Goal: Task Accomplishment & Management: Manage account settings

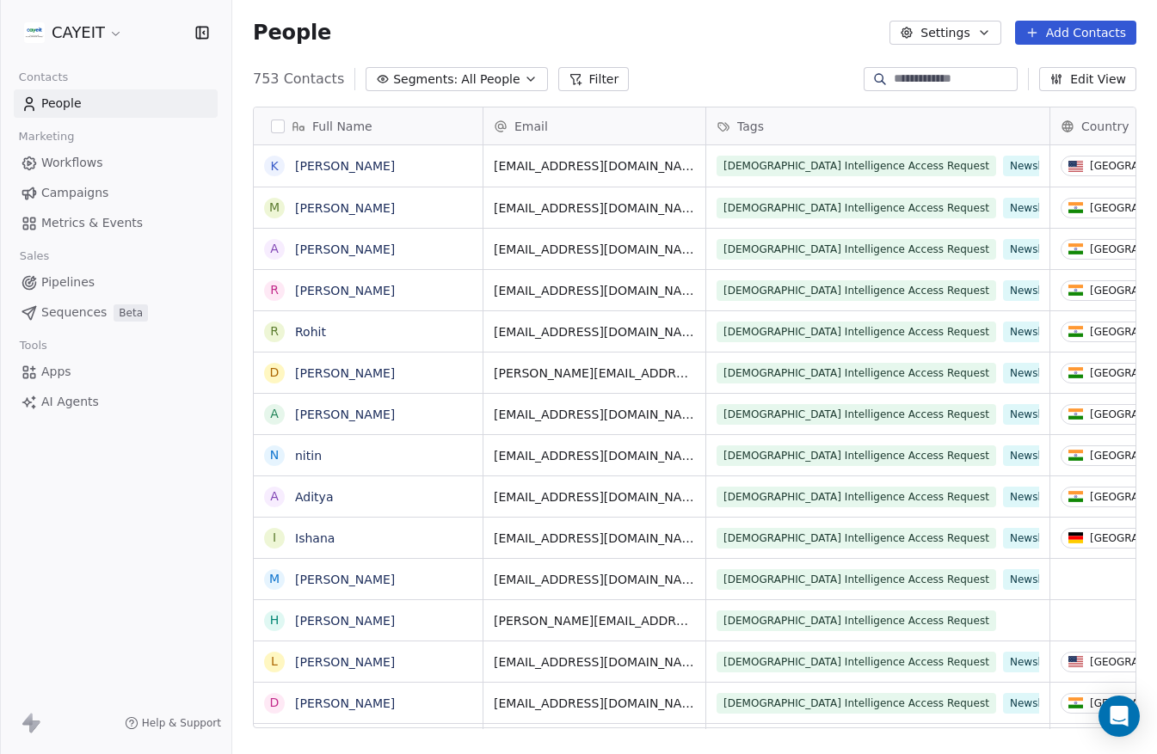
scroll to position [650, 912]
click at [115, 34] on html "CAYEIT Contacts People Marketing Workflows Campaigns Metrics & Events Sales Pip…" at bounding box center [578, 377] width 1157 height 754
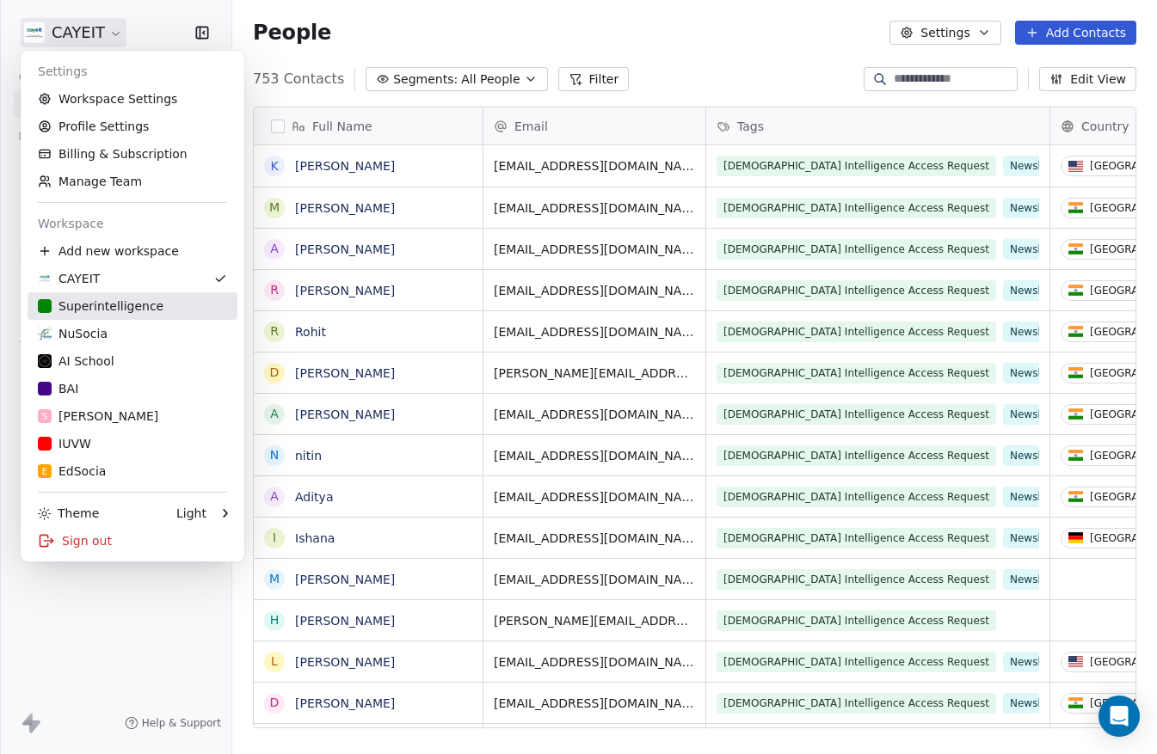
click at [141, 301] on div "Superintelligence" at bounding box center [101, 306] width 126 height 17
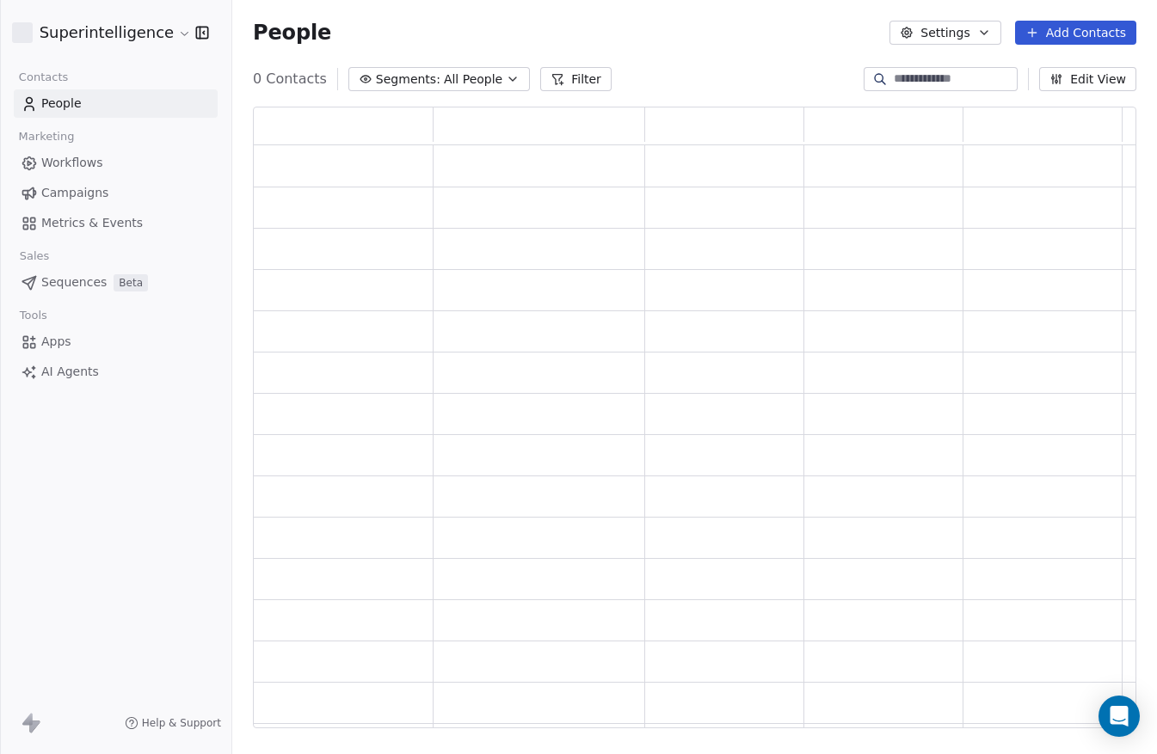
scroll to position [609, 870]
click at [114, 163] on link "Workflows" at bounding box center [116, 163] width 204 height 28
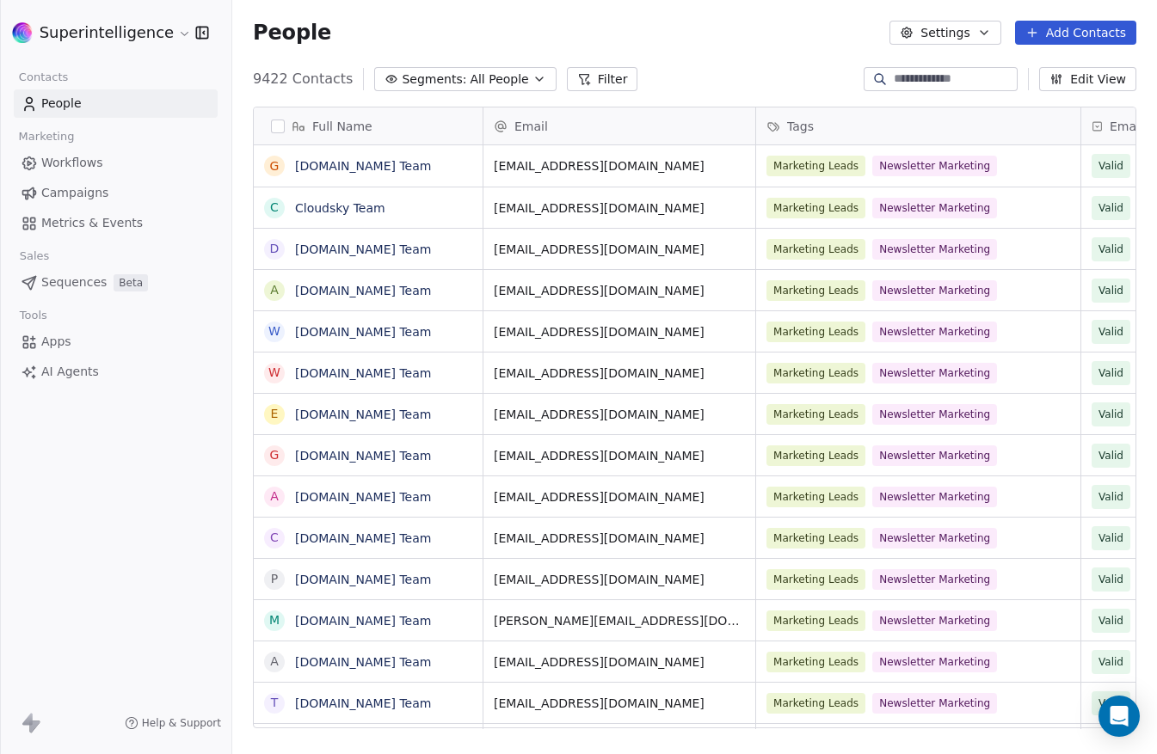
scroll to position [650, 912]
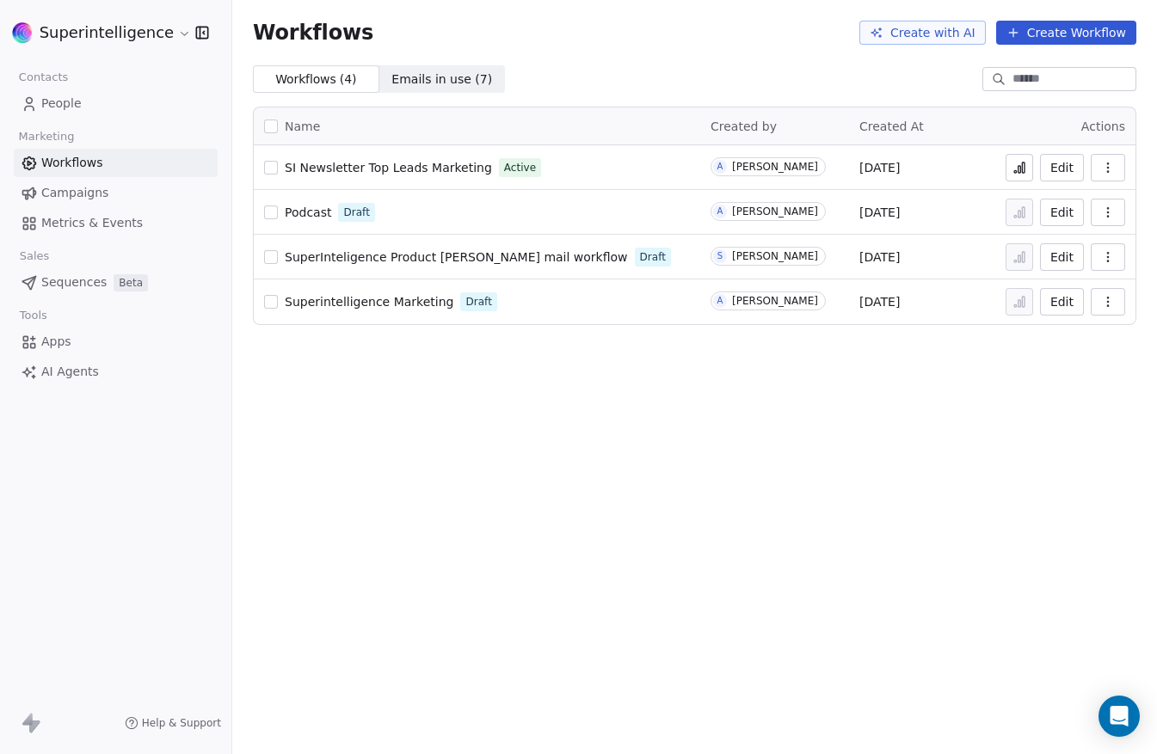
click at [315, 259] on span "SuperInteligence Product [PERSON_NAME] mail workflow" at bounding box center [456, 257] width 343 height 14
click at [648, 407] on div "Workflows Create with AI Create Workflow Workflows ( 4 ) Workflows ( 4 ) Emails…" at bounding box center [694, 377] width 925 height 754
click at [325, 420] on div "Workflows Create with AI Create Workflow Workflows ( 4 ) Workflows ( 4 ) Emails…" at bounding box center [694, 377] width 925 height 754
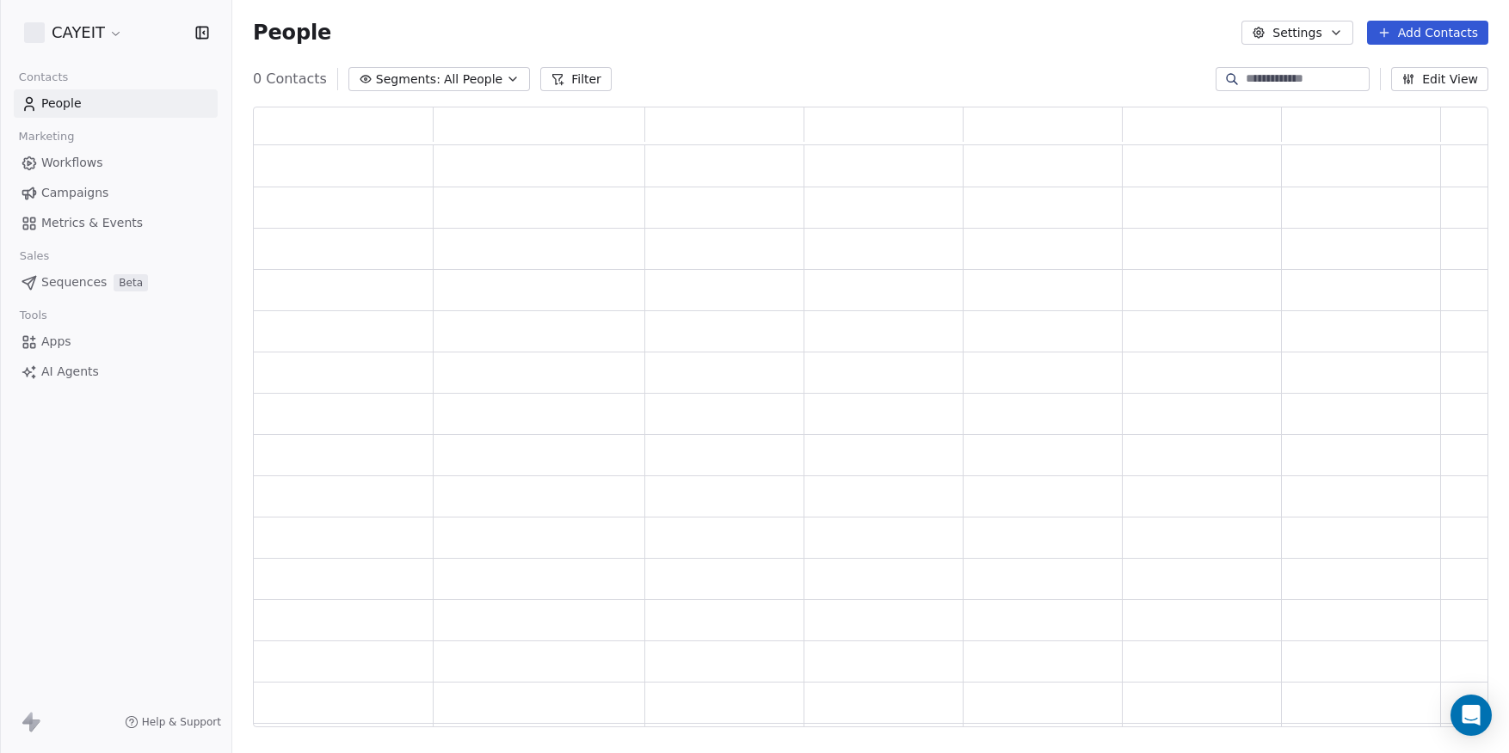
scroll to position [608, 1222]
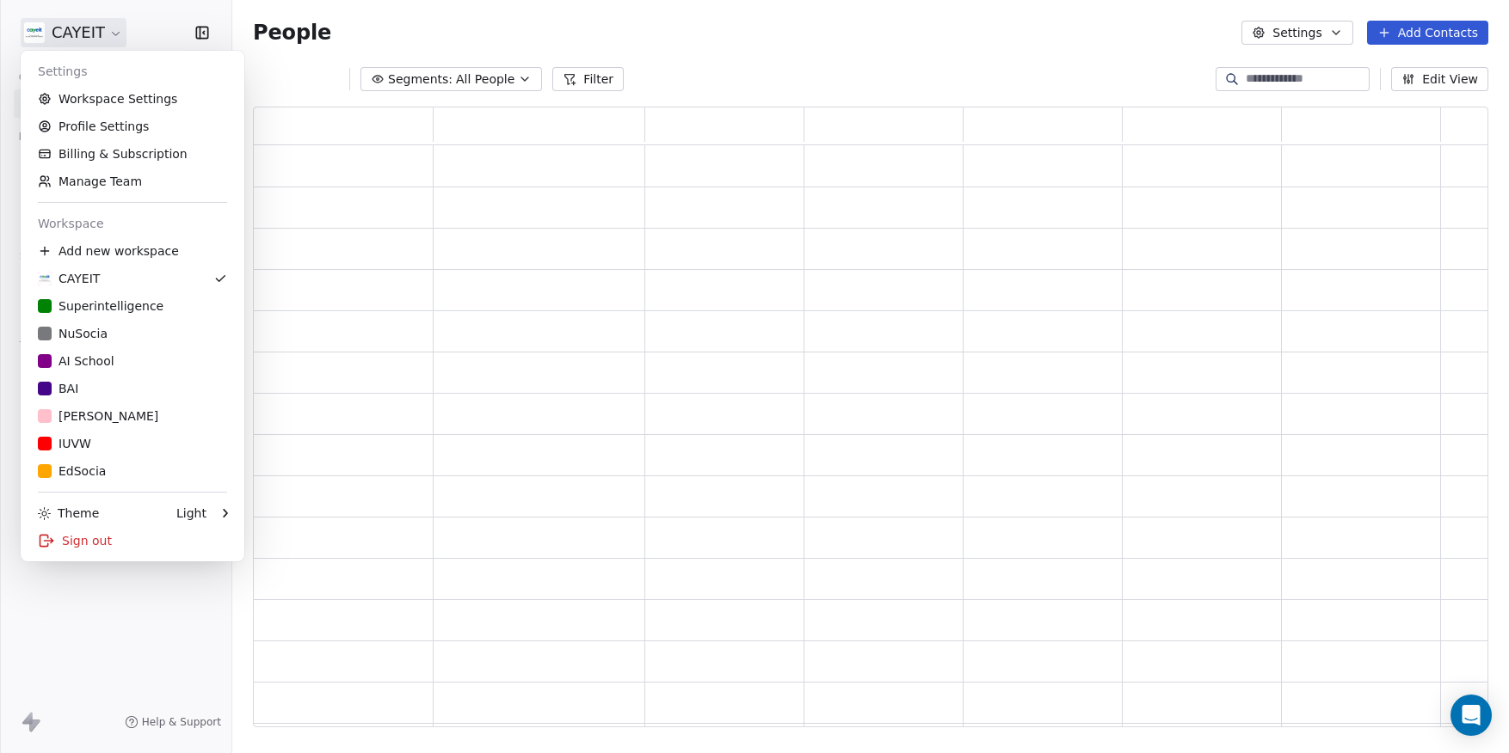
click at [76, 34] on html "CAYEIT Contacts People Marketing Workflows Campaigns Metrics & Events Sales Pip…" at bounding box center [754, 376] width 1509 height 753
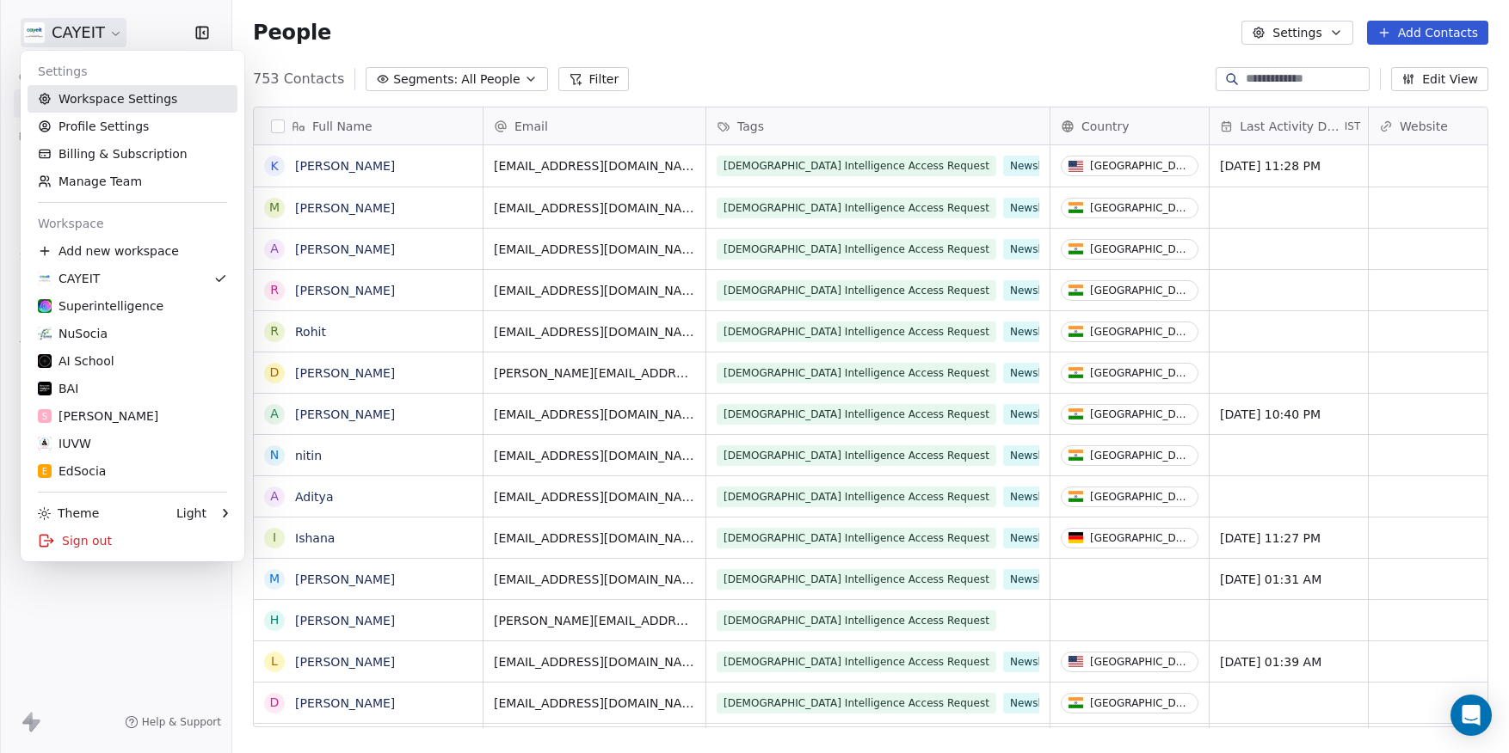
scroll to position [649, 1263]
click at [169, 89] on link "Workspace Settings" at bounding box center [133, 99] width 210 height 28
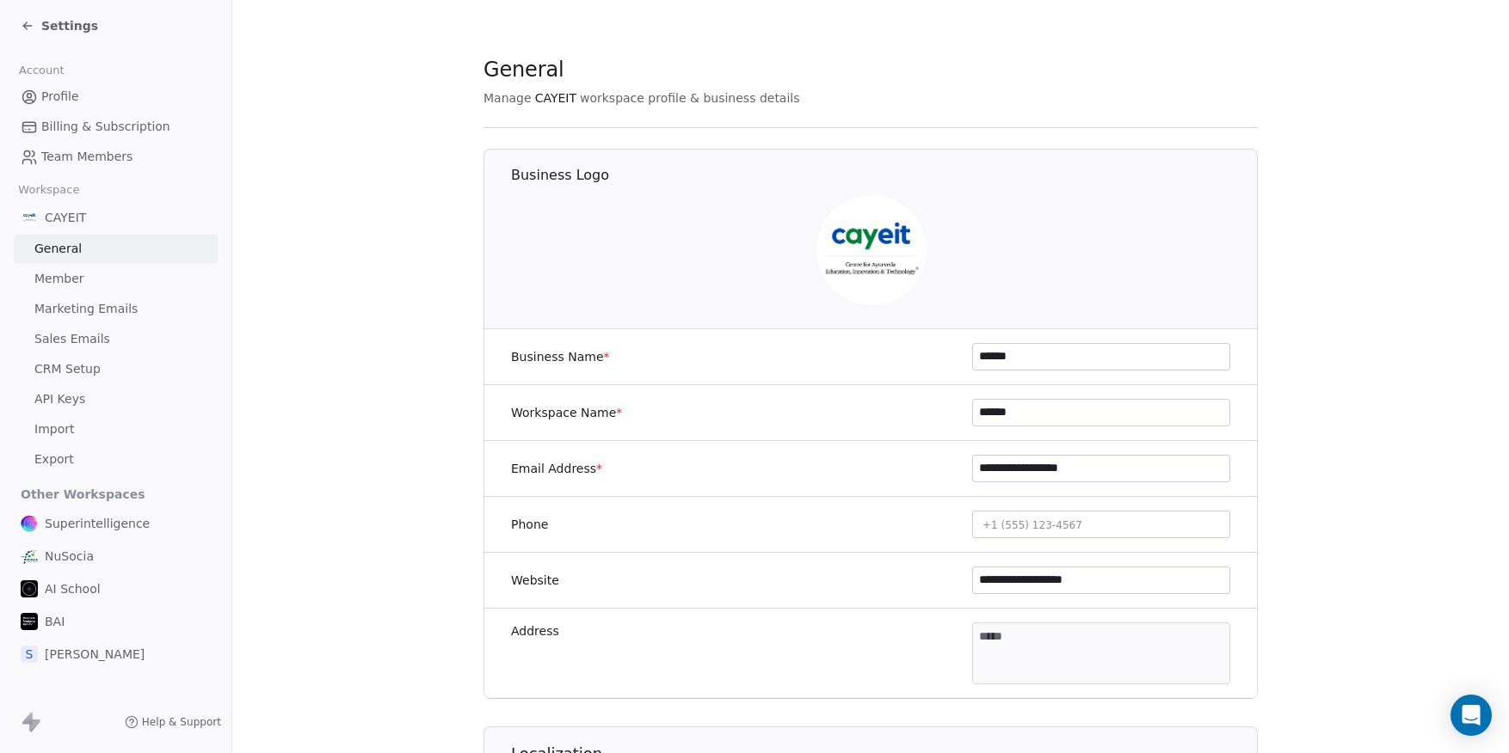
click at [67, 9] on div "Settings" at bounding box center [115, 26] width 231 height 52
click at [54, 22] on span "Settings" at bounding box center [69, 25] width 57 height 17
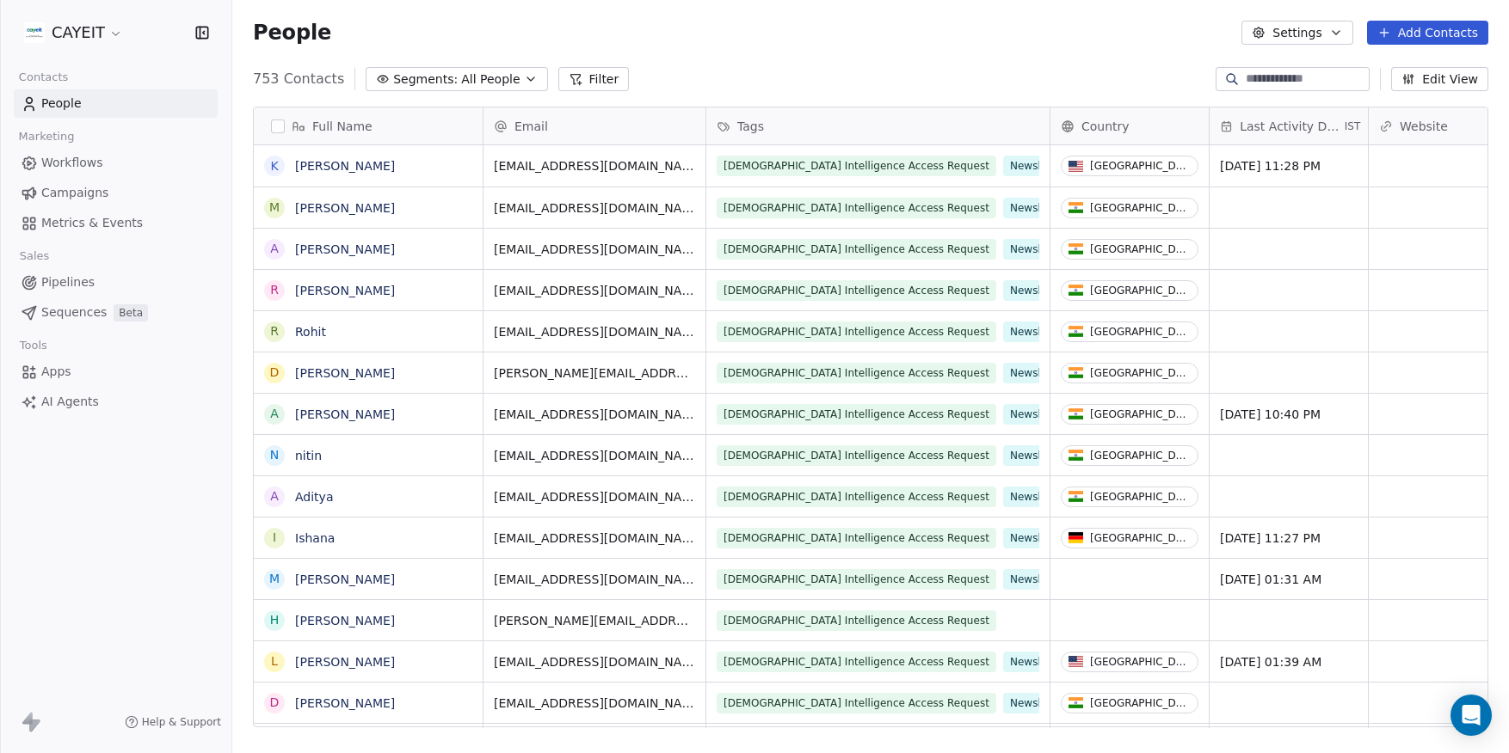
scroll to position [649, 1263]
click at [66, 37] on html "CAYEIT Contacts People Marketing Workflows Campaigns Metrics & Events Sales Pip…" at bounding box center [754, 376] width 1509 height 753
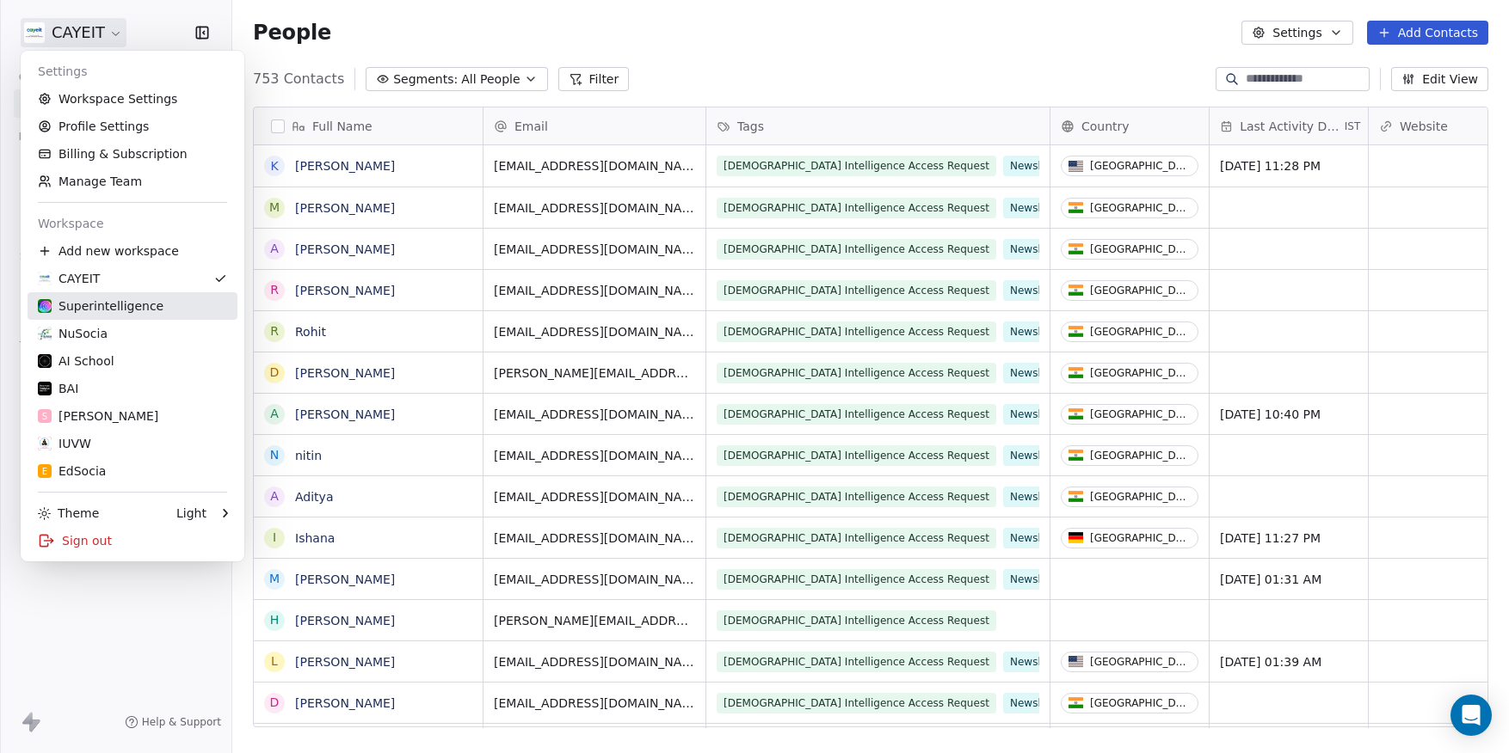
click at [134, 312] on div "Superintelligence" at bounding box center [101, 306] width 126 height 17
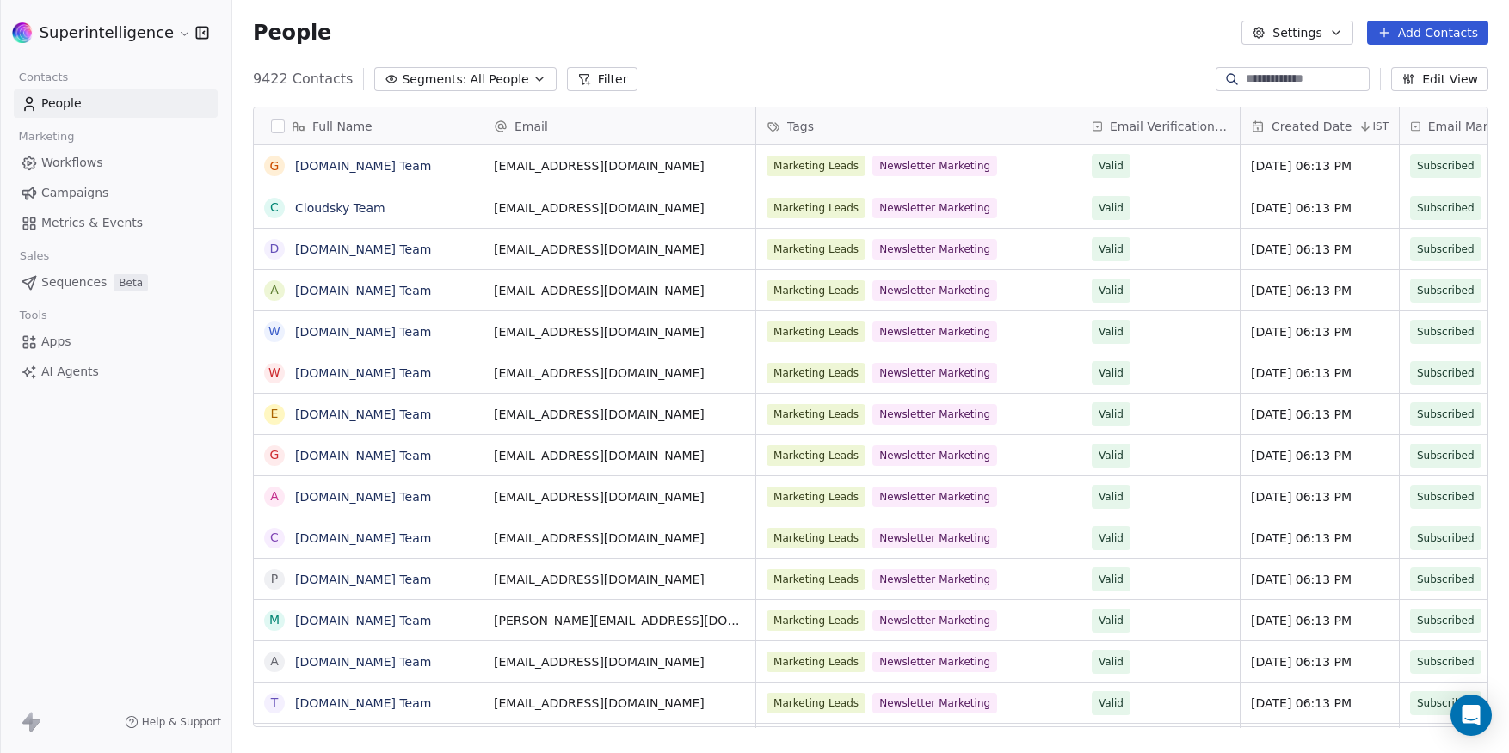
scroll to position [649, 1263]
click at [64, 351] on link "Apps" at bounding box center [116, 342] width 204 height 28
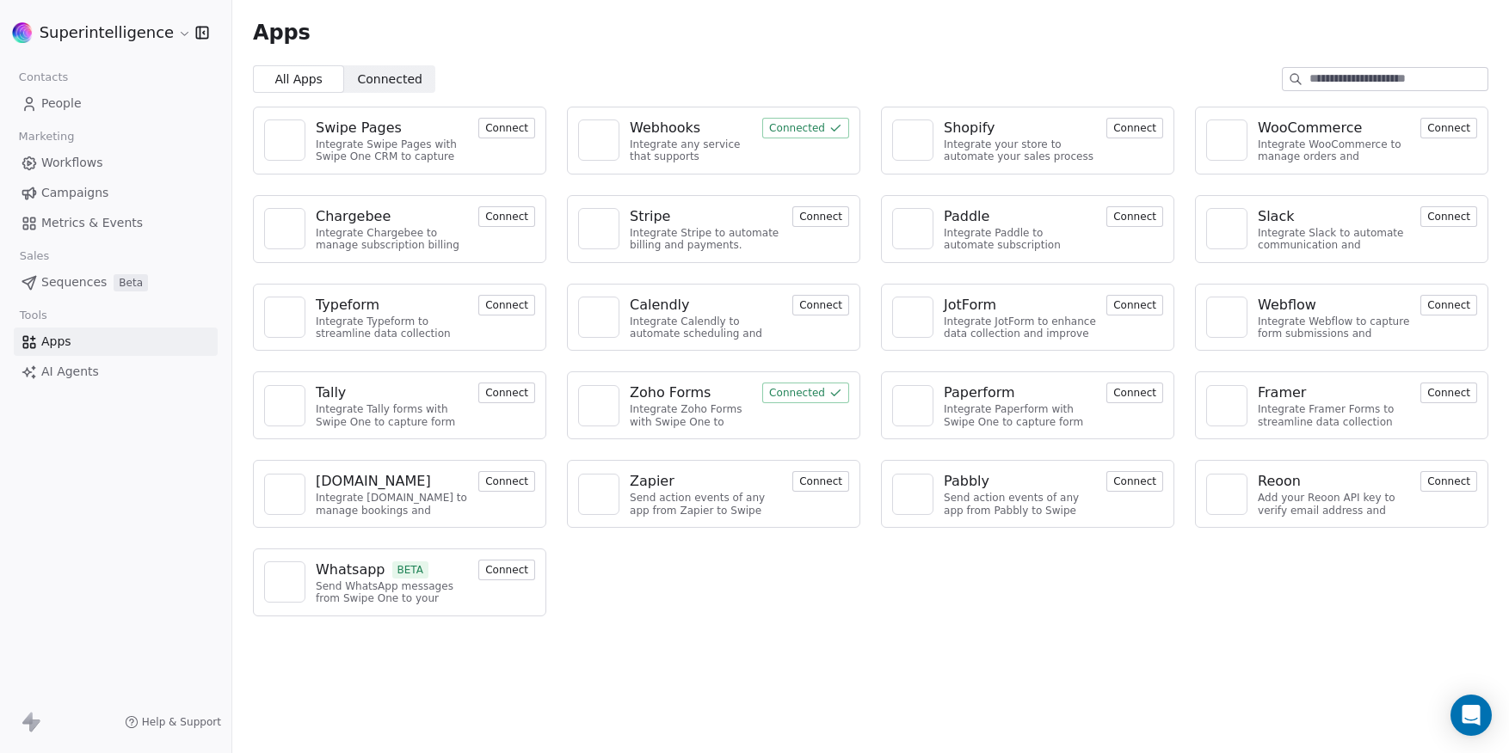
click at [1220, 486] on img at bounding box center [1227, 495] width 26 height 26
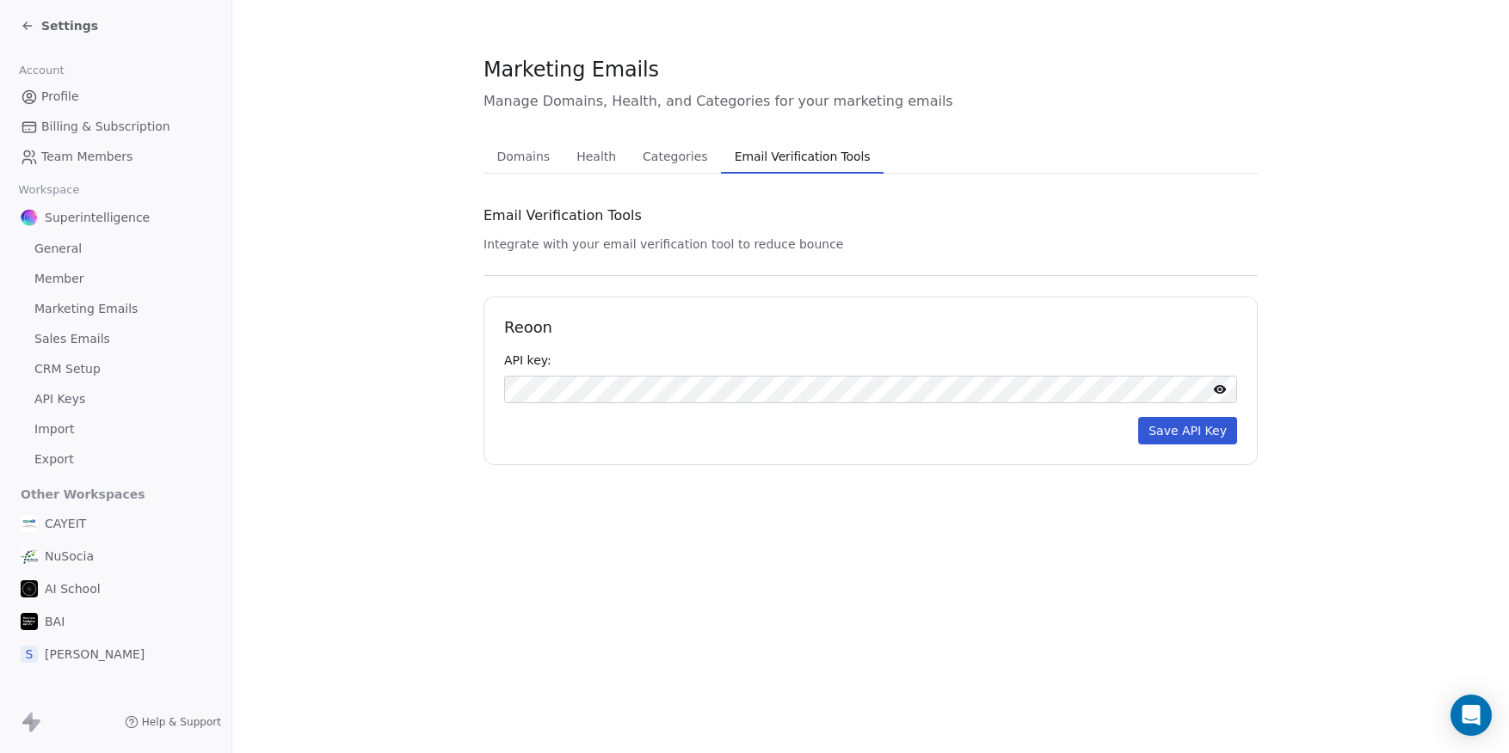
click at [1187, 438] on button "Save API Key" at bounding box center [1187, 431] width 99 height 28
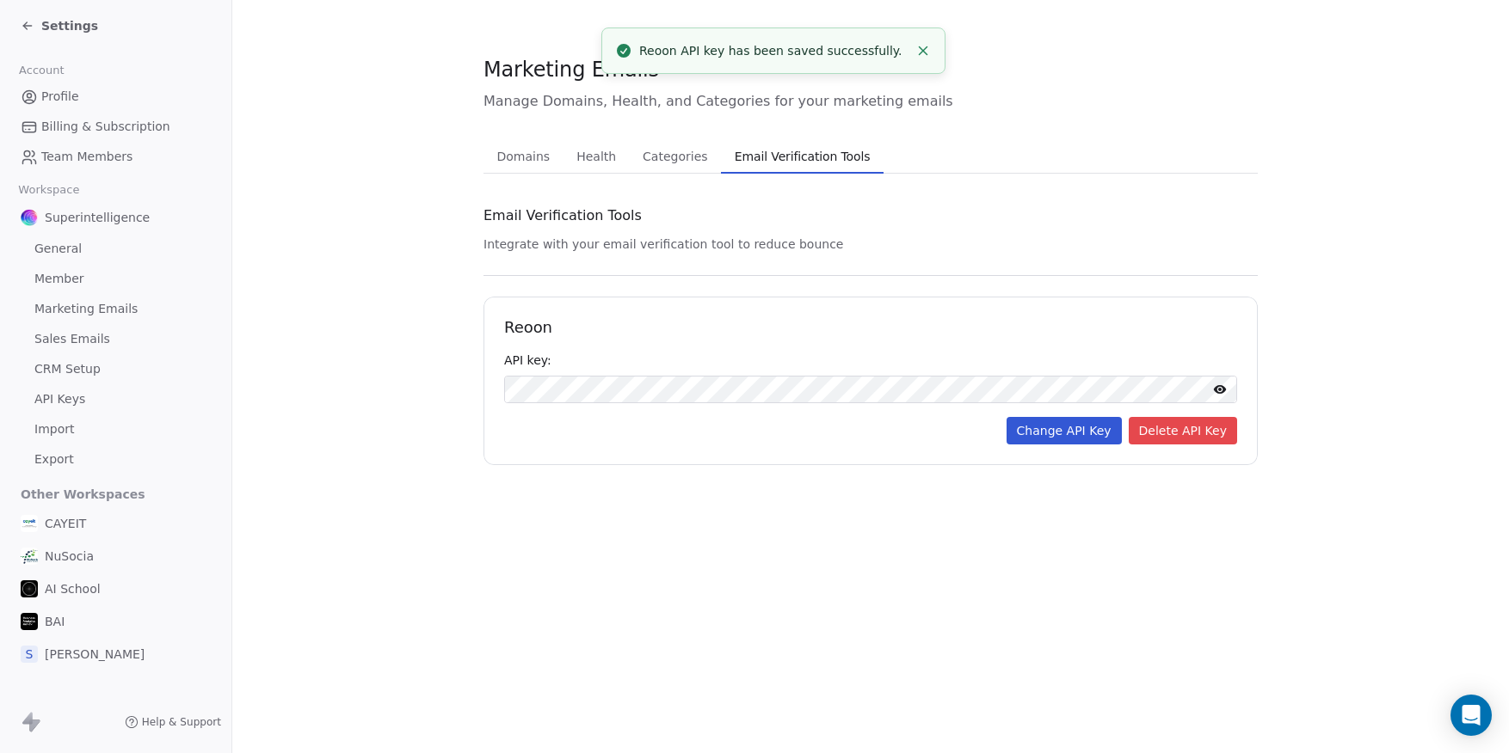
click at [638, 163] on span "Categories" at bounding box center [675, 156] width 78 height 24
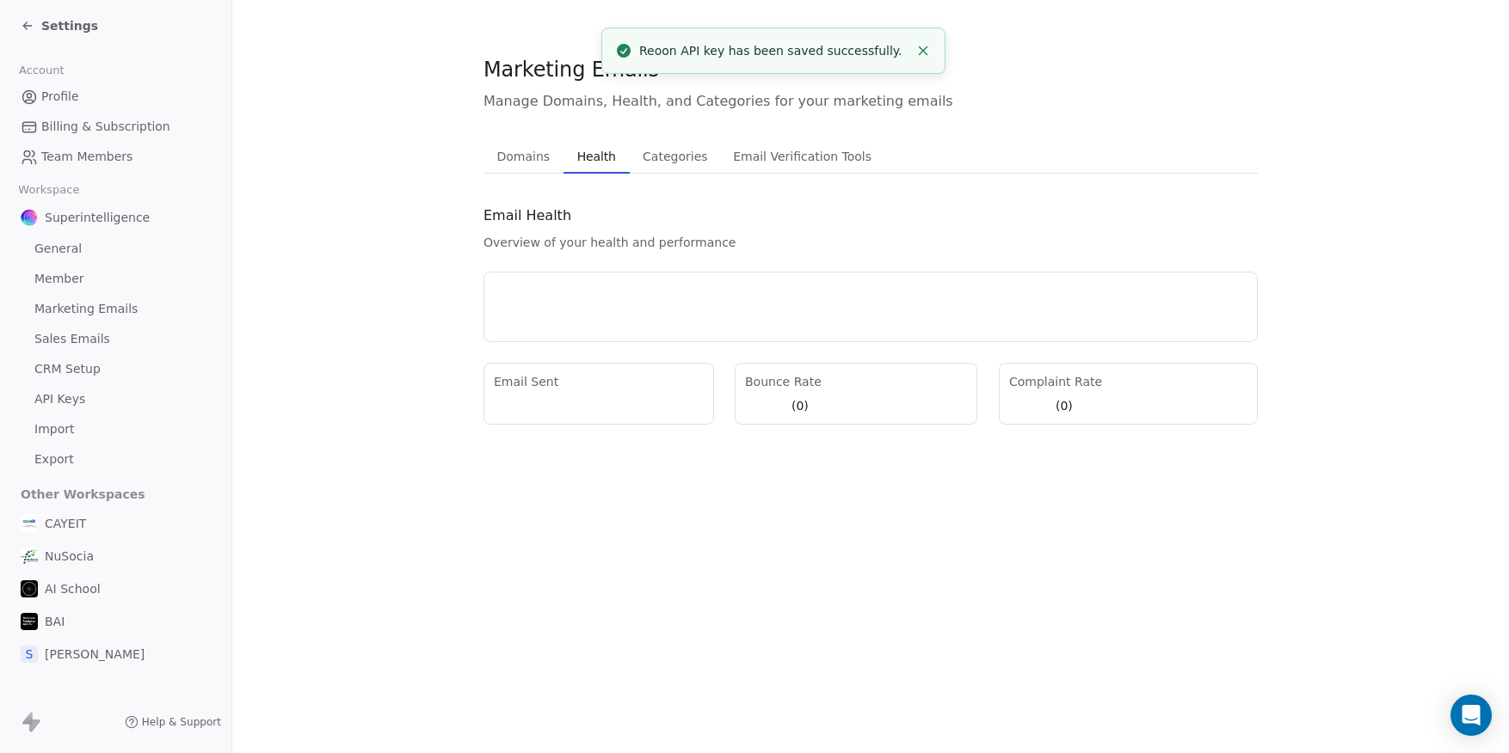
click at [595, 163] on span "Health" at bounding box center [596, 156] width 52 height 24
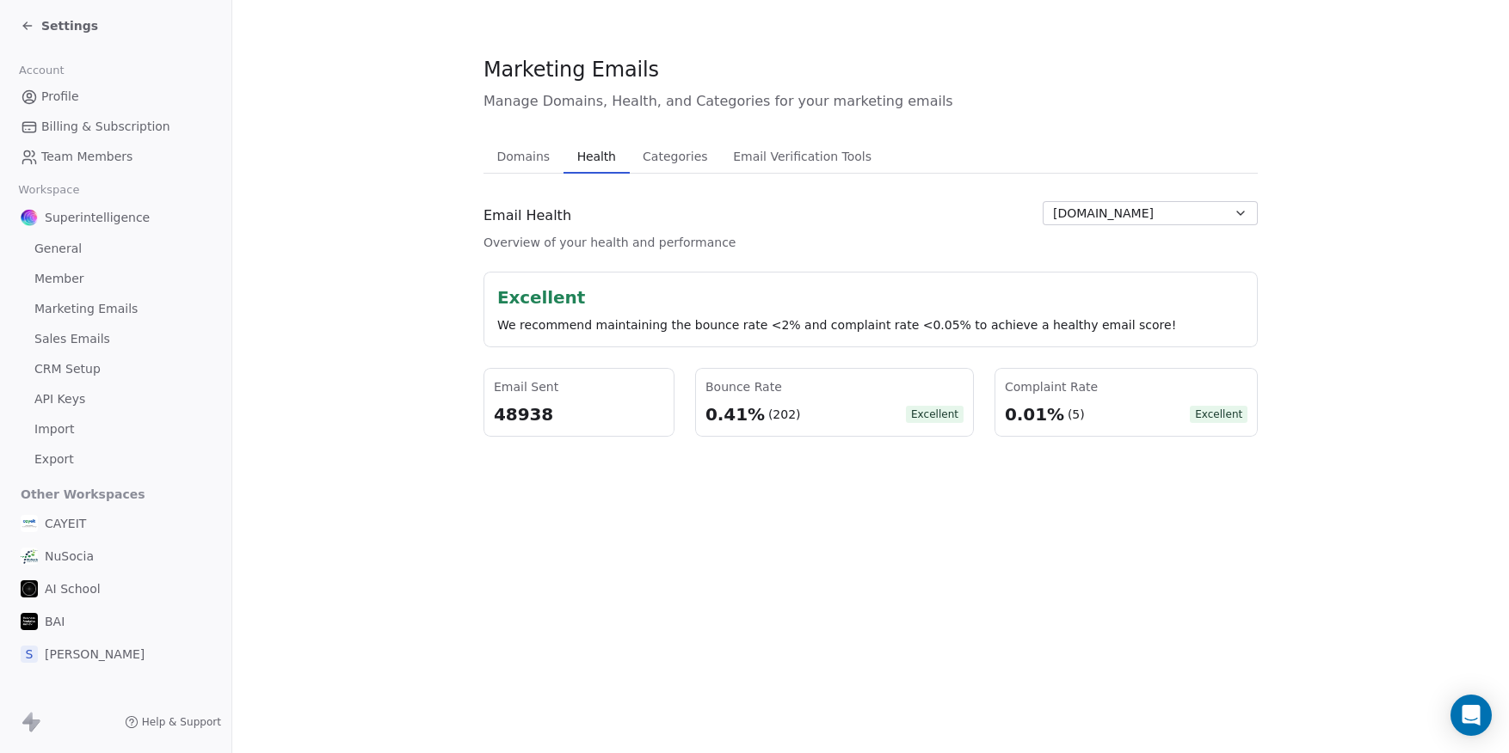
click at [74, 585] on span "AI School" at bounding box center [73, 589] width 56 height 17
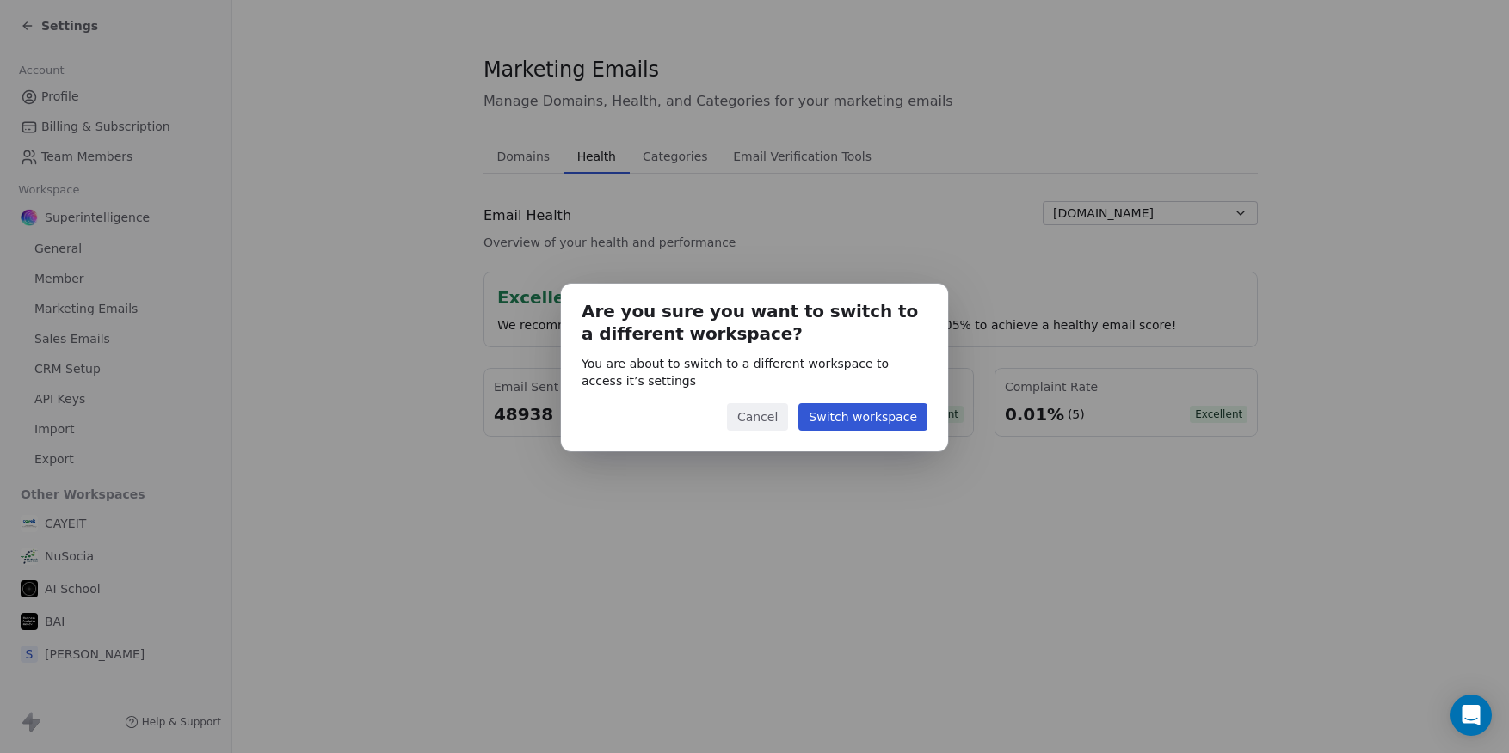
click at [840, 409] on button "Switch workspace" at bounding box center [862, 417] width 129 height 28
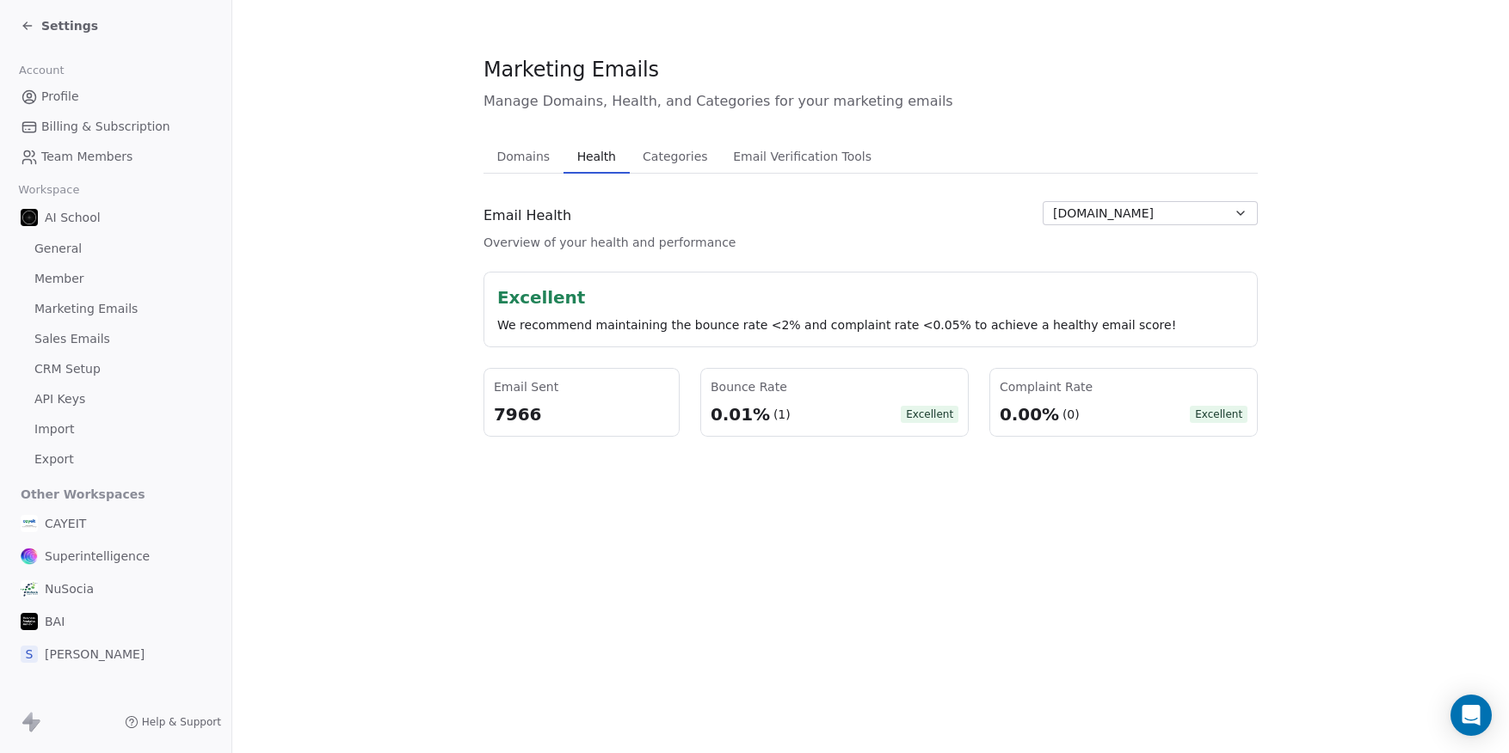
click at [800, 165] on span "Email Verification Tools" at bounding box center [802, 156] width 152 height 24
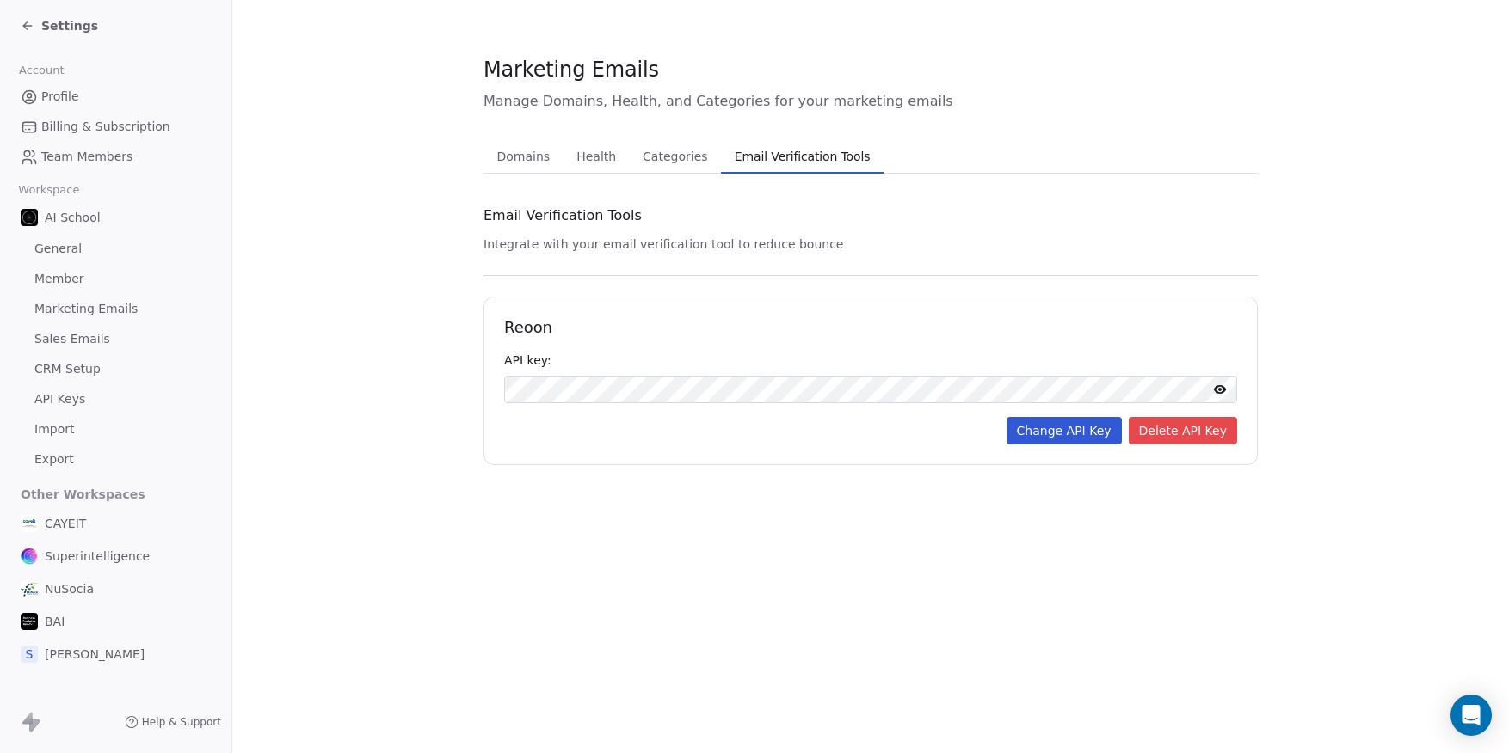
click at [1155, 539] on div "Marketing Emails Manage Domains, Health, and Categories for your marketing emai…" at bounding box center [870, 376] width 1276 height 753
click at [52, 29] on span "Settings" at bounding box center [69, 25] width 57 height 17
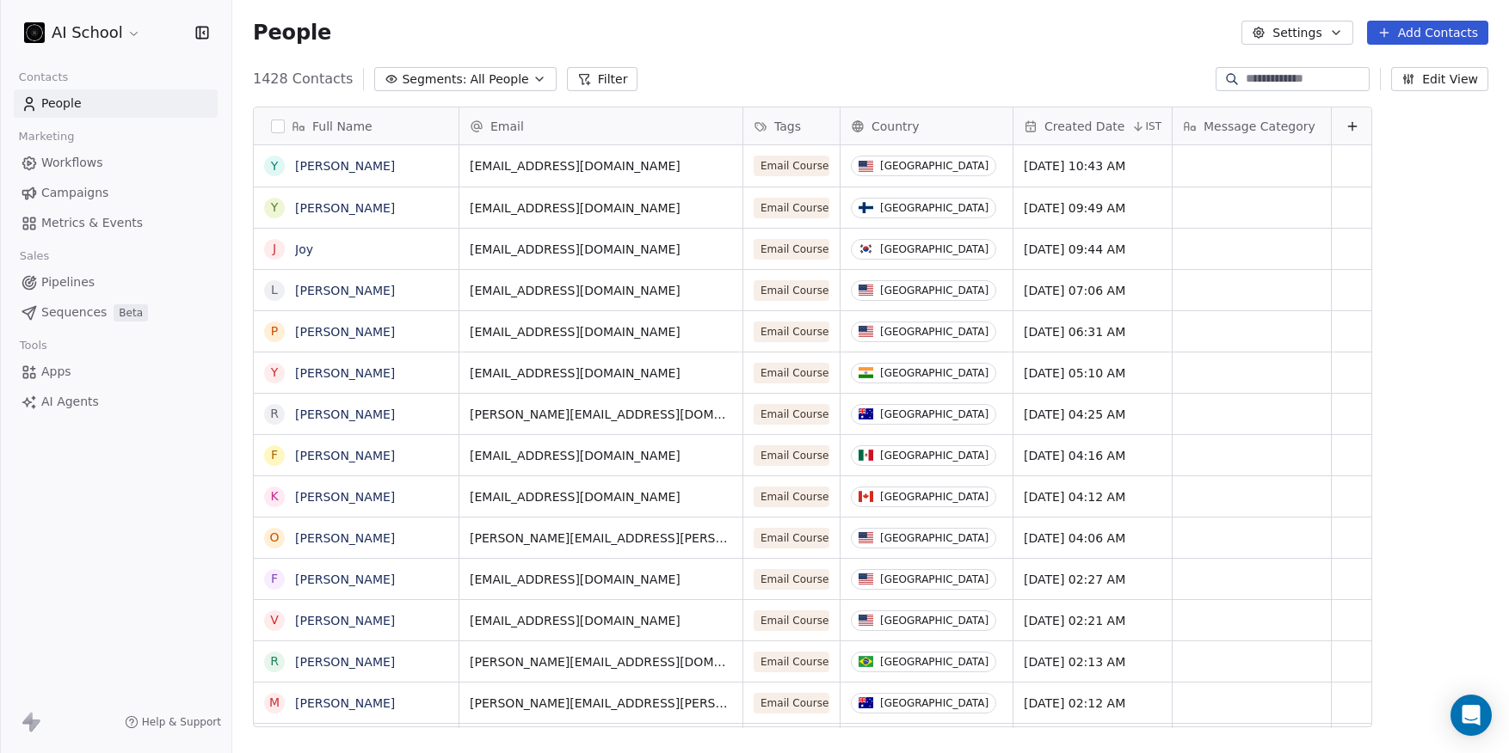
scroll to position [649, 1263]
click at [106, 166] on link "Workflows" at bounding box center [116, 163] width 204 height 28
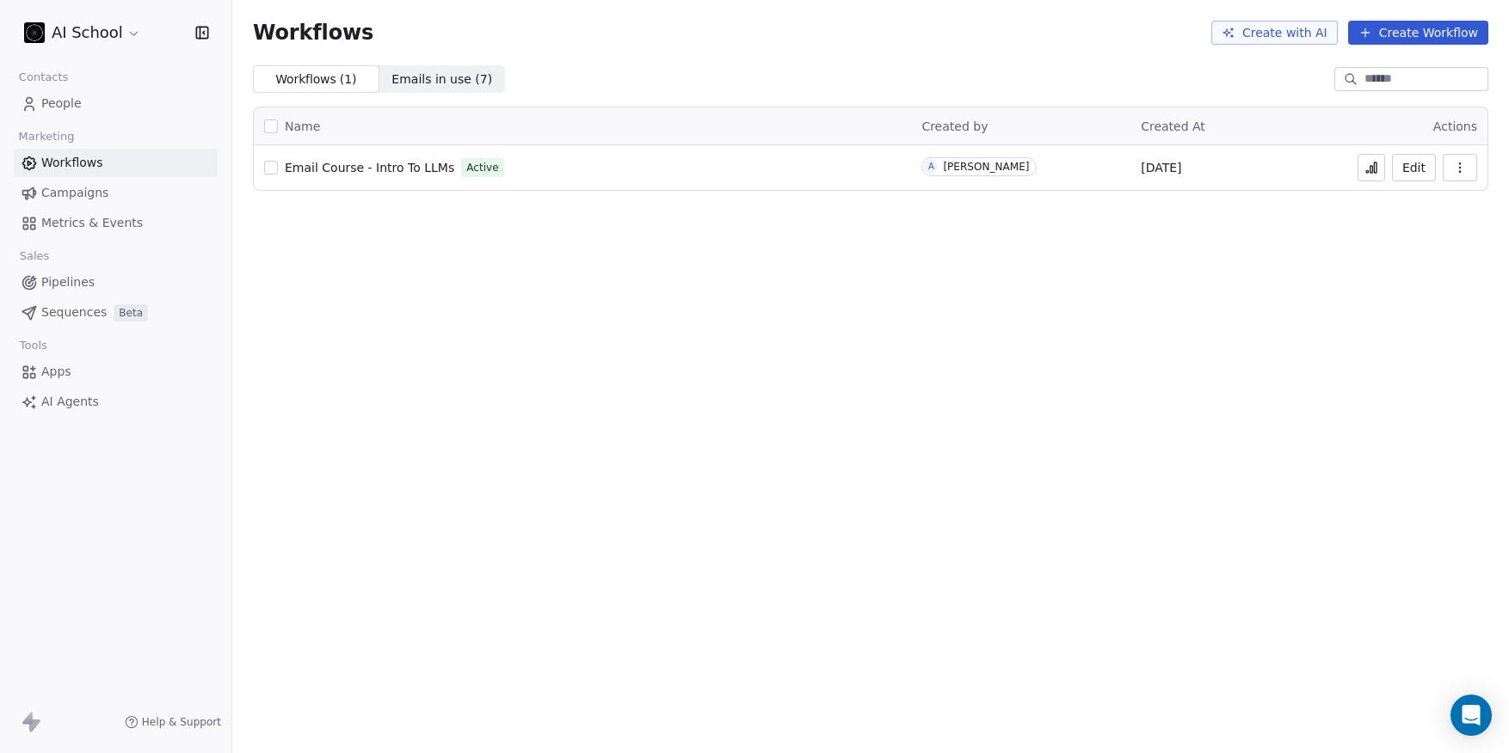
click at [37, 198] on icon at bounding box center [29, 193] width 17 height 17
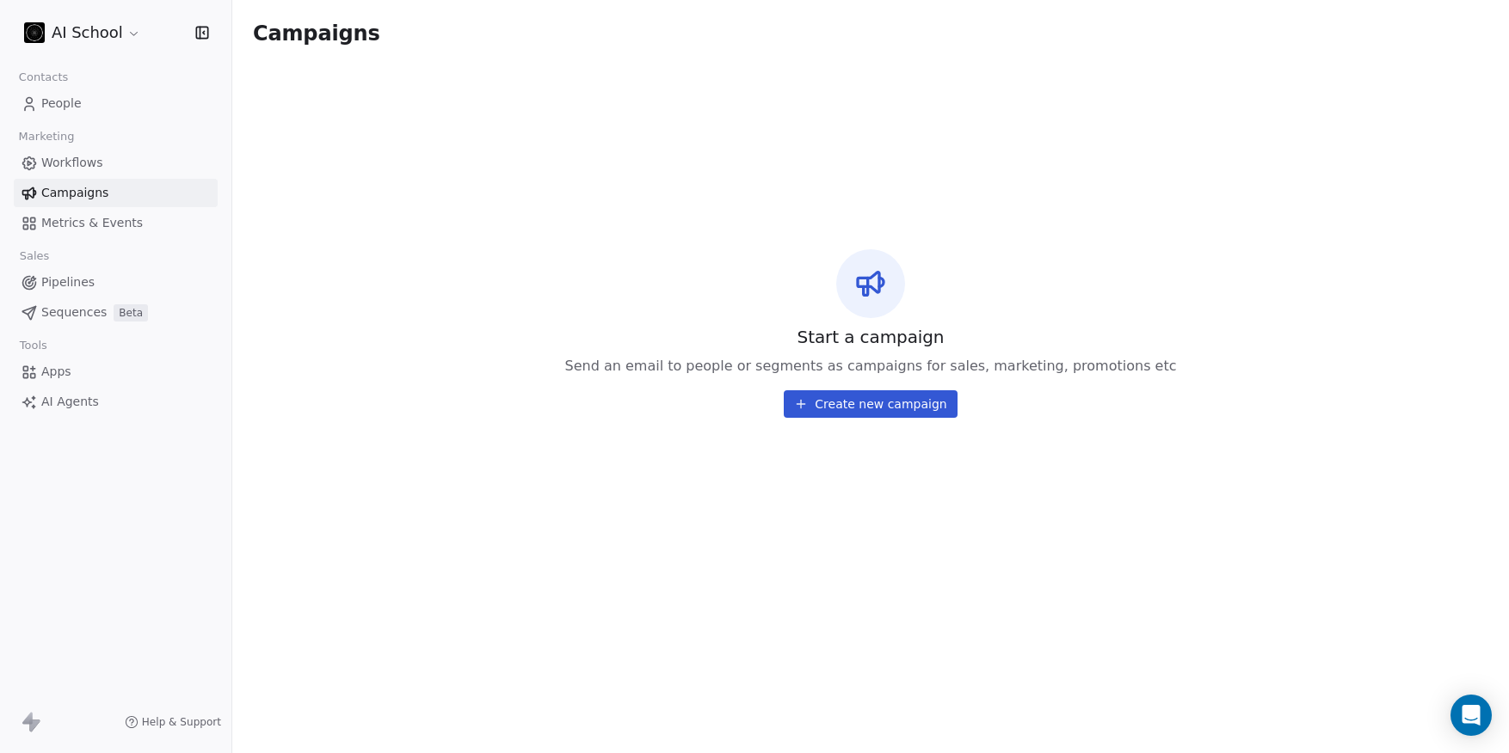
click at [75, 113] on link "People" at bounding box center [116, 103] width 204 height 28
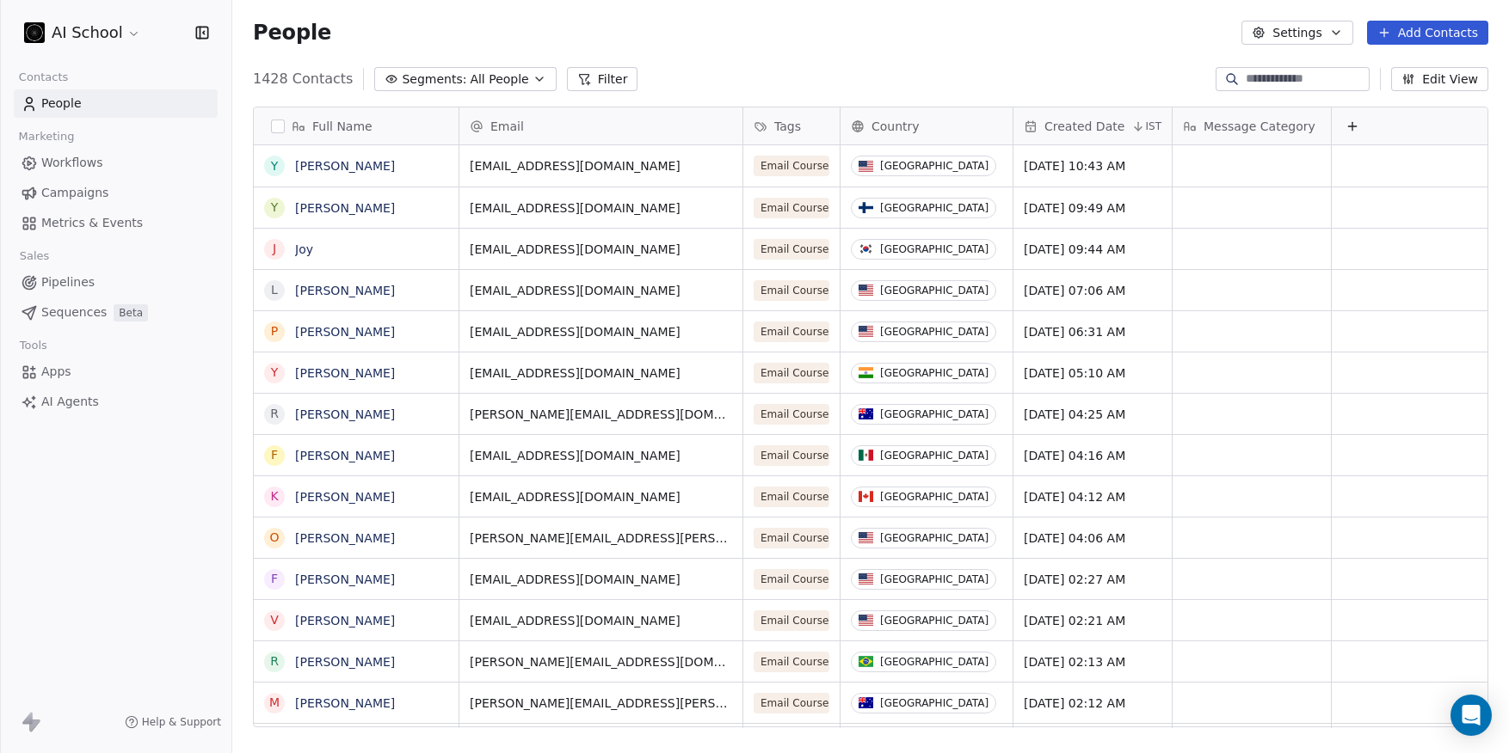
scroll to position [649, 1263]
click at [107, 47] on html "AI School Contacts People Marketing Workflows Campaigns Metrics & Events Sales …" at bounding box center [754, 376] width 1509 height 753
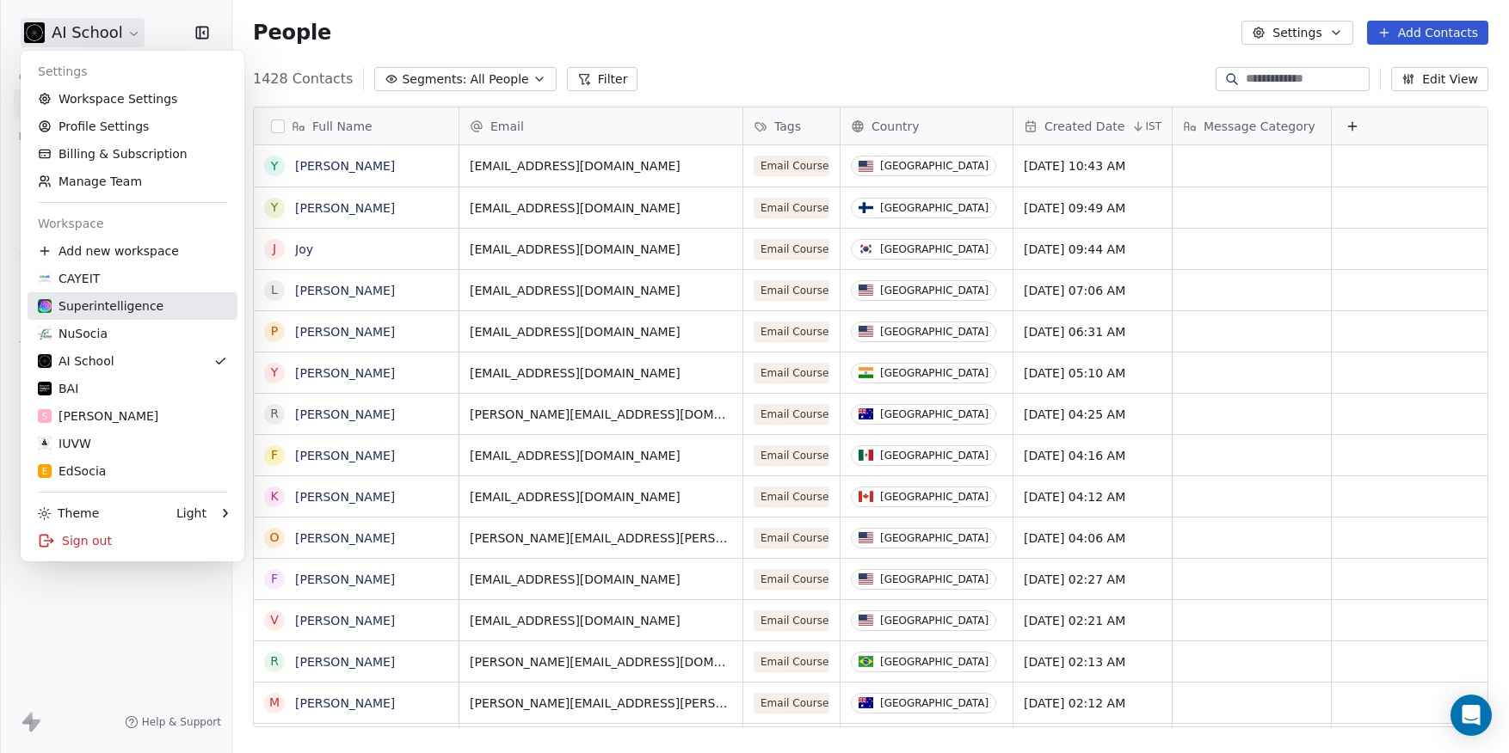
drag, startPoint x: 149, startPoint y: 310, endPoint x: 174, endPoint y: 317, distance: 25.9
click at [149, 310] on div "Superintelligence" at bounding box center [101, 306] width 126 height 17
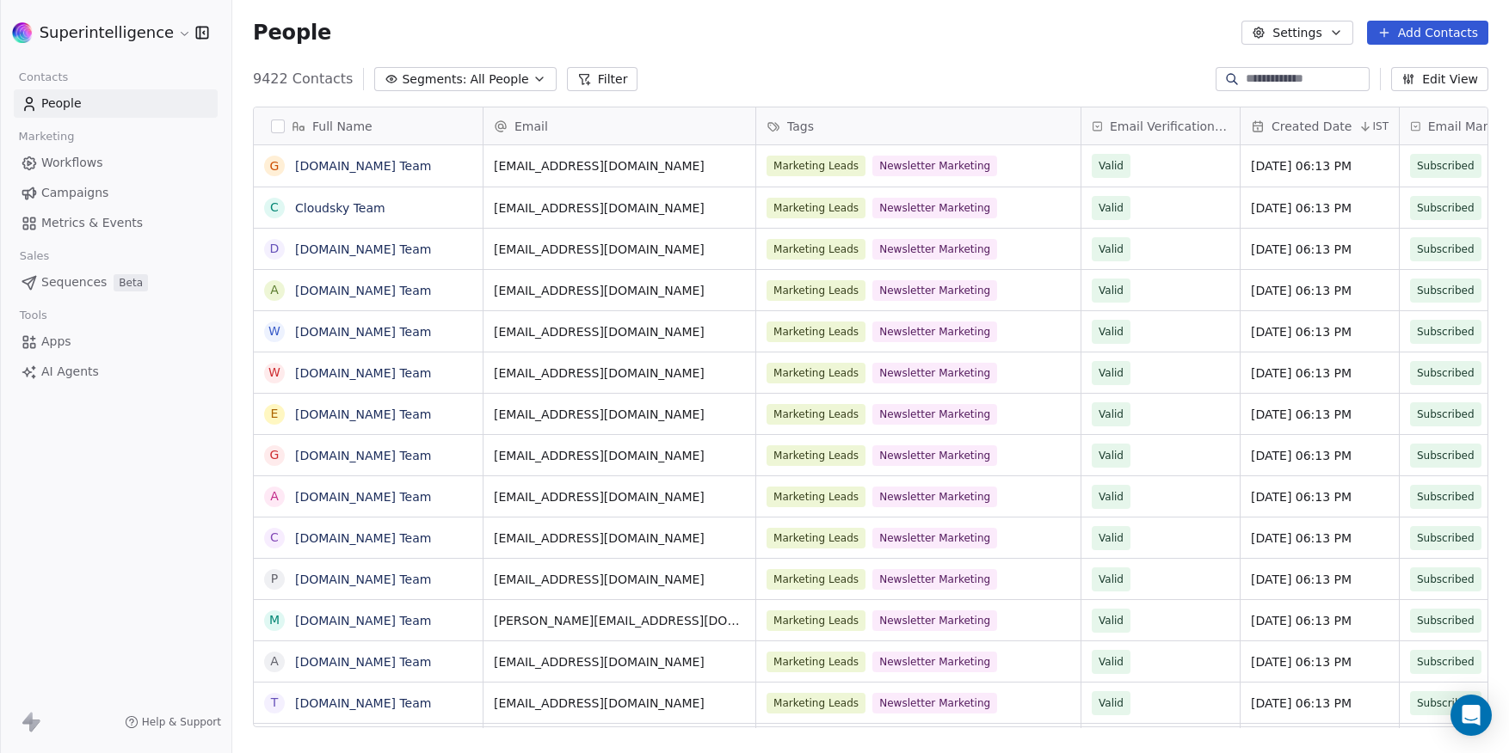
scroll to position [649, 1263]
click at [117, 166] on link "Workflows" at bounding box center [116, 163] width 204 height 28
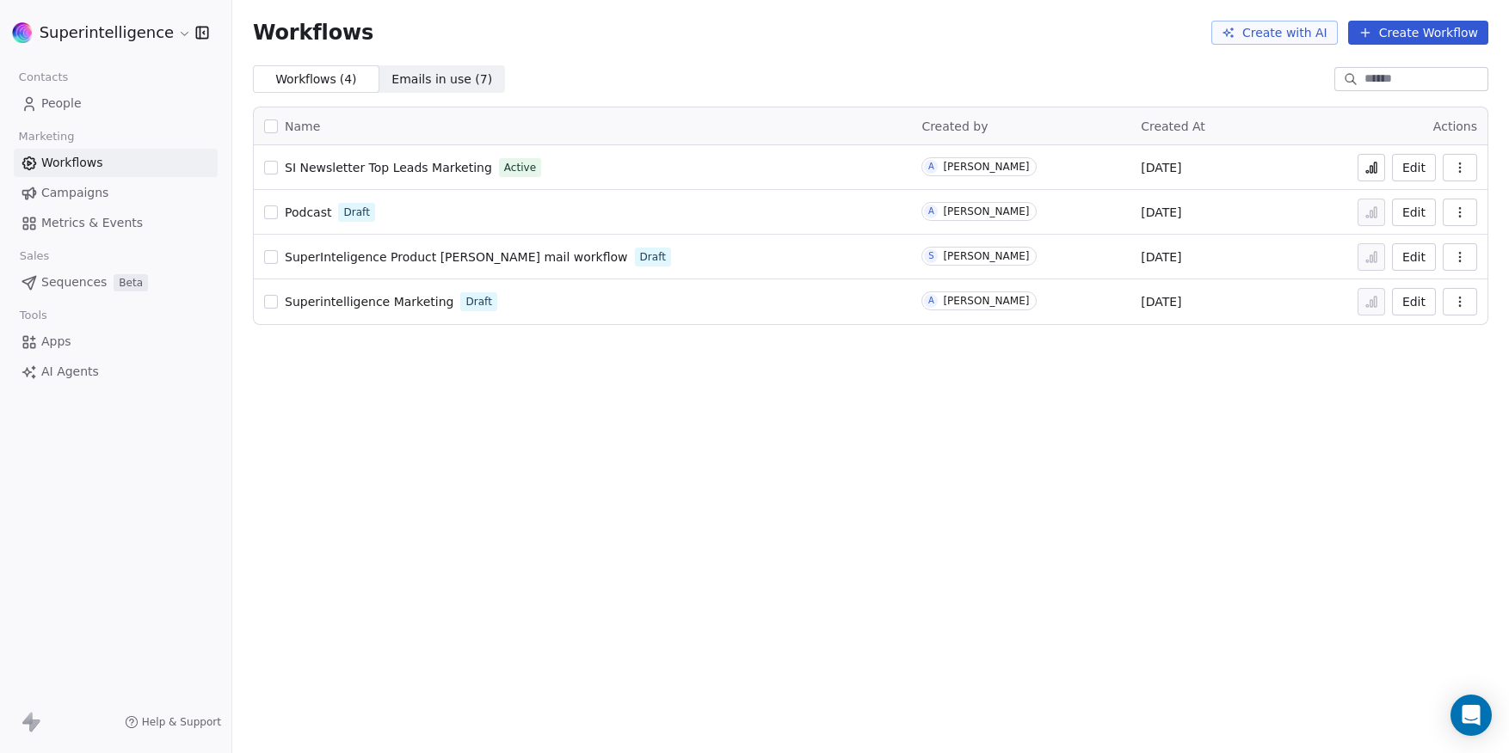
click at [1429, 169] on button "Edit" at bounding box center [1414, 168] width 44 height 28
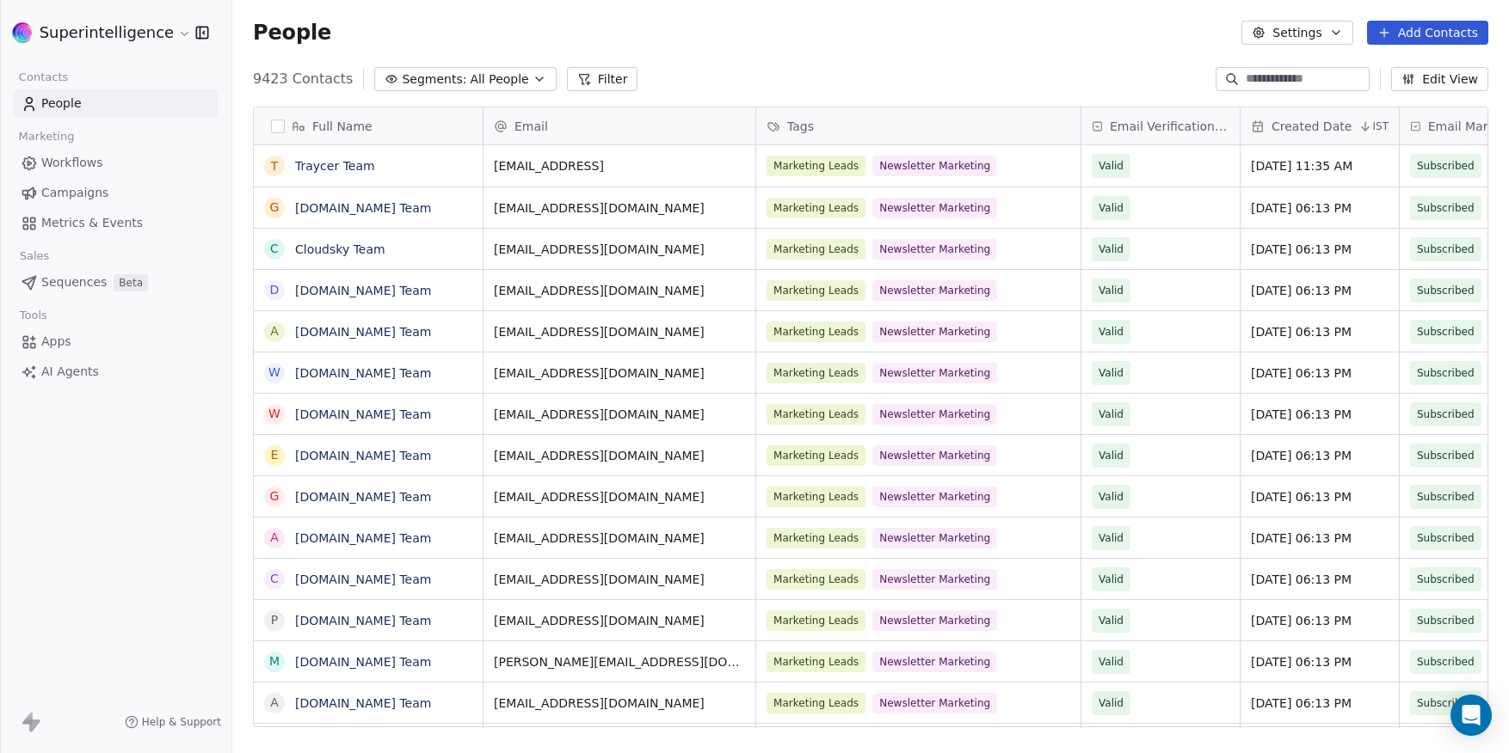
scroll to position [649, 1263]
click at [71, 169] on span "Workflows" at bounding box center [72, 163] width 62 height 18
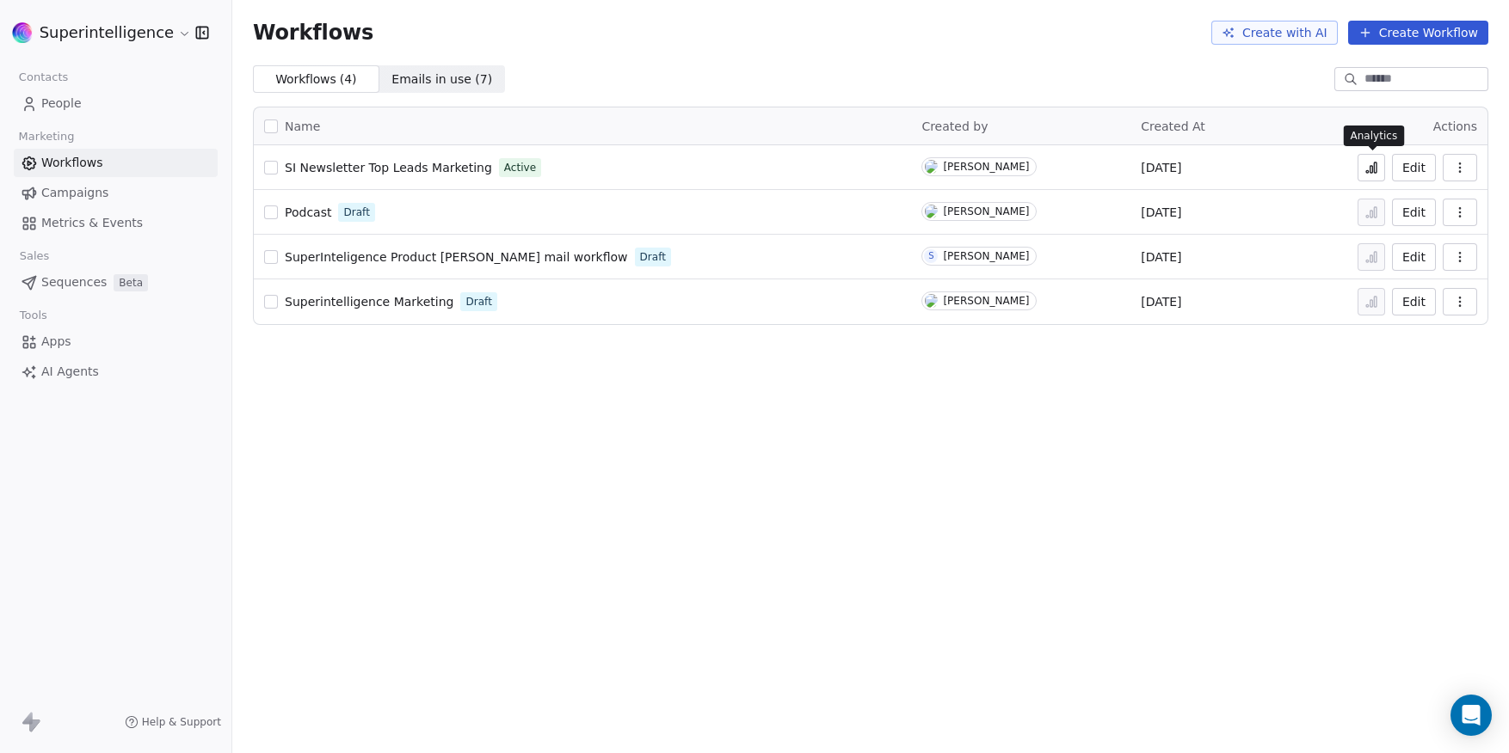
click at [1368, 171] on icon at bounding box center [1367, 171] width 3 height 3
click at [65, 111] on span "People" at bounding box center [61, 104] width 40 height 18
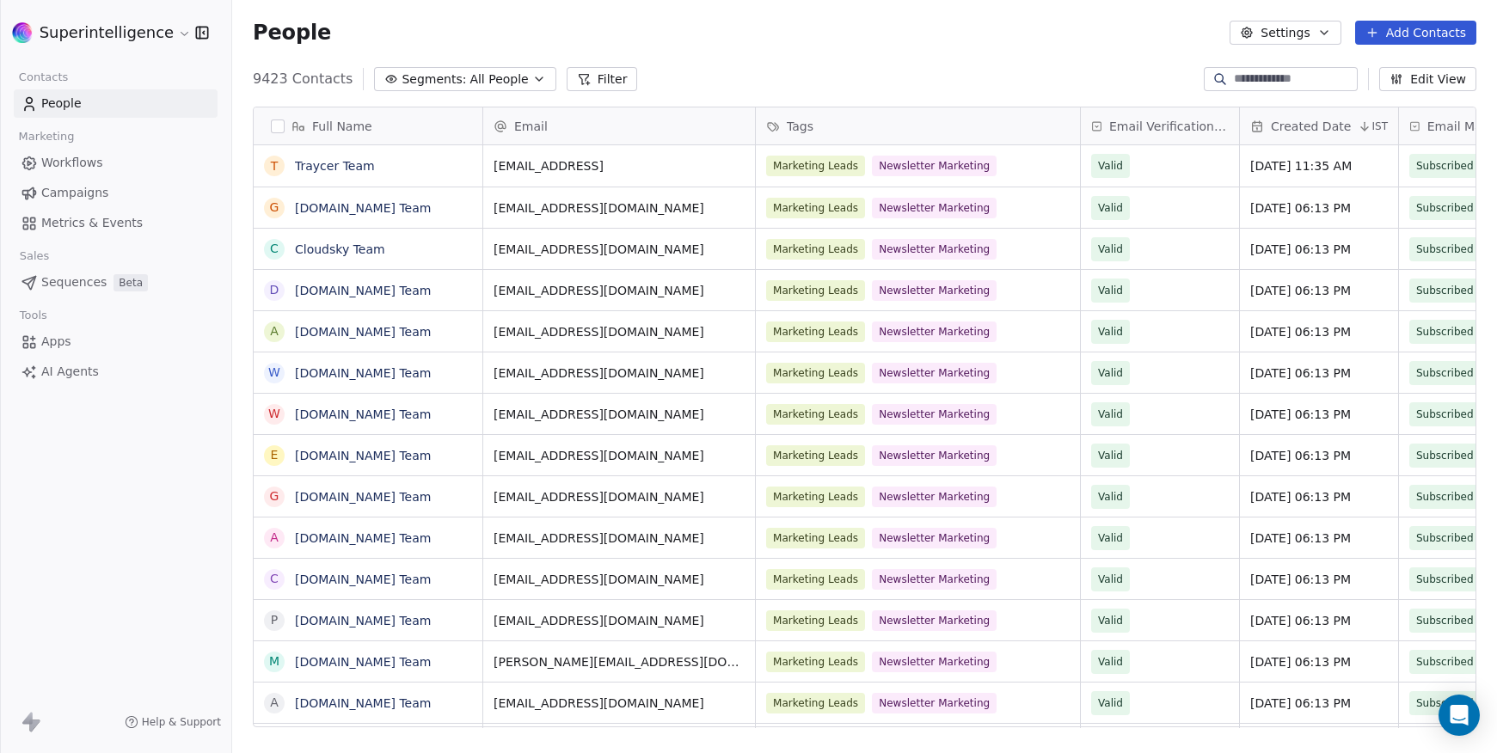
scroll to position [649, 1252]
click at [577, 83] on icon at bounding box center [584, 79] width 14 height 14
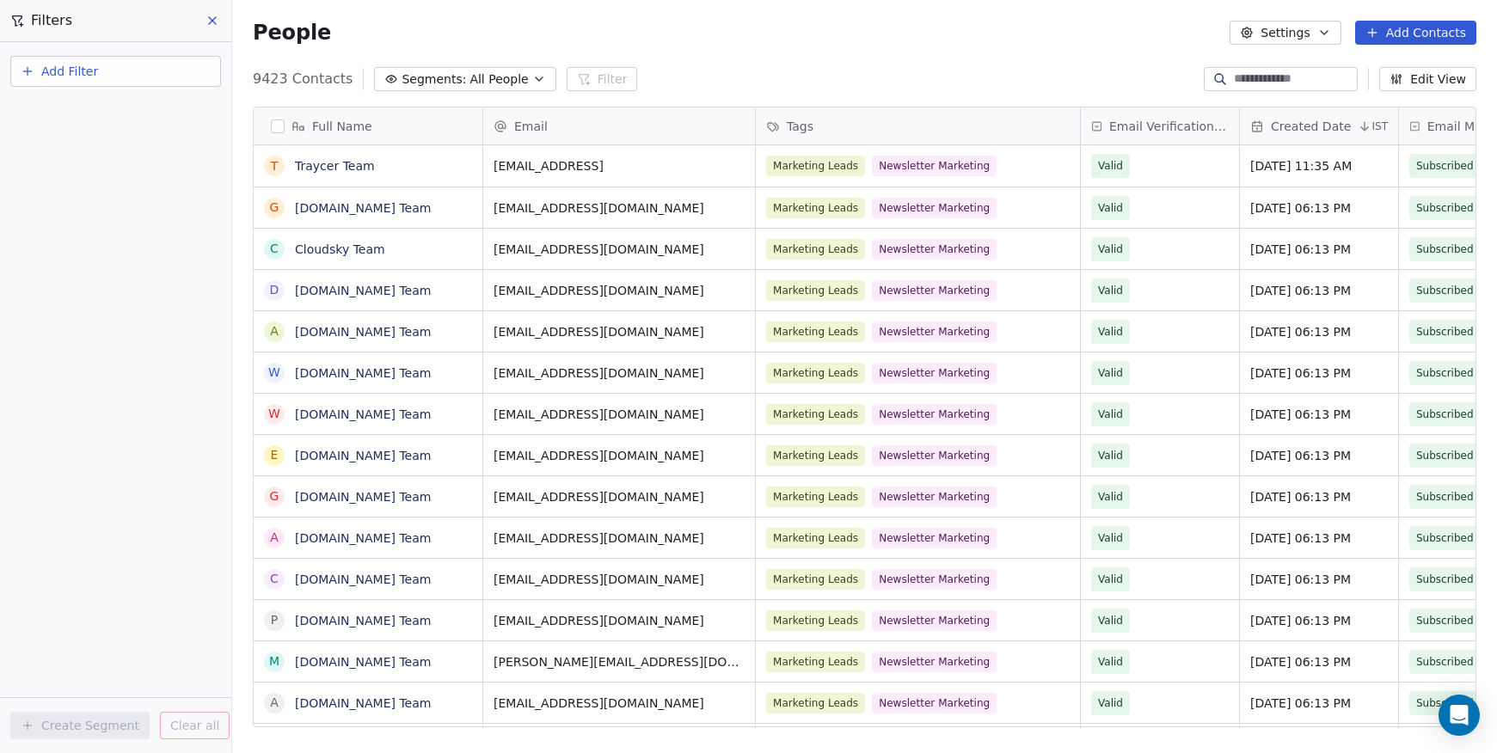
click at [95, 77] on span "Add Filter" at bounding box center [69, 72] width 57 height 18
click at [83, 108] on span "Contact properties" at bounding box center [84, 112] width 112 height 18
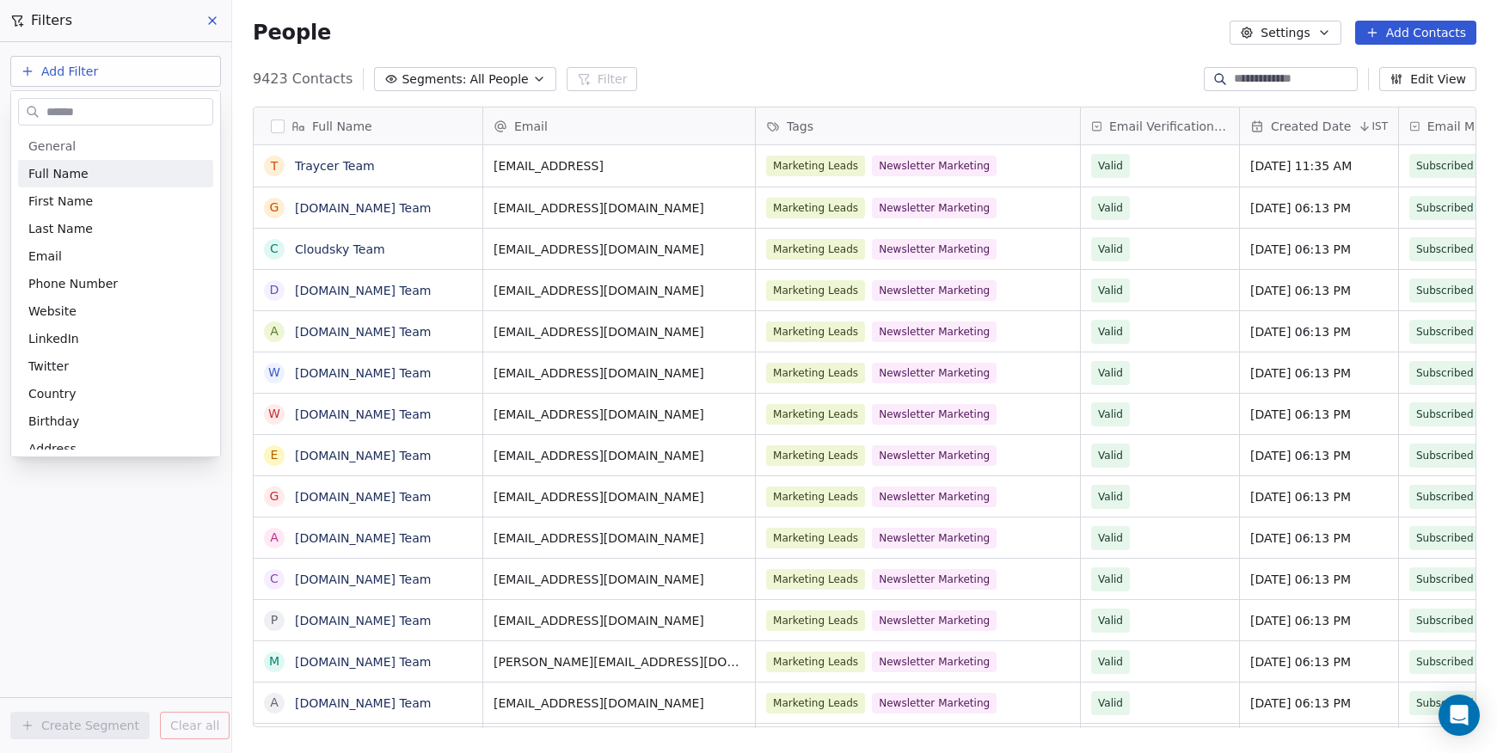
click at [85, 107] on input "text" at bounding box center [127, 112] width 169 height 25
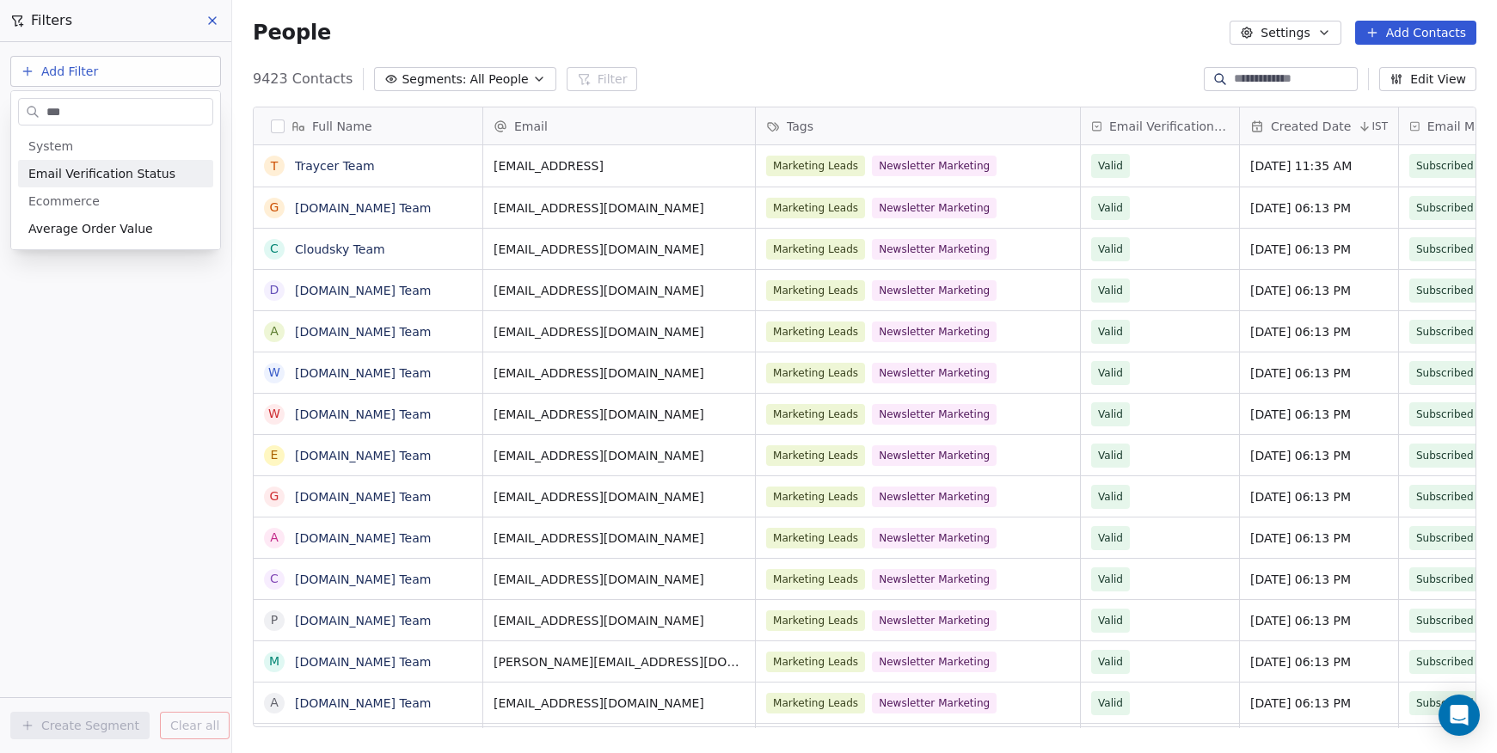
type input "***"
click at [83, 164] on div "Email Verification Status" at bounding box center [115, 174] width 195 height 28
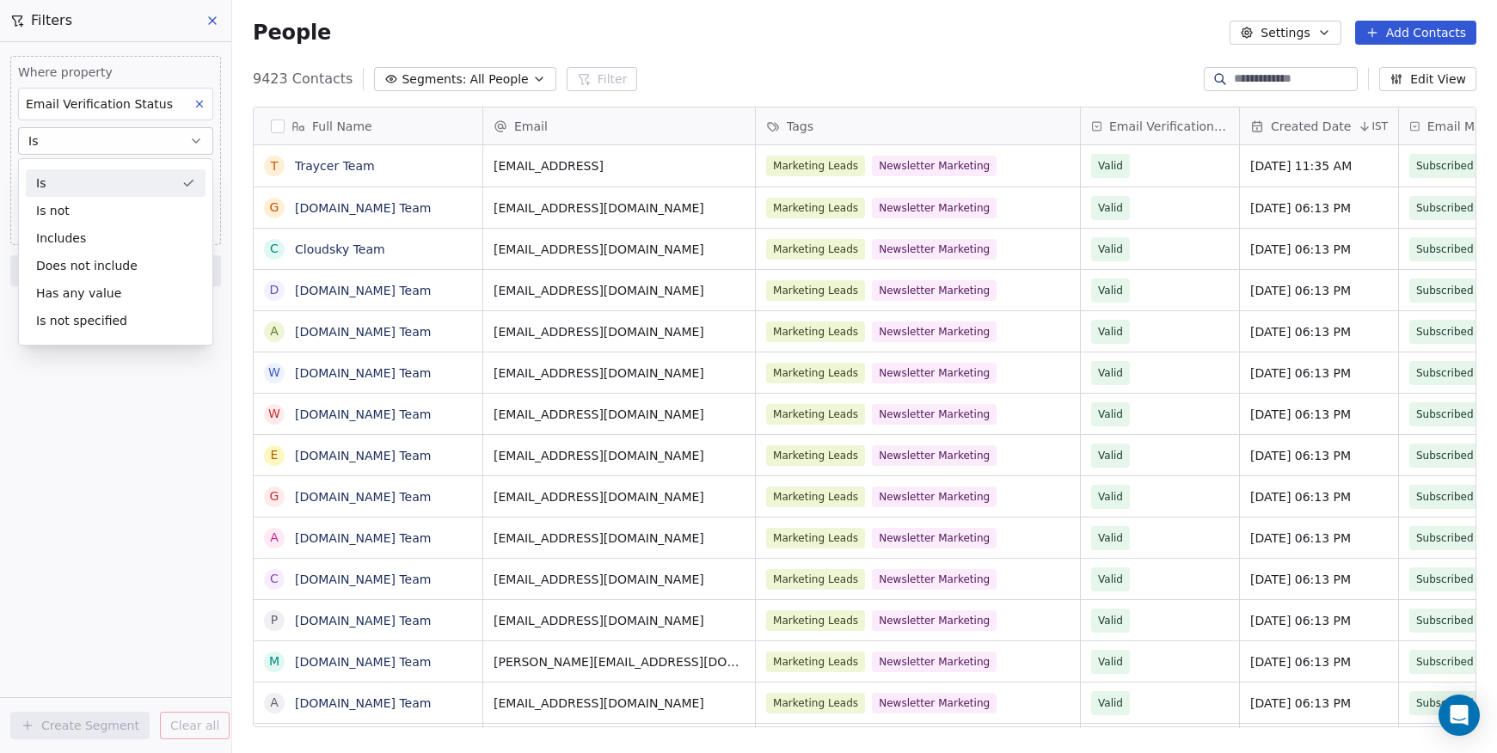
click at [70, 181] on div "Is" at bounding box center [116, 183] width 180 height 28
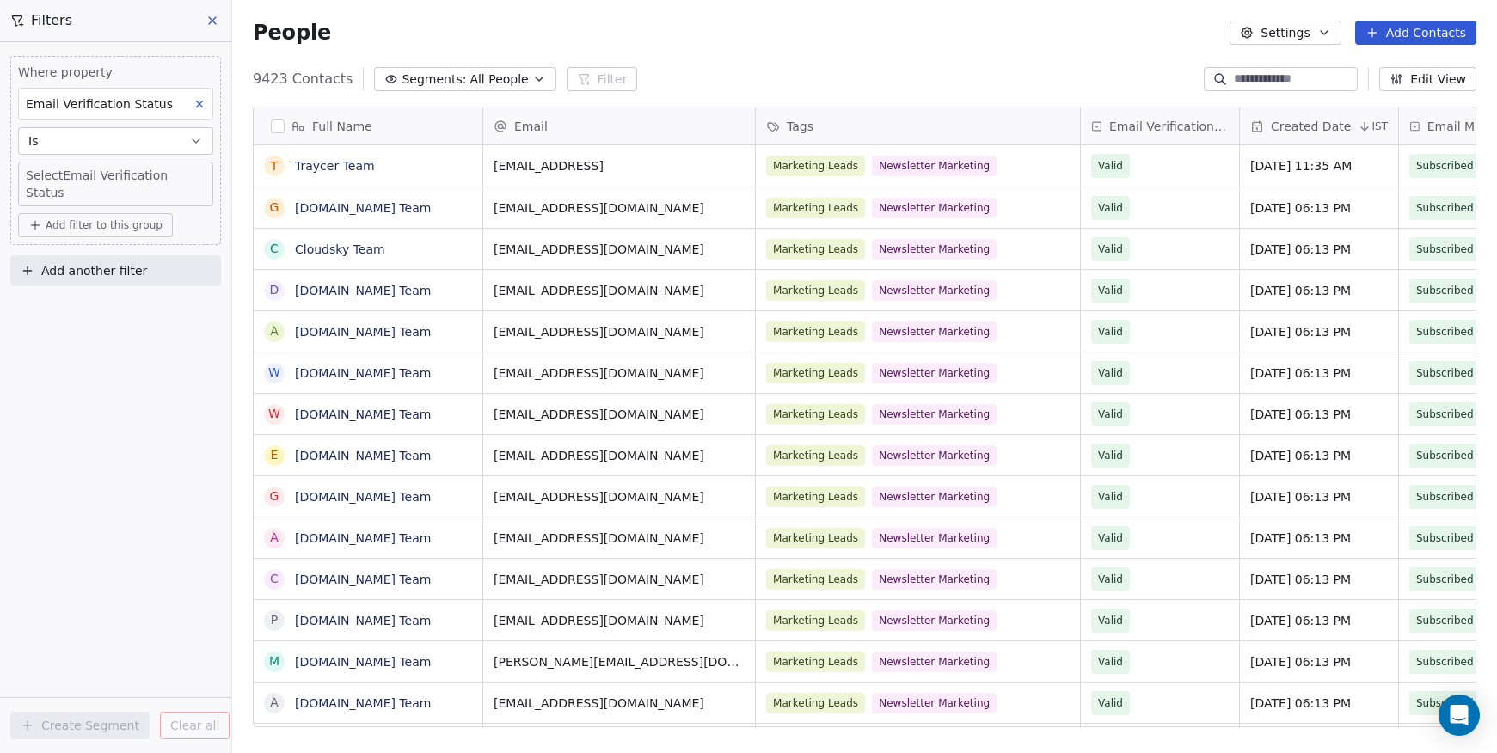
click at [66, 173] on body "Superintelligence Contacts People Marketing Workflows Campaigns Metrics & Event…" at bounding box center [748, 376] width 1497 height 753
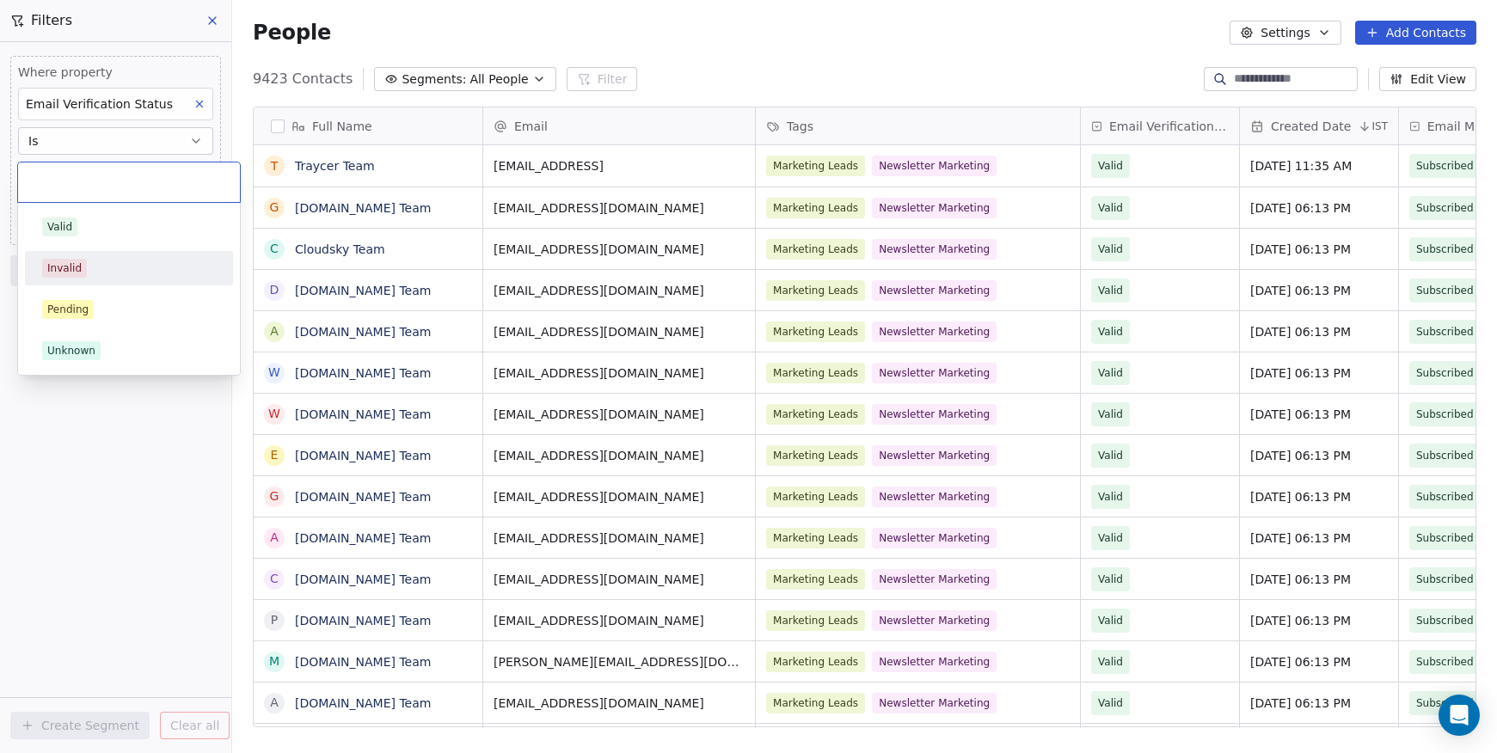
click at [97, 261] on div "Invalid" at bounding box center [129, 268] width 174 height 19
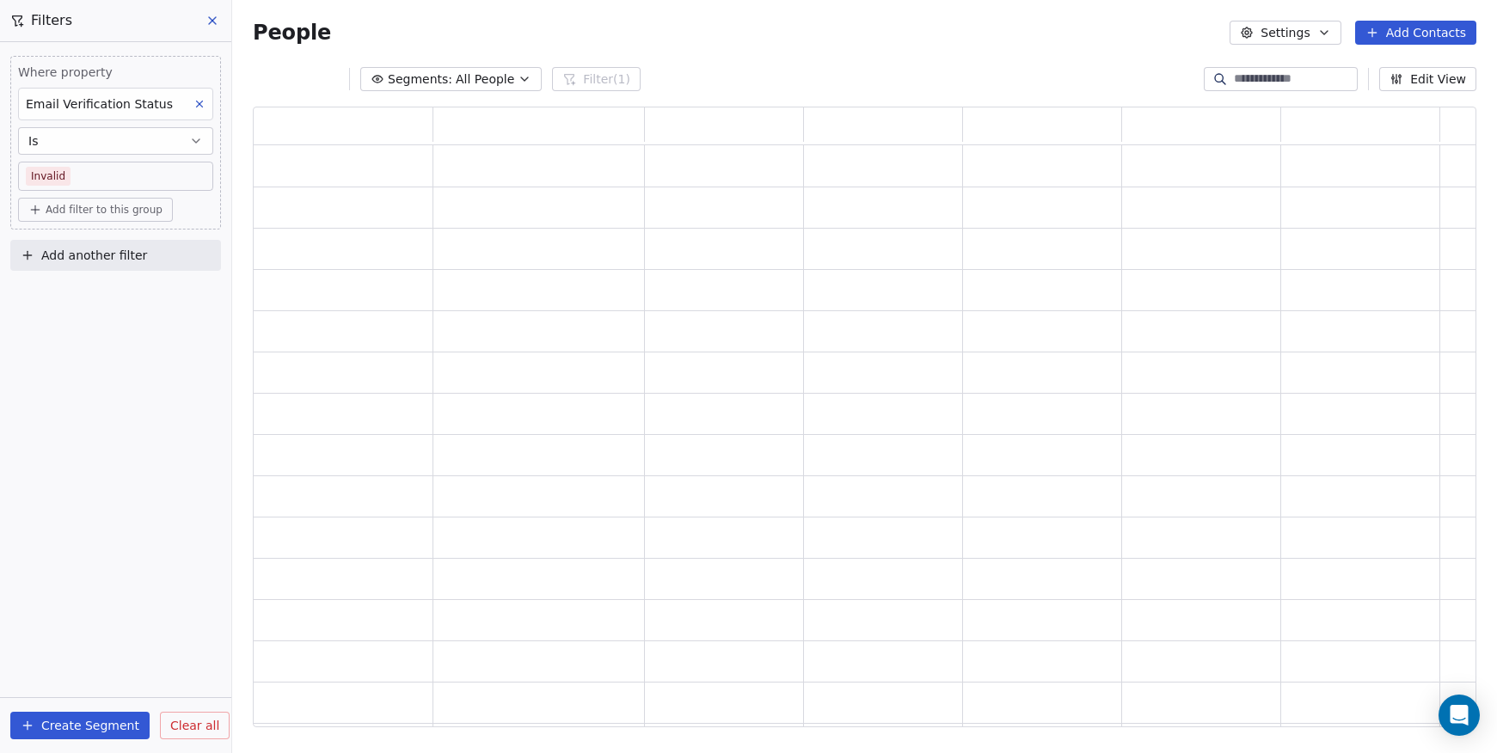
scroll to position [608, 1211]
click at [122, 178] on body "Superintelligence Contacts People Marketing Workflows Campaigns Metrics & Event…" at bounding box center [748, 376] width 1497 height 753
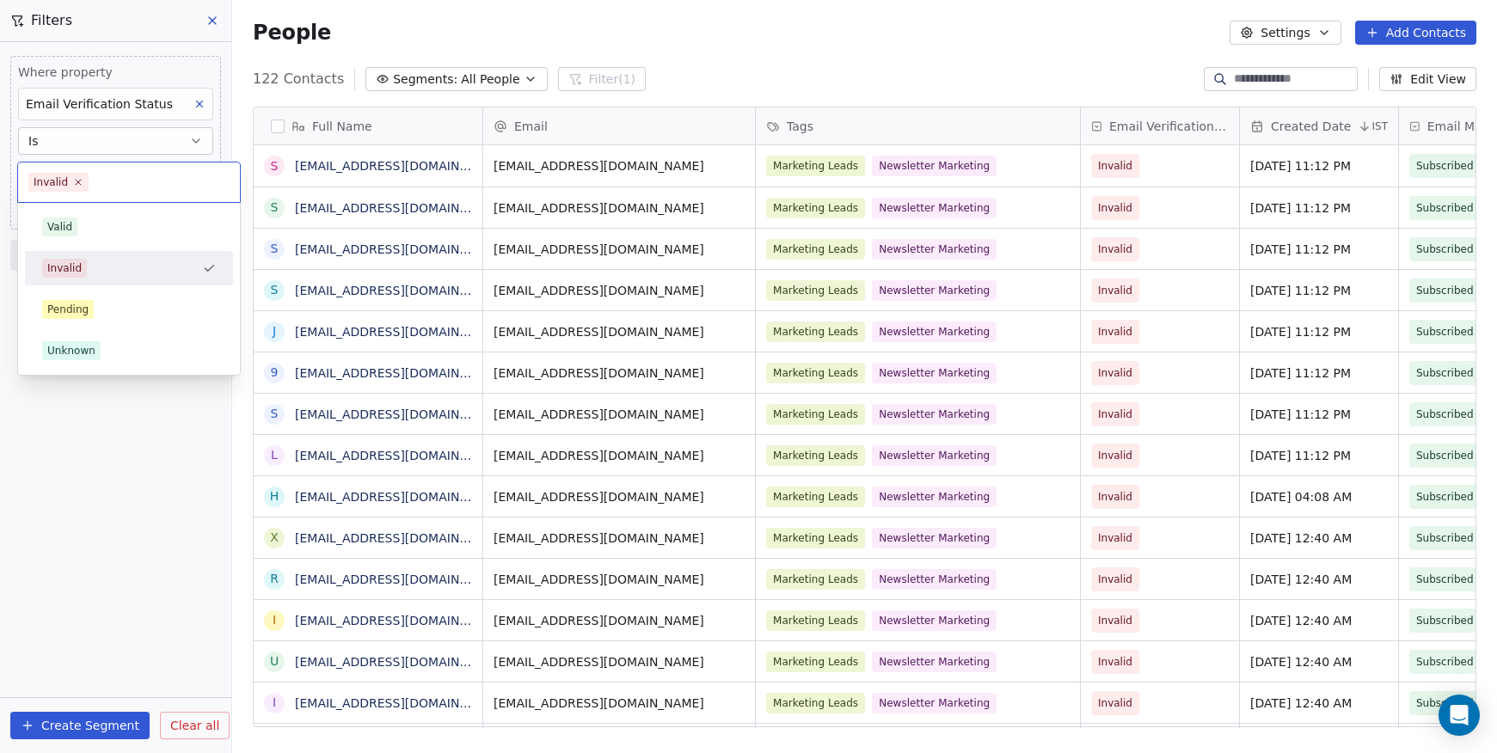
scroll to position [649, 1252]
click at [101, 307] on div "Pending" at bounding box center [129, 309] width 174 height 19
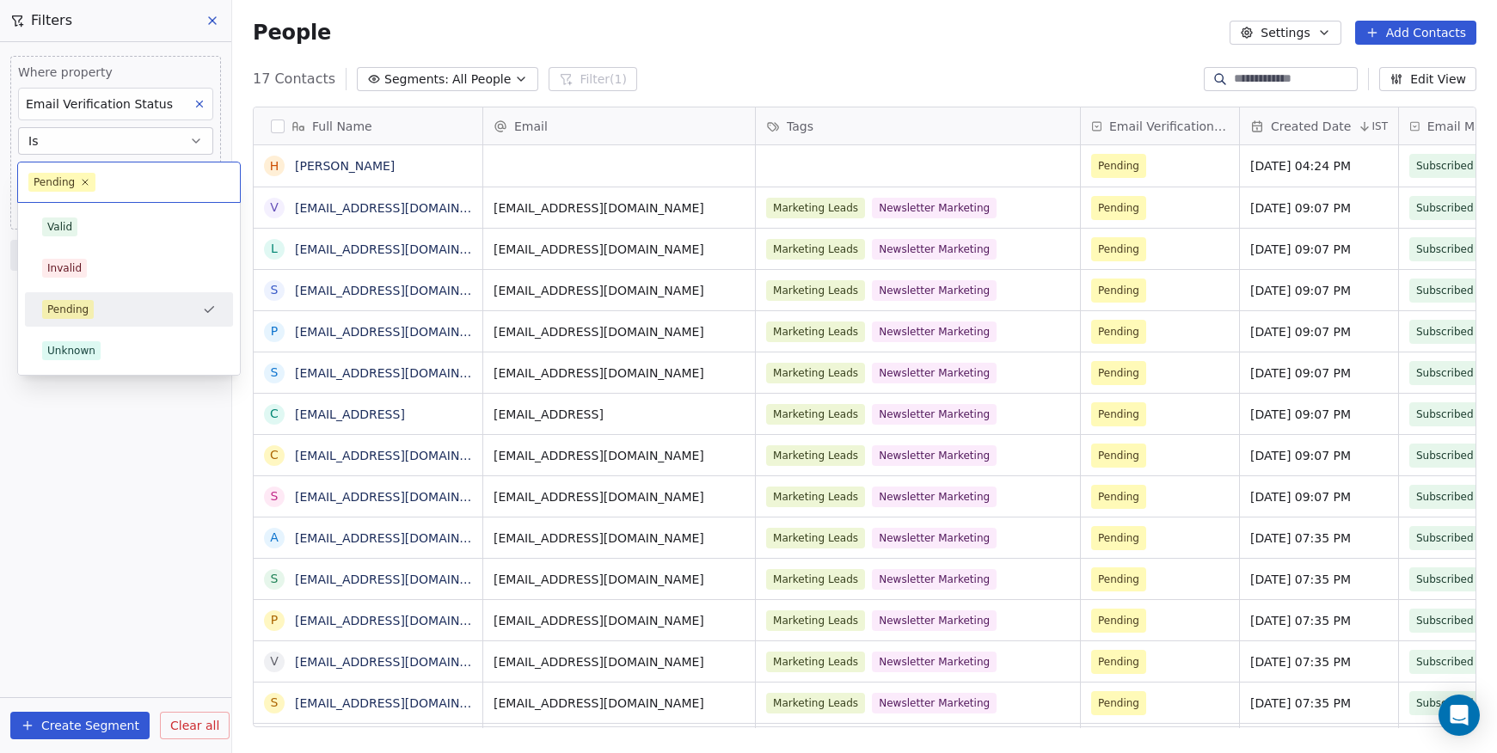
click at [100, 165] on body "Superintelligence Contacts People Marketing Workflows Campaigns Metrics & Event…" at bounding box center [748, 376] width 1497 height 753
click at [110, 261] on div "Invalid" at bounding box center [129, 268] width 174 height 19
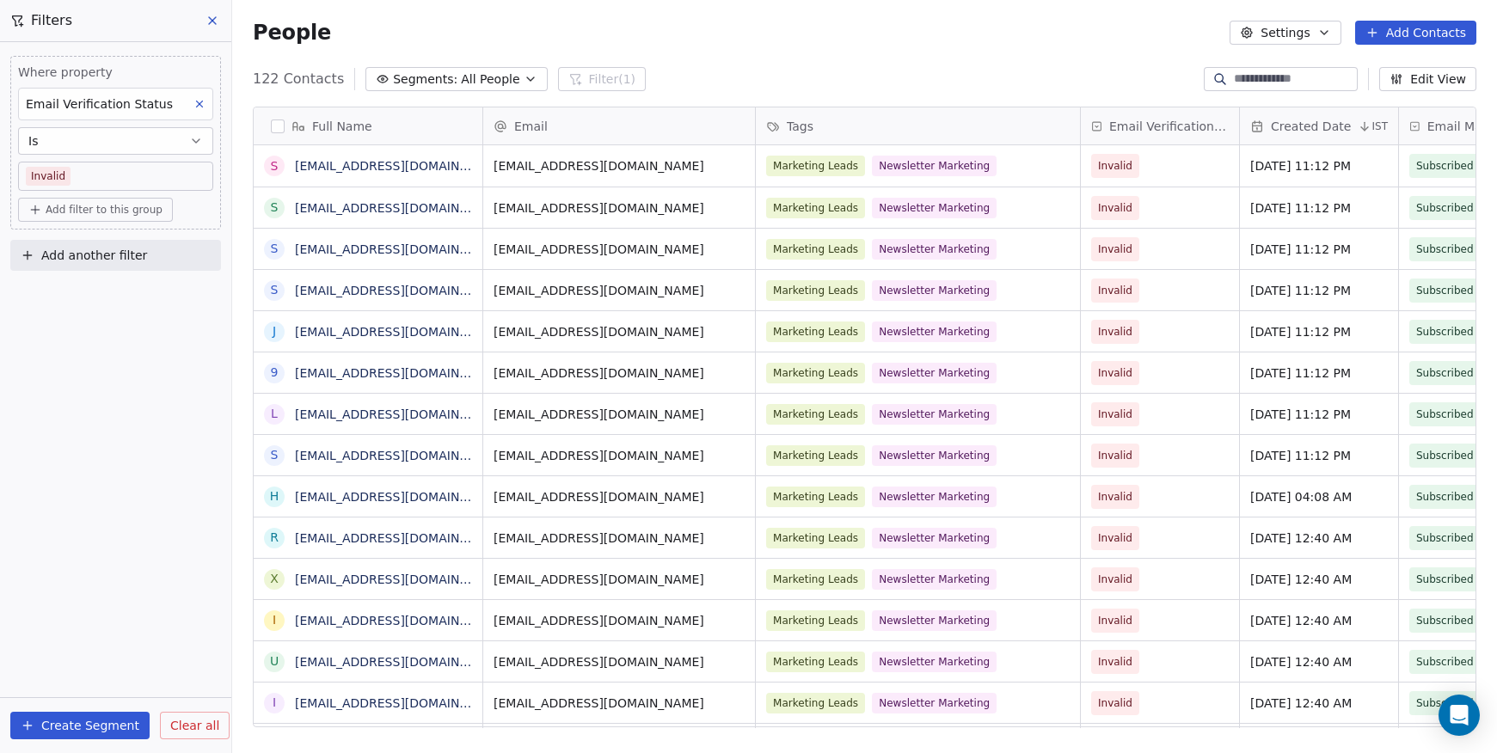
click at [278, 122] on button "button" at bounding box center [278, 127] width 14 height 14
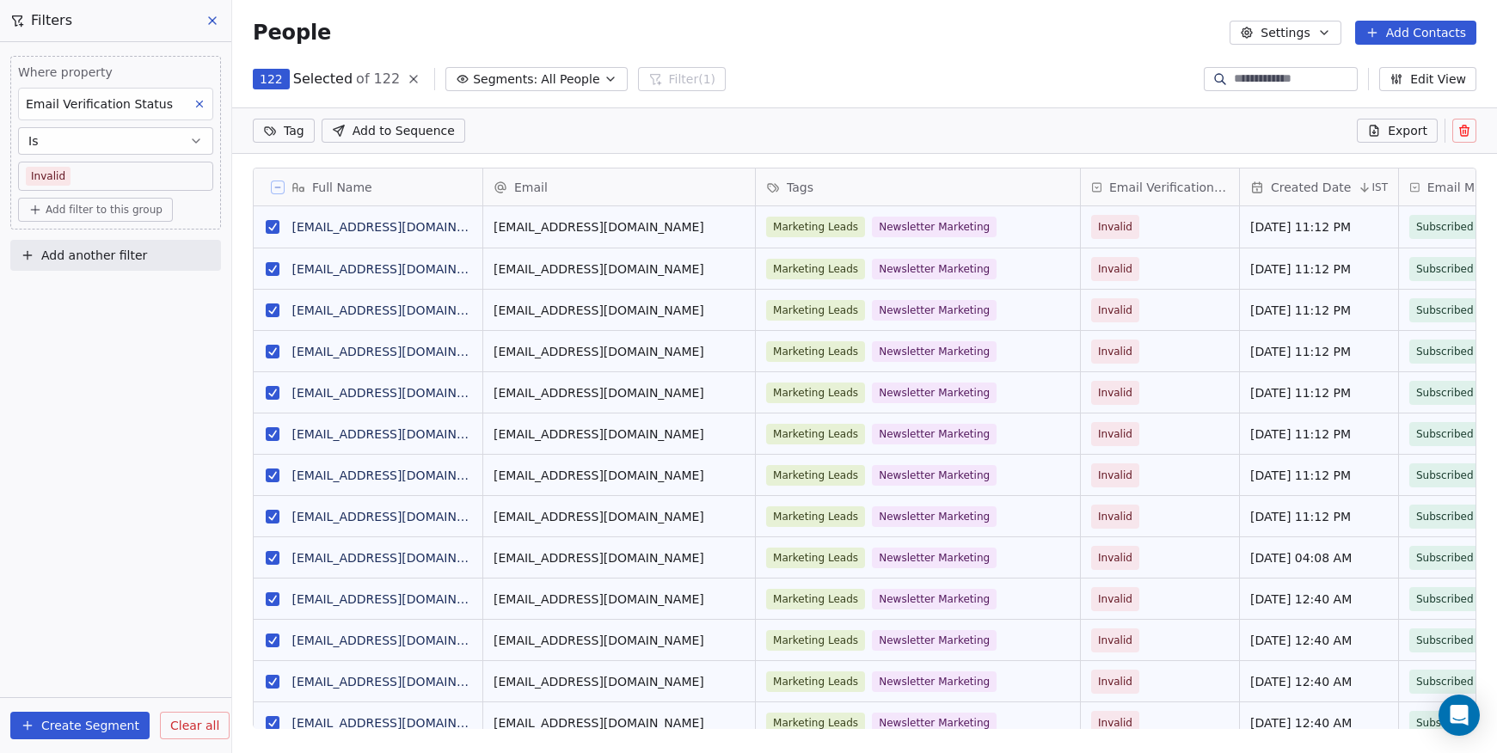
scroll to position [589, 1252]
click at [1468, 129] on icon at bounding box center [1464, 132] width 8 height 8
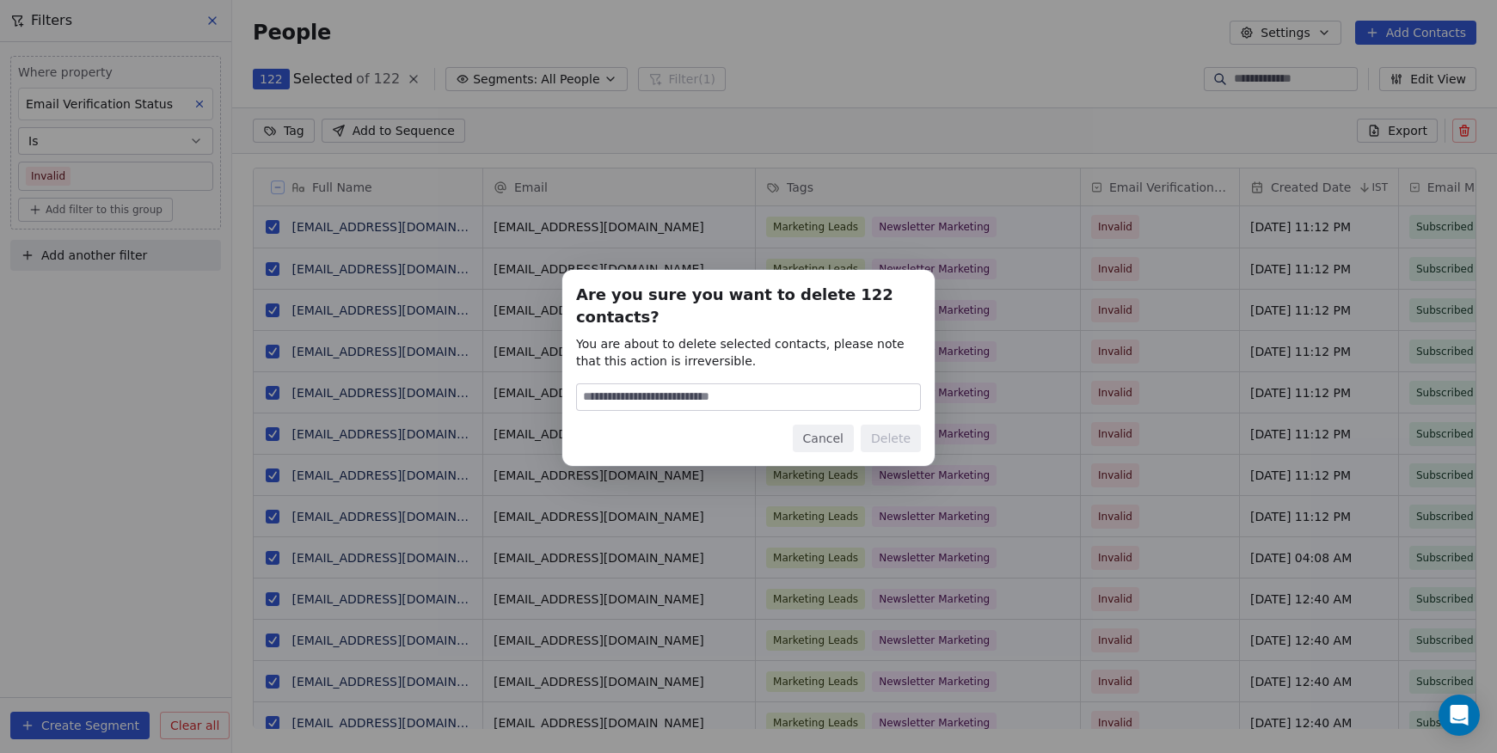
click at [808, 384] on input at bounding box center [748, 397] width 343 height 26
type input "******"
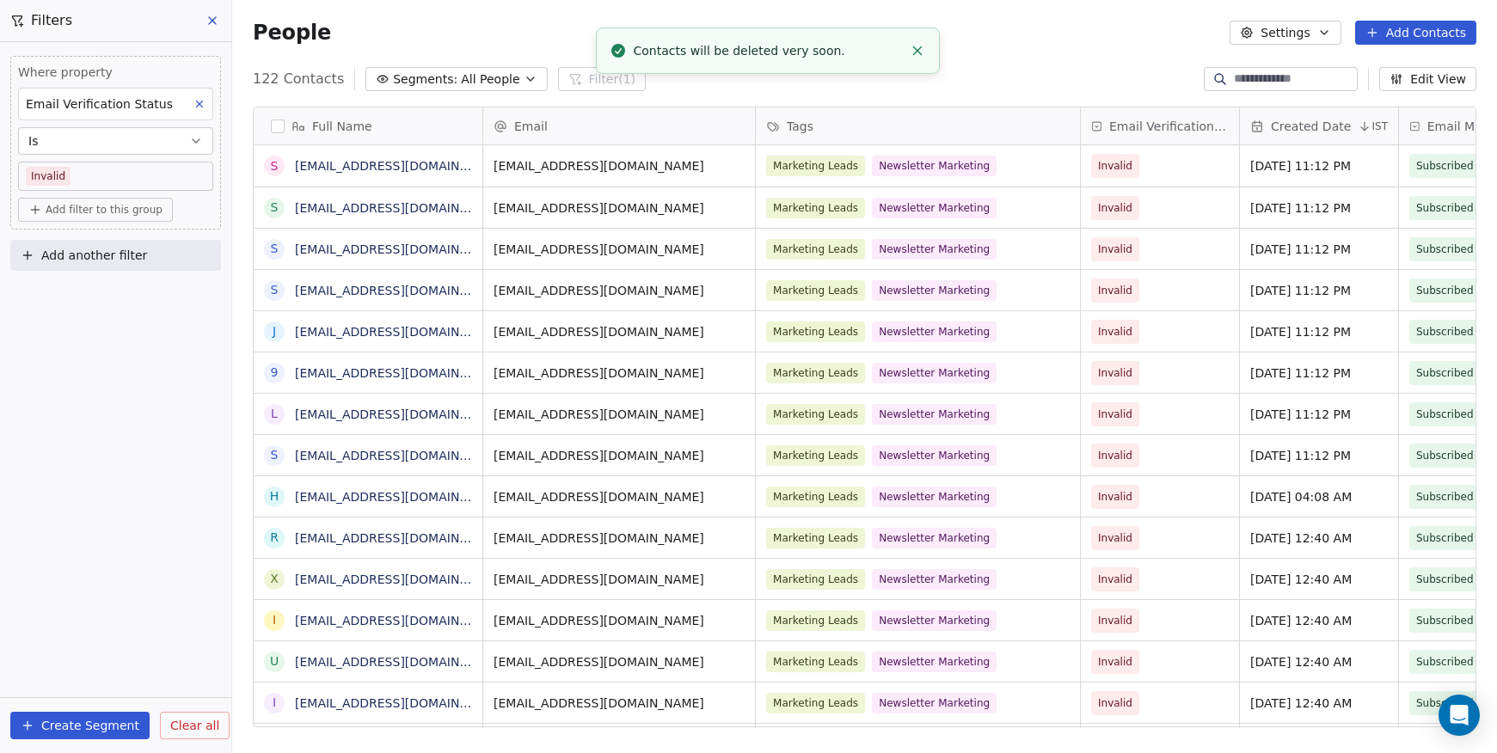
scroll to position [0, 0]
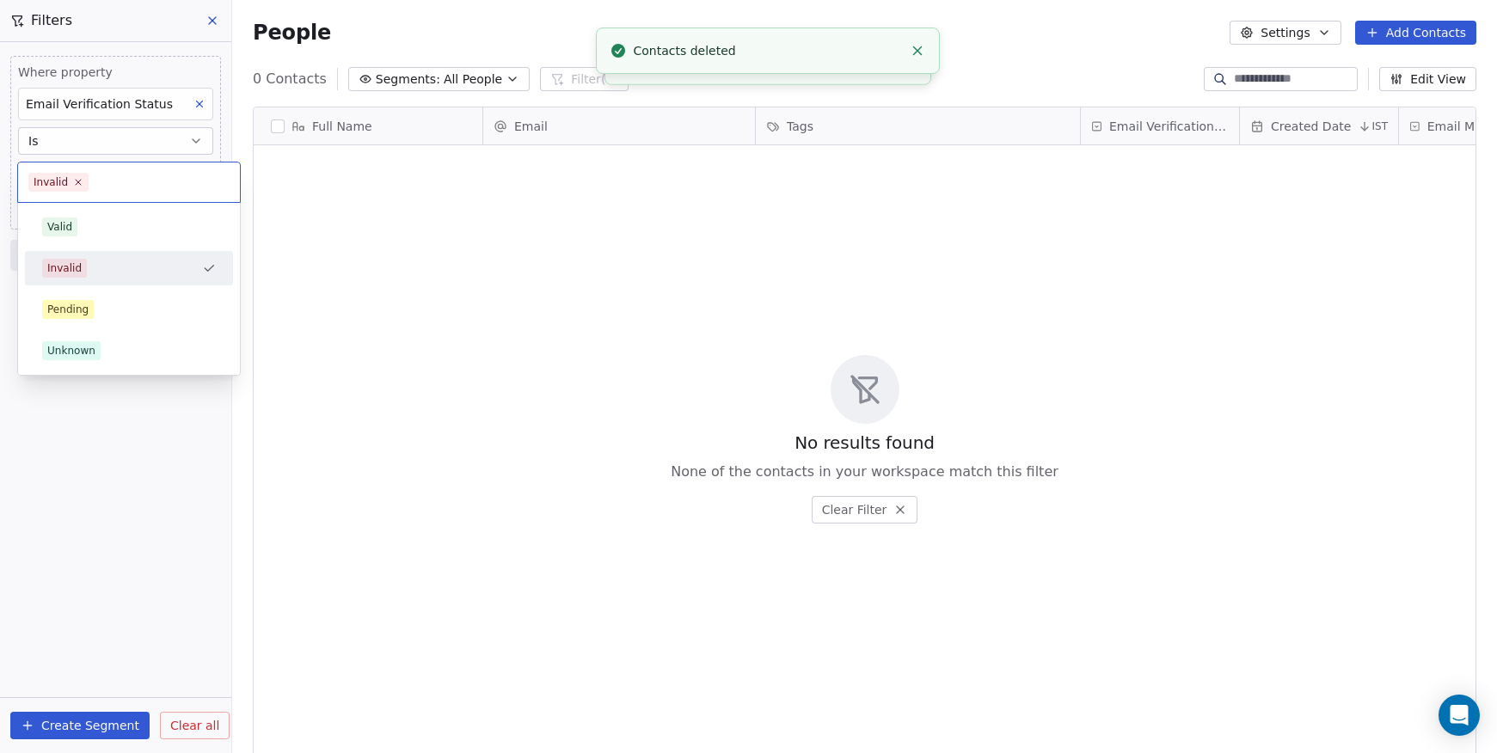
click at [102, 186] on body "Superintelligence Contacts People Marketing Workflows Campaigns Metrics & Event…" at bounding box center [748, 376] width 1497 height 753
click at [108, 313] on div "Pending" at bounding box center [129, 309] width 174 height 19
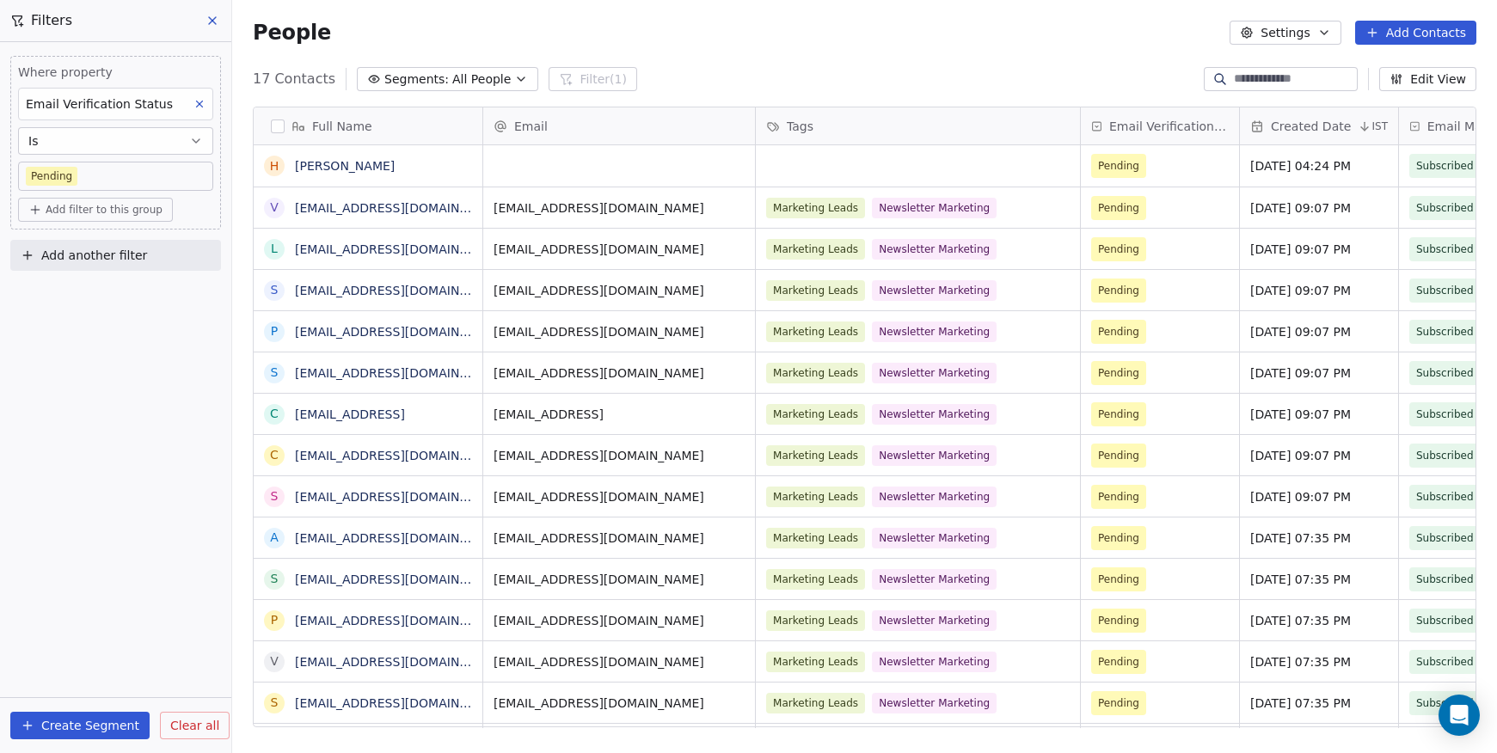
click at [100, 175] on body "Superintelligence Contacts People Marketing Workflows Campaigns Metrics & Event…" at bounding box center [748, 376] width 1497 height 753
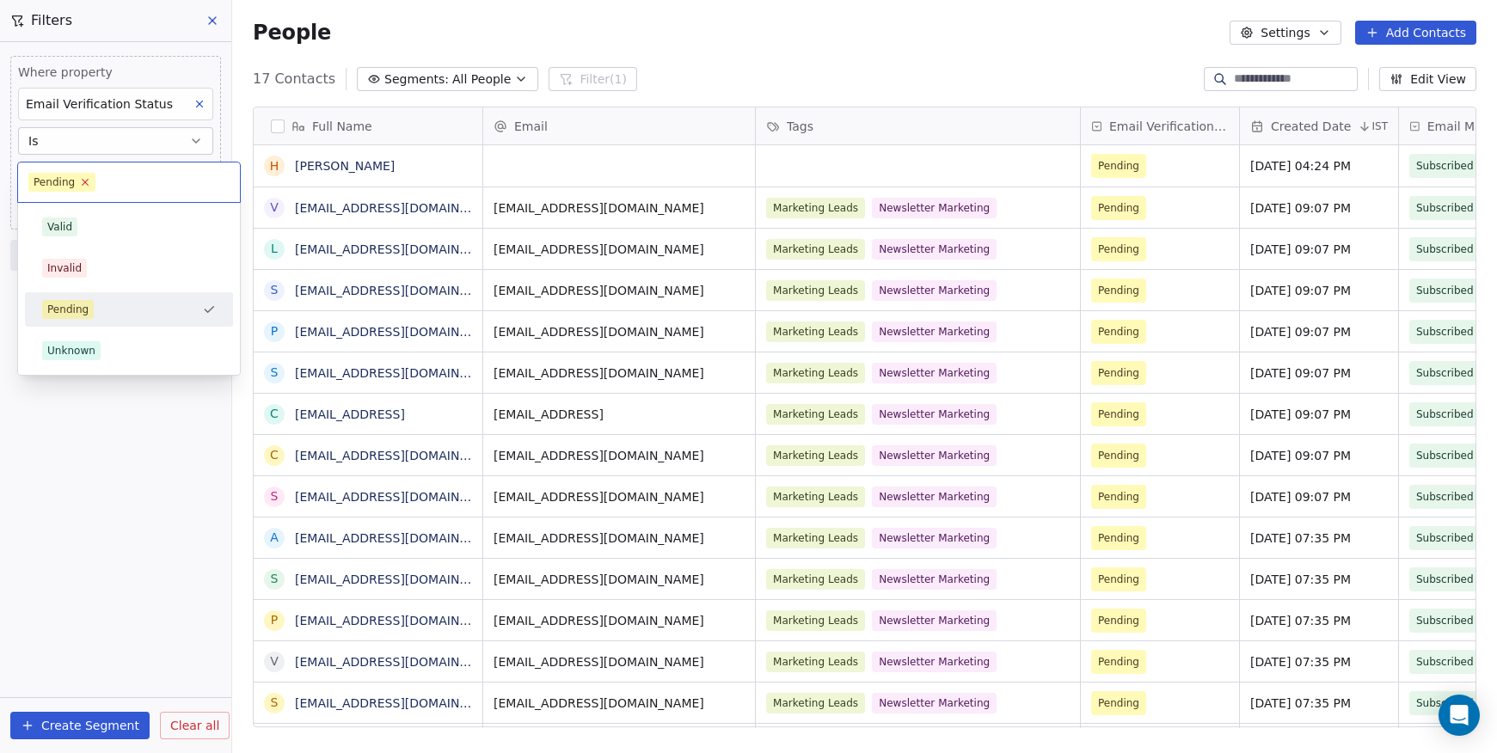
click at [81, 180] on icon at bounding box center [85, 181] width 11 height 11
click at [83, 175] on input "text" at bounding box center [128, 182] width 201 height 19
click at [110, 341] on div "Unknown" at bounding box center [129, 351] width 194 height 28
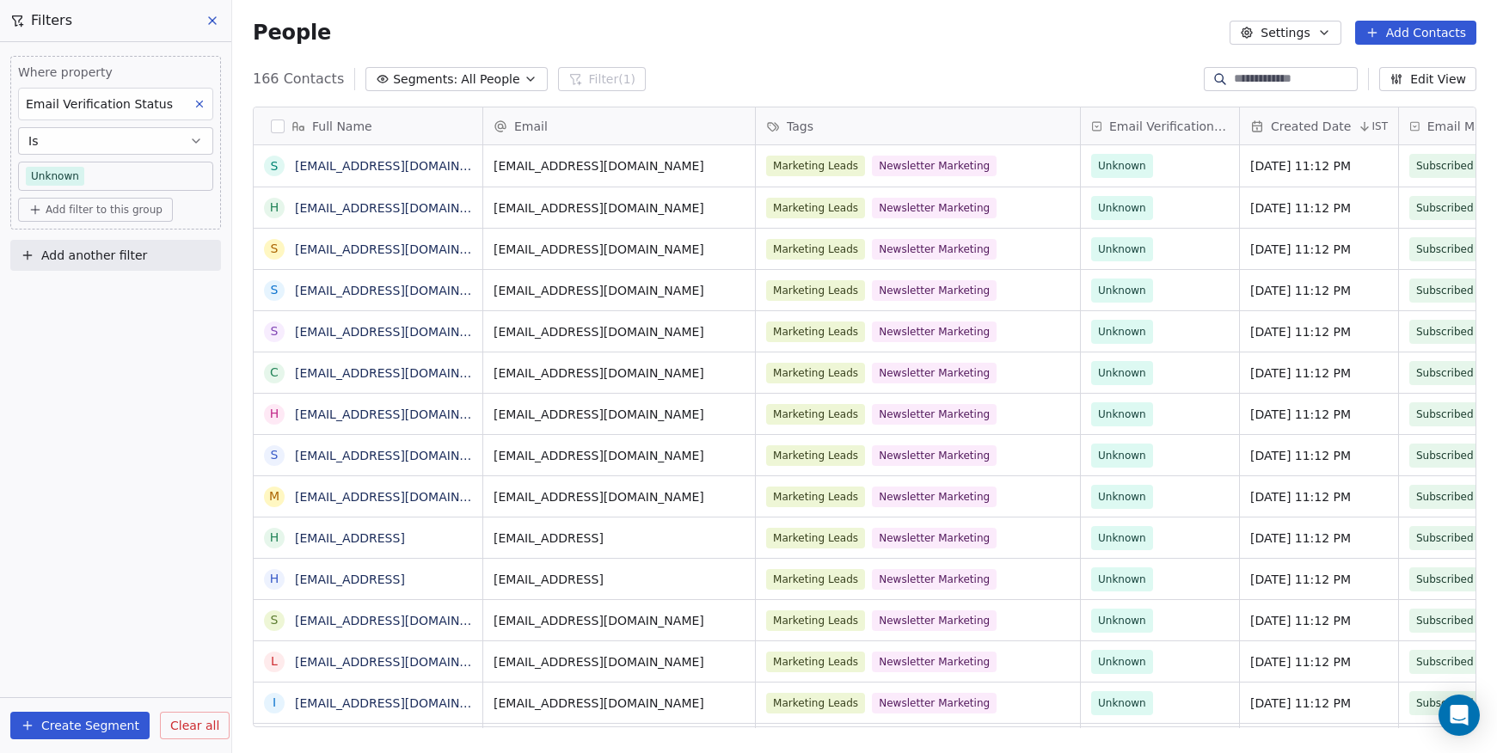
click at [271, 120] on div "Full Name" at bounding box center [366, 126] width 205 height 17
click at [274, 100] on html "Superintelligence Contacts People Marketing Workflows Campaigns Metrics & Event…" at bounding box center [748, 376] width 1497 height 753
click at [280, 126] on button "button" at bounding box center [278, 127] width 14 height 14
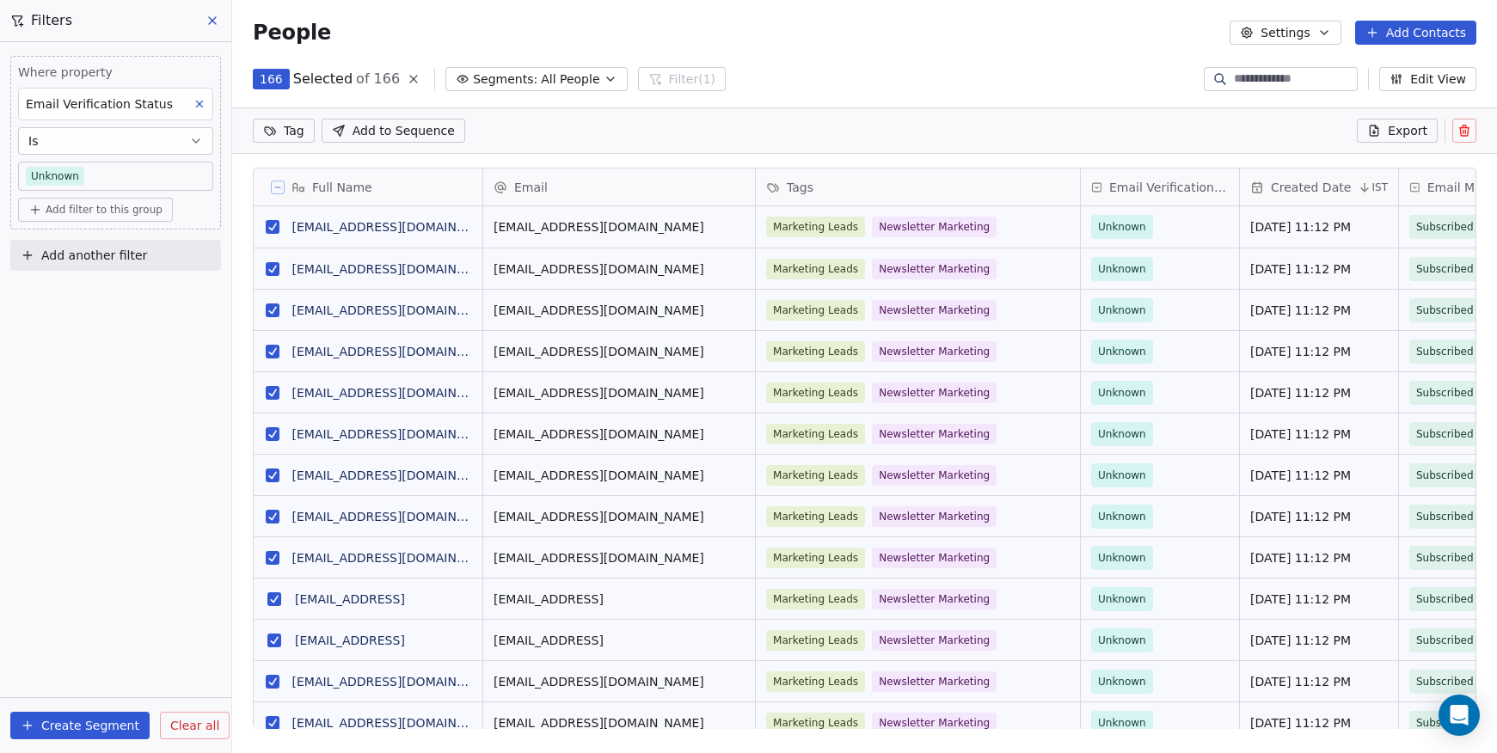
scroll to position [589, 1252]
click at [1471, 130] on icon at bounding box center [1465, 131] width 14 height 14
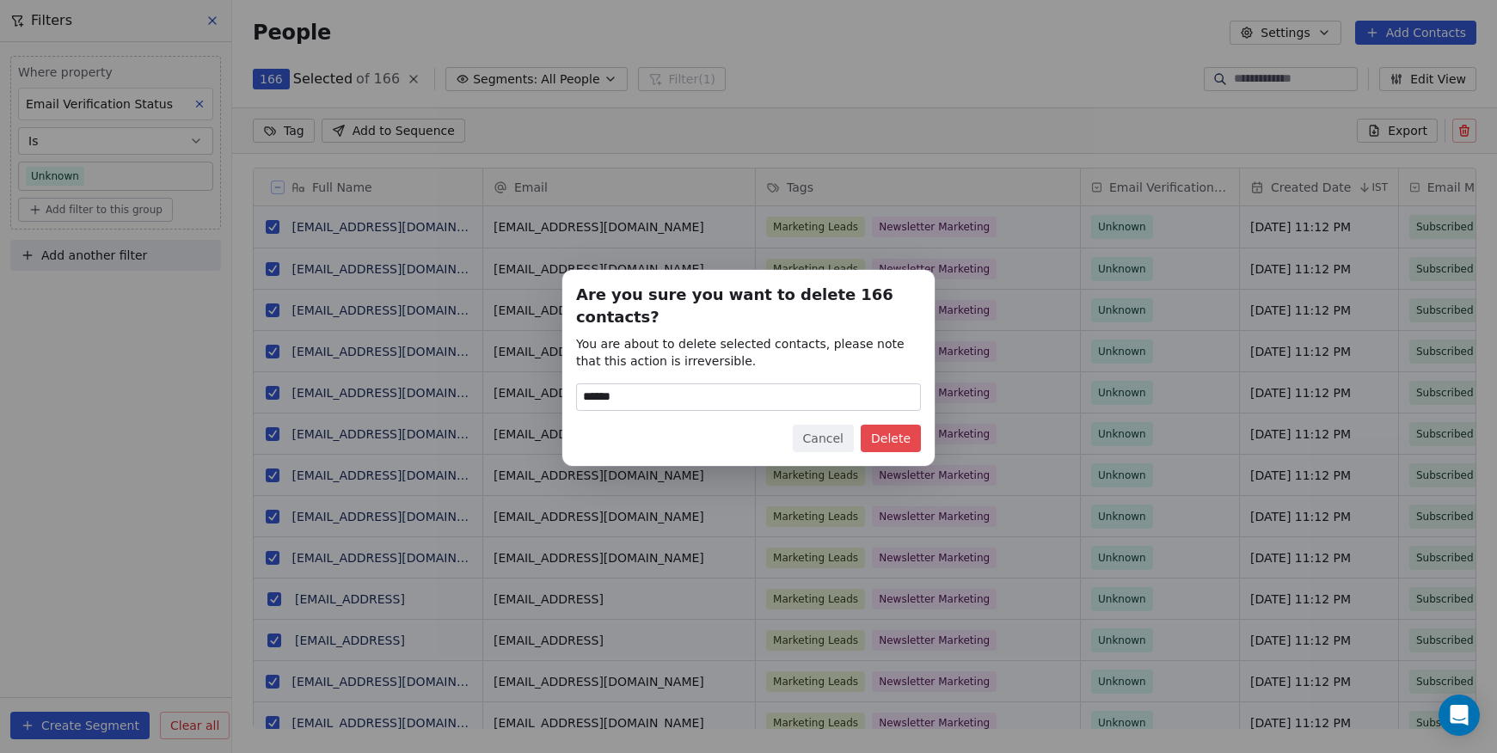
click at [912, 430] on button "Delete" at bounding box center [891, 439] width 60 height 28
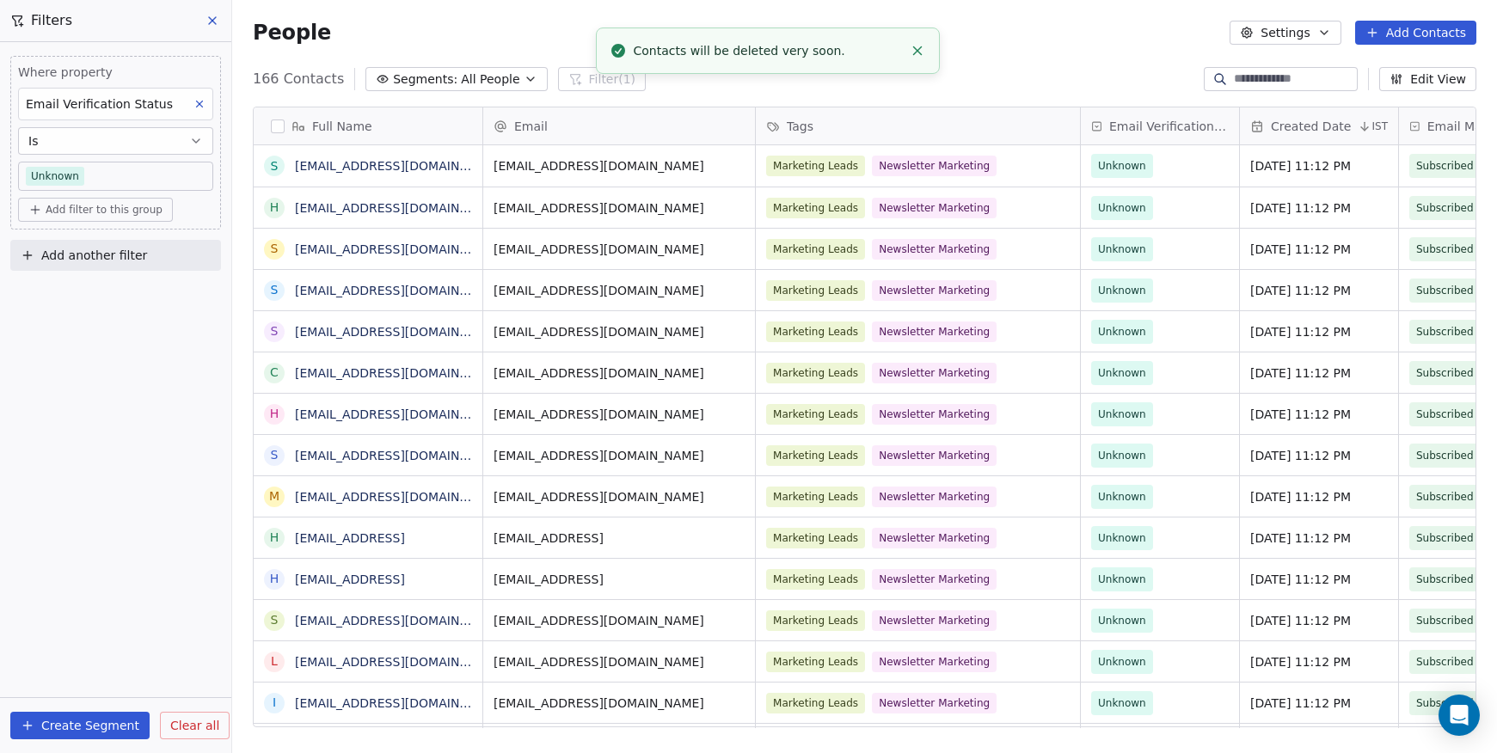
scroll to position [649, 1252]
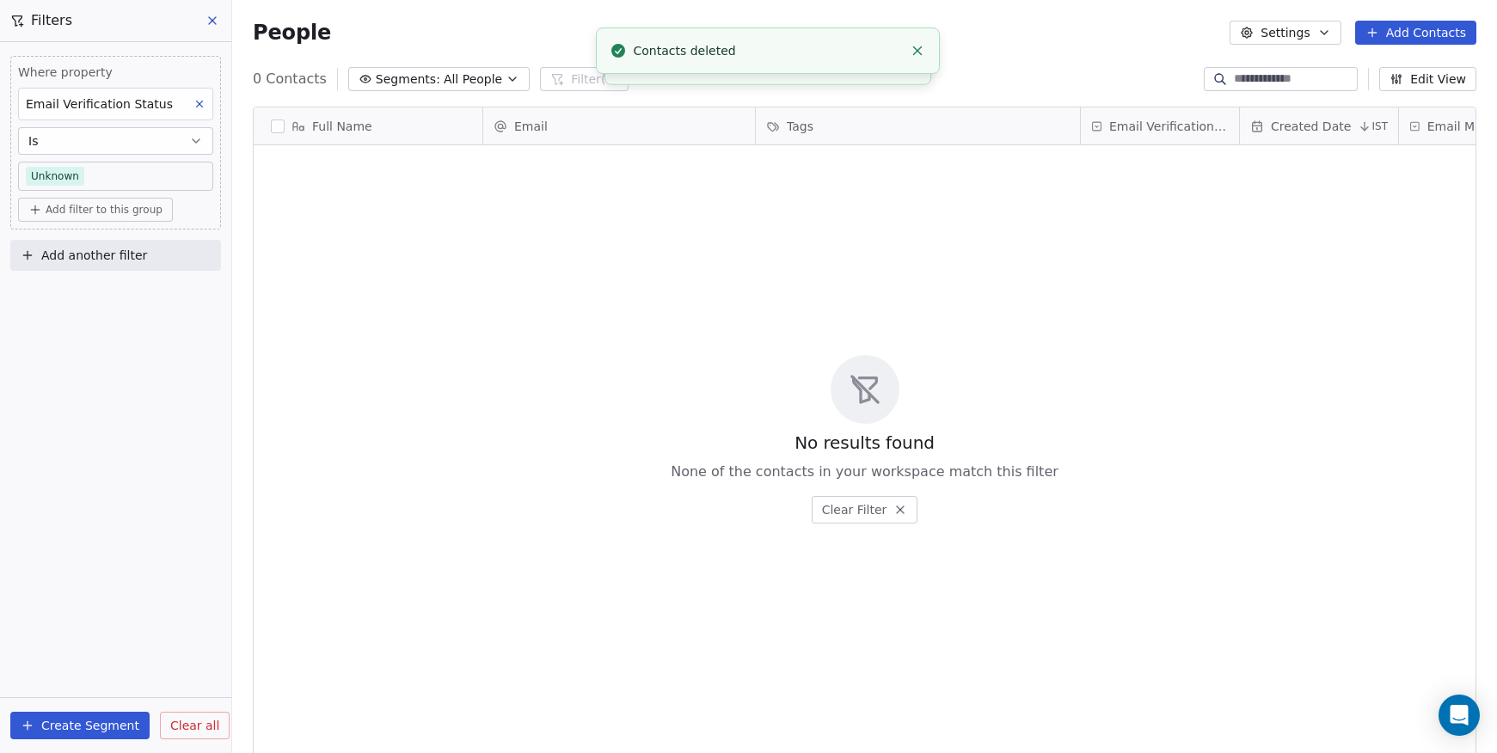
click at [409, 300] on div "No results found None of the contacts in your workspace match this filter Clear…" at bounding box center [865, 439] width 1222 height 581
click at [920, 50] on icon "Close toast" at bounding box center [917, 50] width 15 height 15
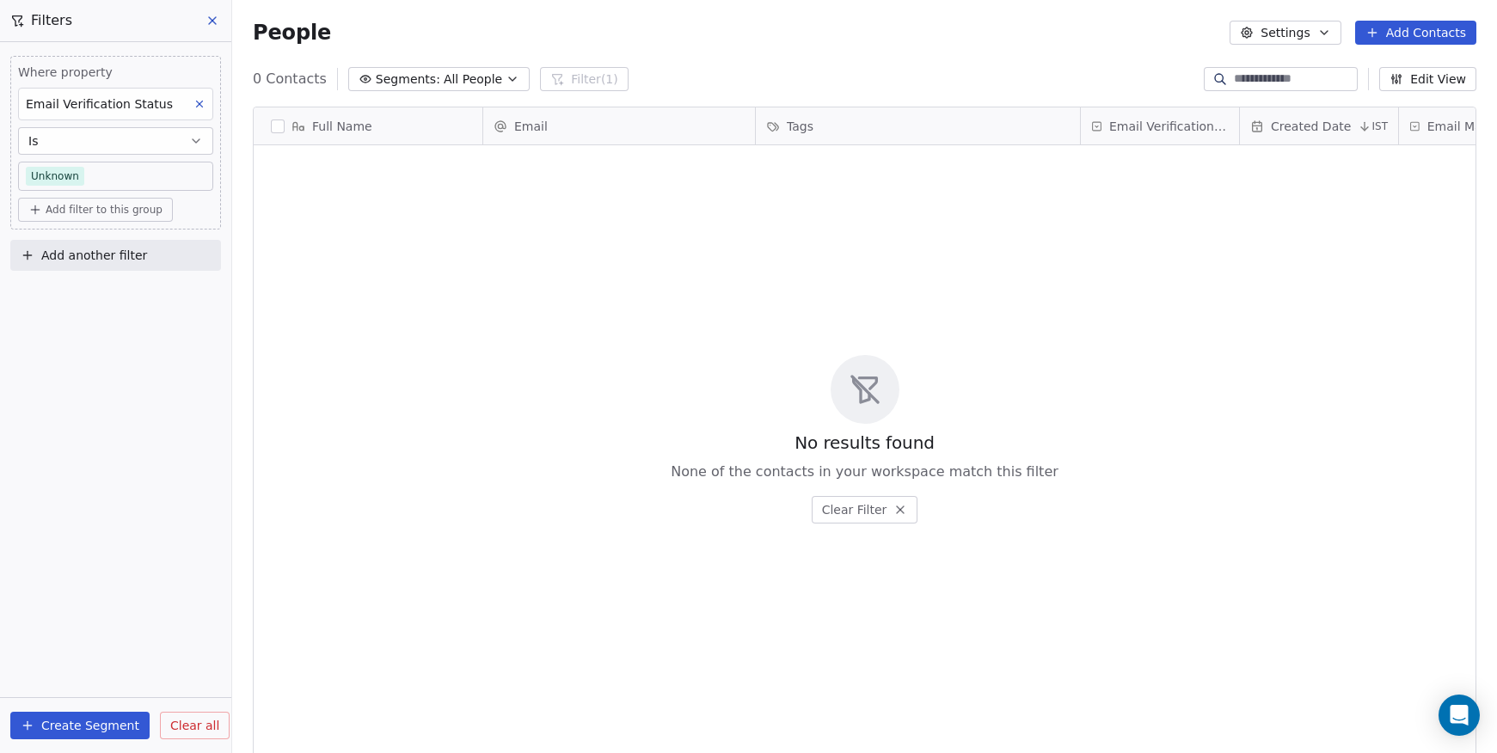
click at [218, 23] on icon at bounding box center [213, 21] width 14 height 14
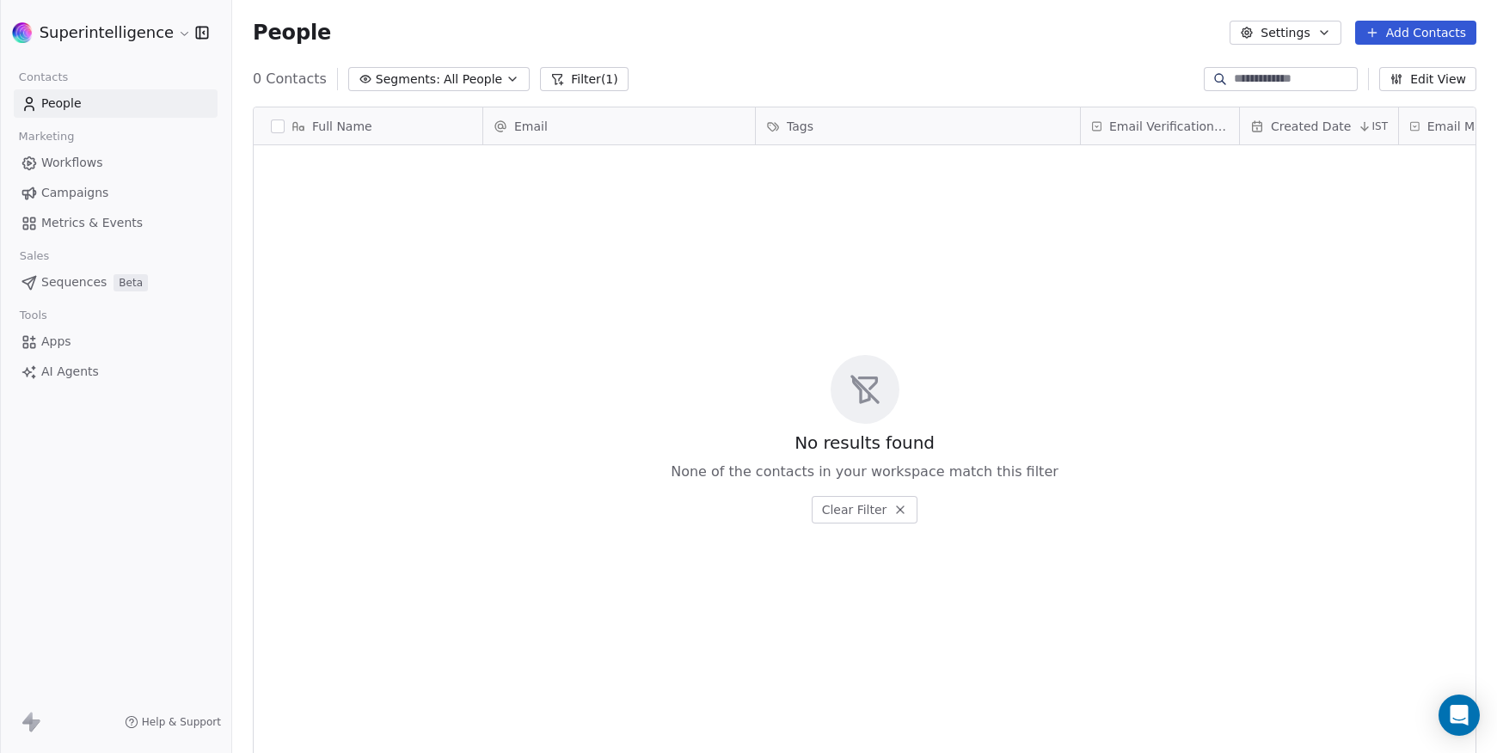
click at [132, 33] on html "Superintelligence Contacts People Marketing Workflows Campaigns Metrics & Event…" at bounding box center [748, 376] width 1497 height 753
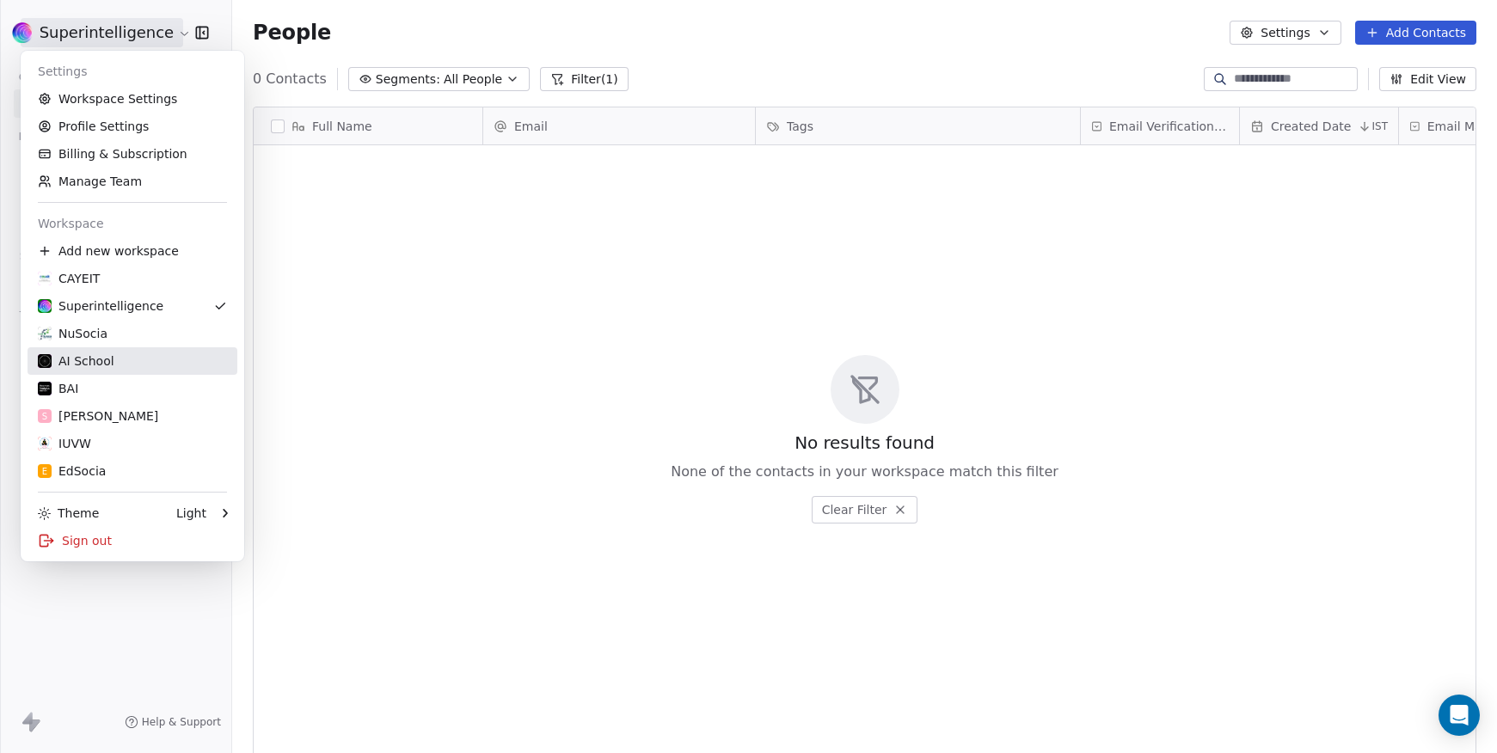
click at [125, 360] on div "AI School" at bounding box center [132, 361] width 189 height 17
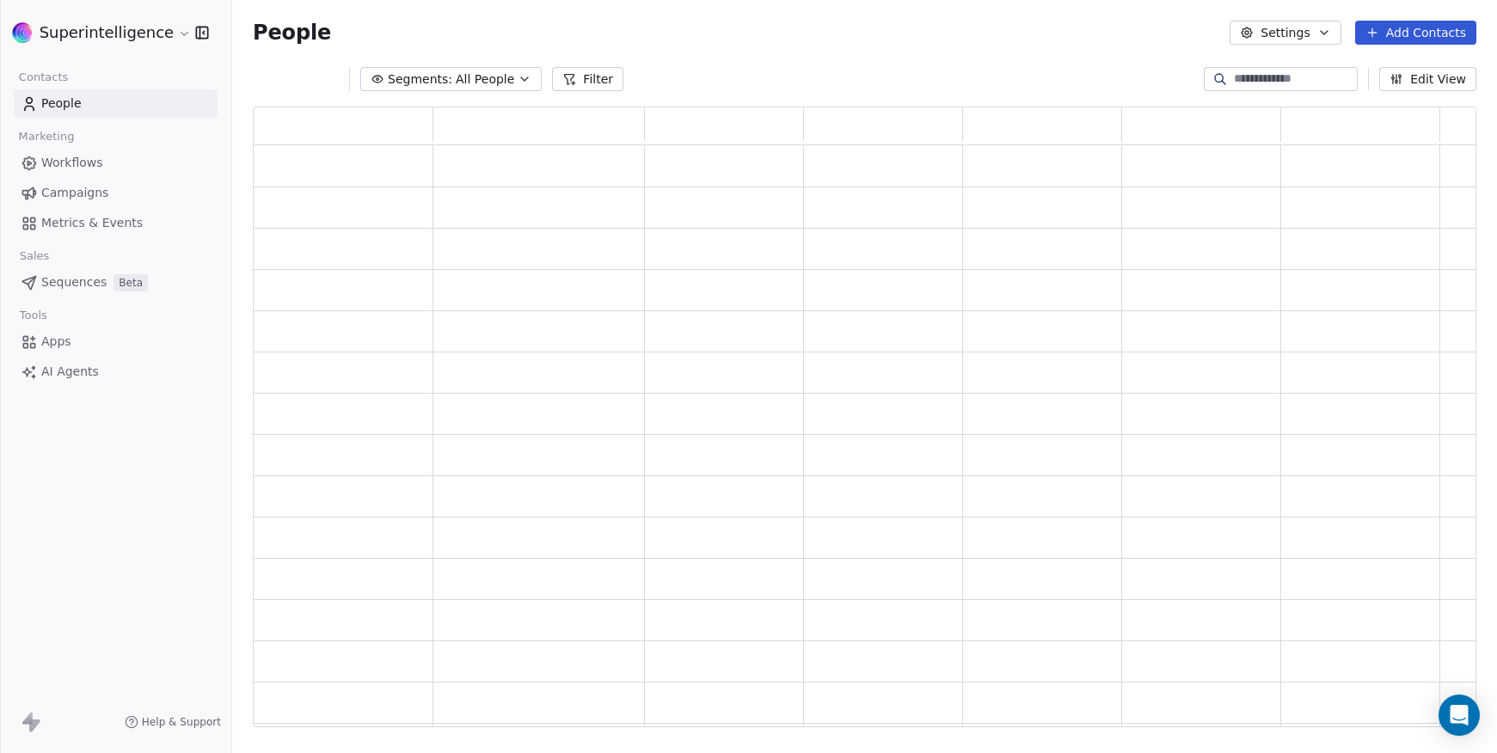
scroll to position [608, 1211]
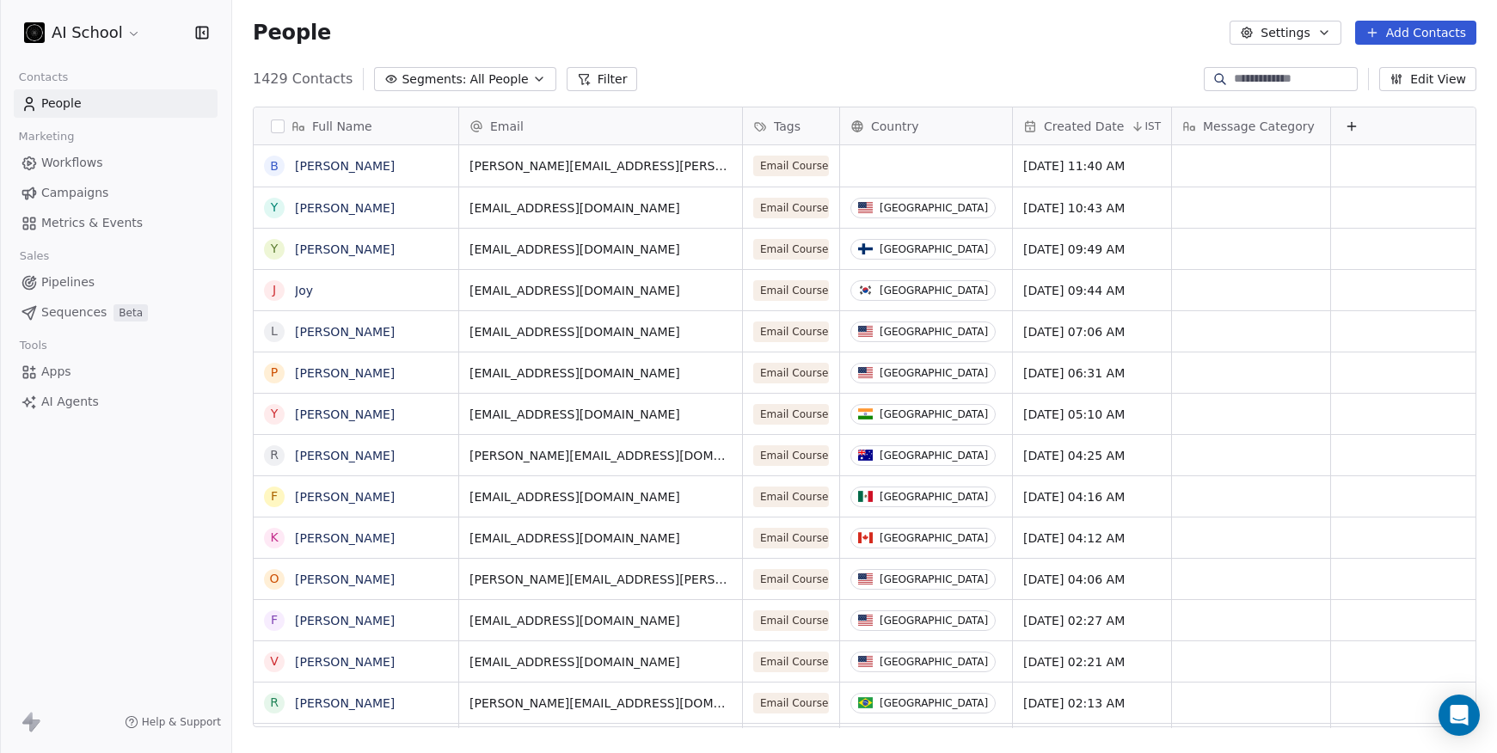
scroll to position [649, 1252]
click at [1271, 134] on span "Message Category" at bounding box center [1259, 126] width 112 height 17
click at [1263, 162] on span "Edit property" at bounding box center [1243, 162] width 79 height 17
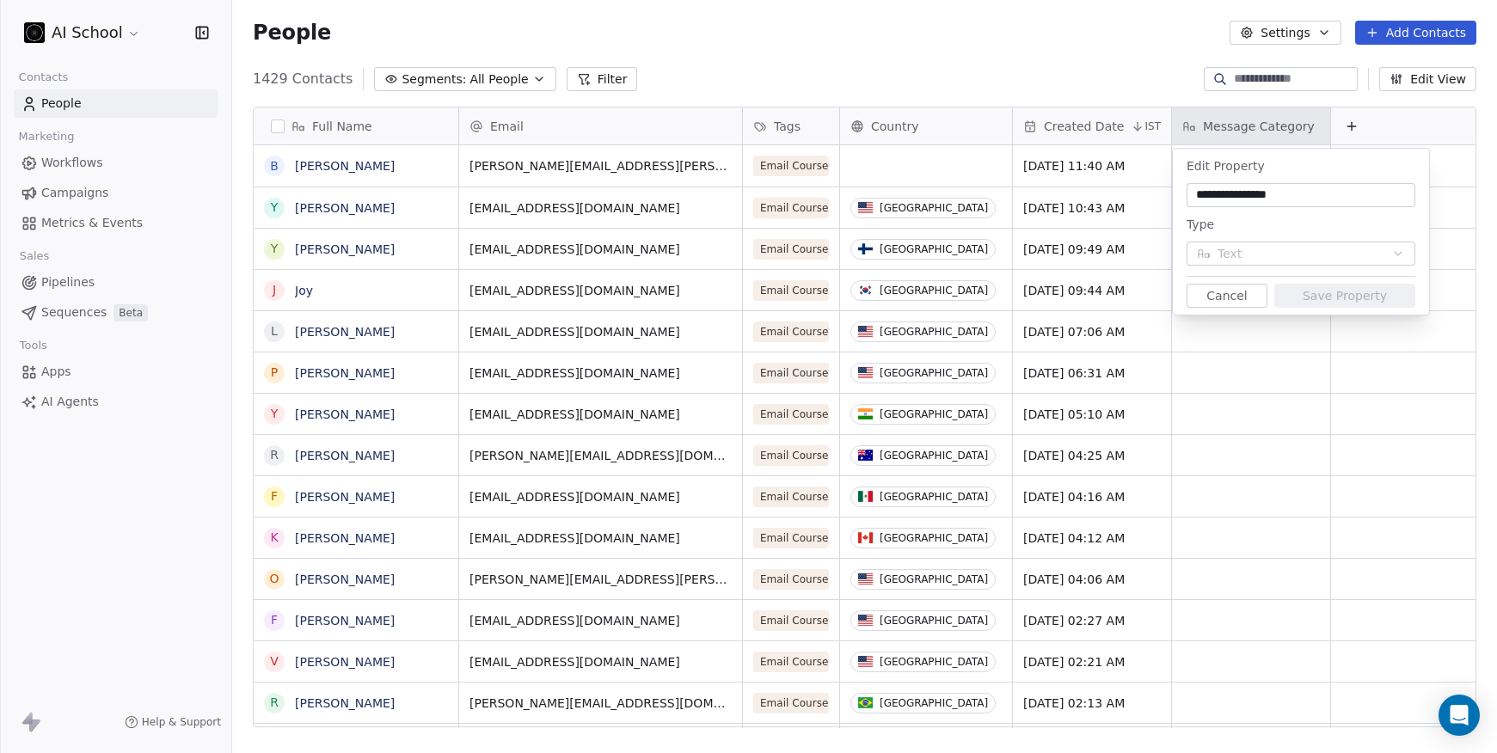
click at [1327, 117] on html "AI School Contacts People Marketing Workflows Campaigns Metrics & Events Sales …" at bounding box center [748, 376] width 1497 height 753
click at [1480, 77] on html "AI School Contacts People Marketing Workflows Campaigns Metrics & Events Sales …" at bounding box center [748, 376] width 1497 height 753
click at [1459, 77] on html "AI School Contacts People Marketing Workflows Campaigns Metrics & Events Sales …" at bounding box center [748, 376] width 1497 height 753
click at [1435, 85] on html "AI School Contacts People Marketing Workflows Campaigns Metrics & Events Sales …" at bounding box center [748, 376] width 1497 height 753
click at [1245, 299] on button "Cancel" at bounding box center [1227, 296] width 81 height 24
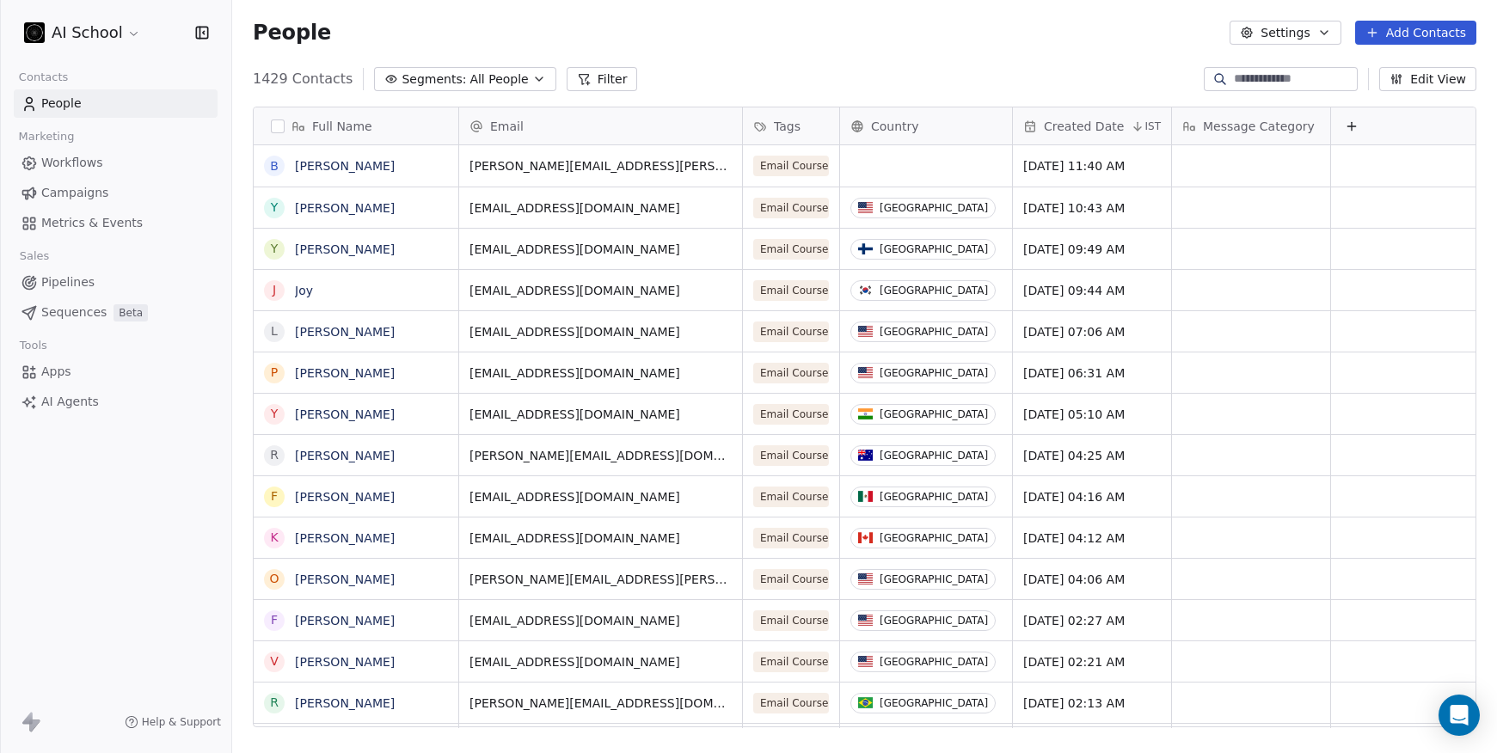
click at [1445, 77] on button "Edit View" at bounding box center [1428, 79] width 97 height 24
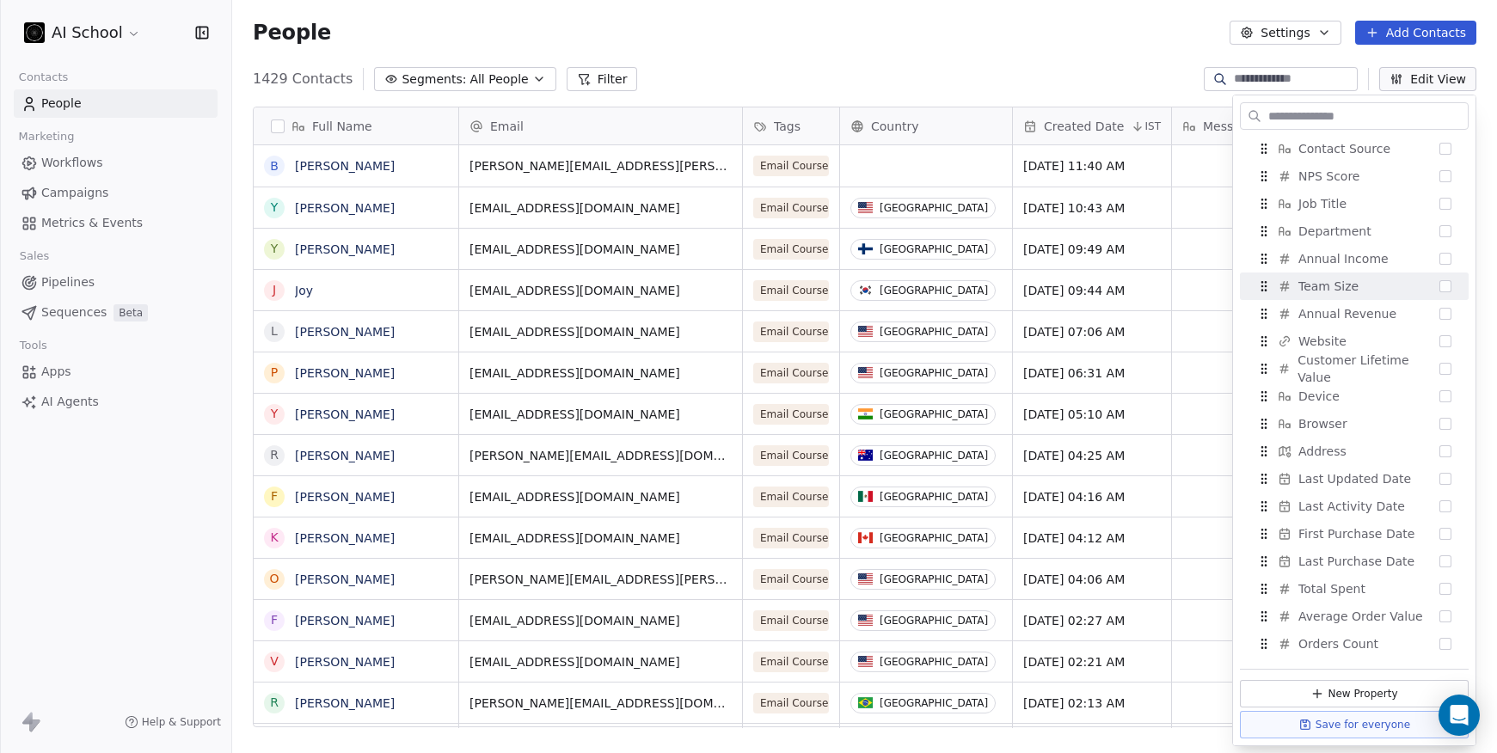
scroll to position [0, 0]
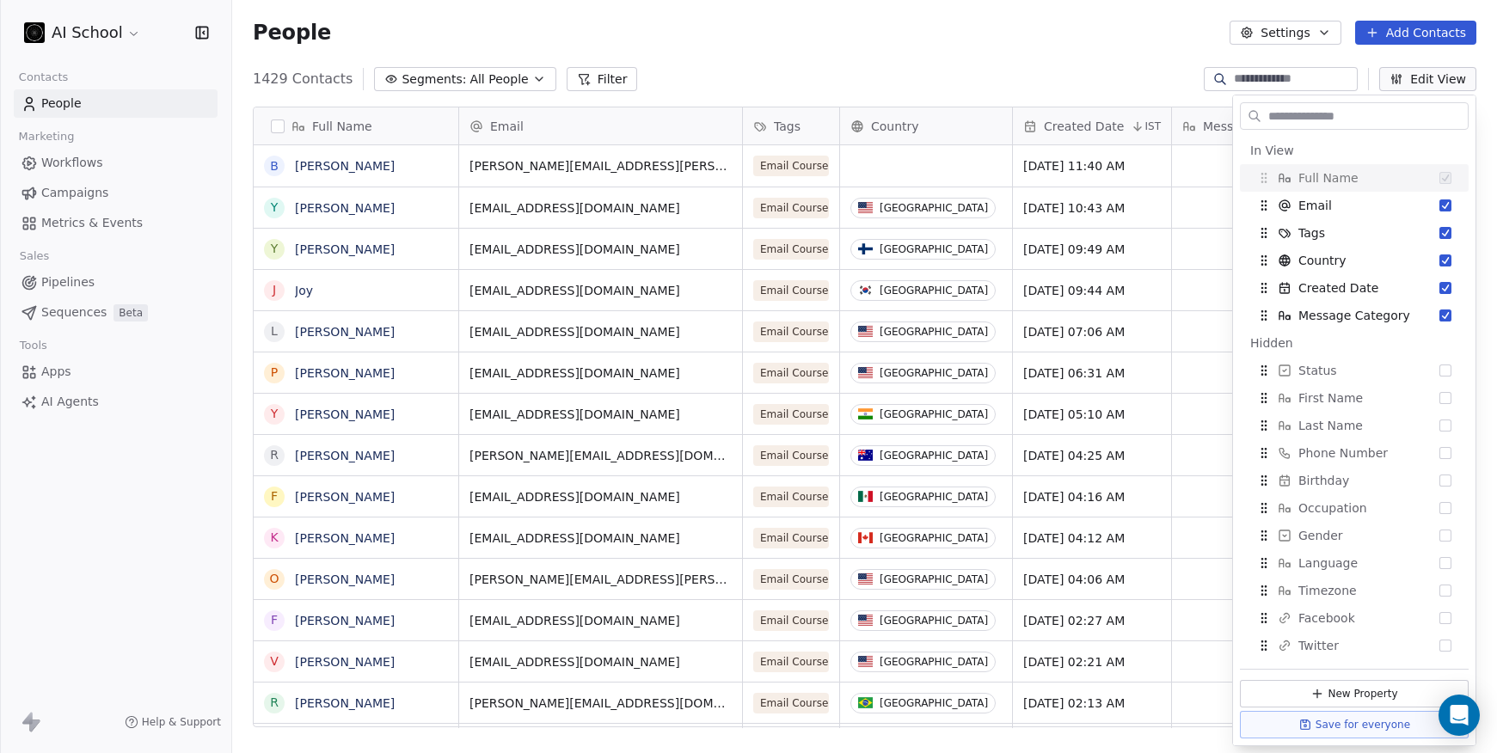
click at [1339, 114] on input "text" at bounding box center [1366, 116] width 203 height 25
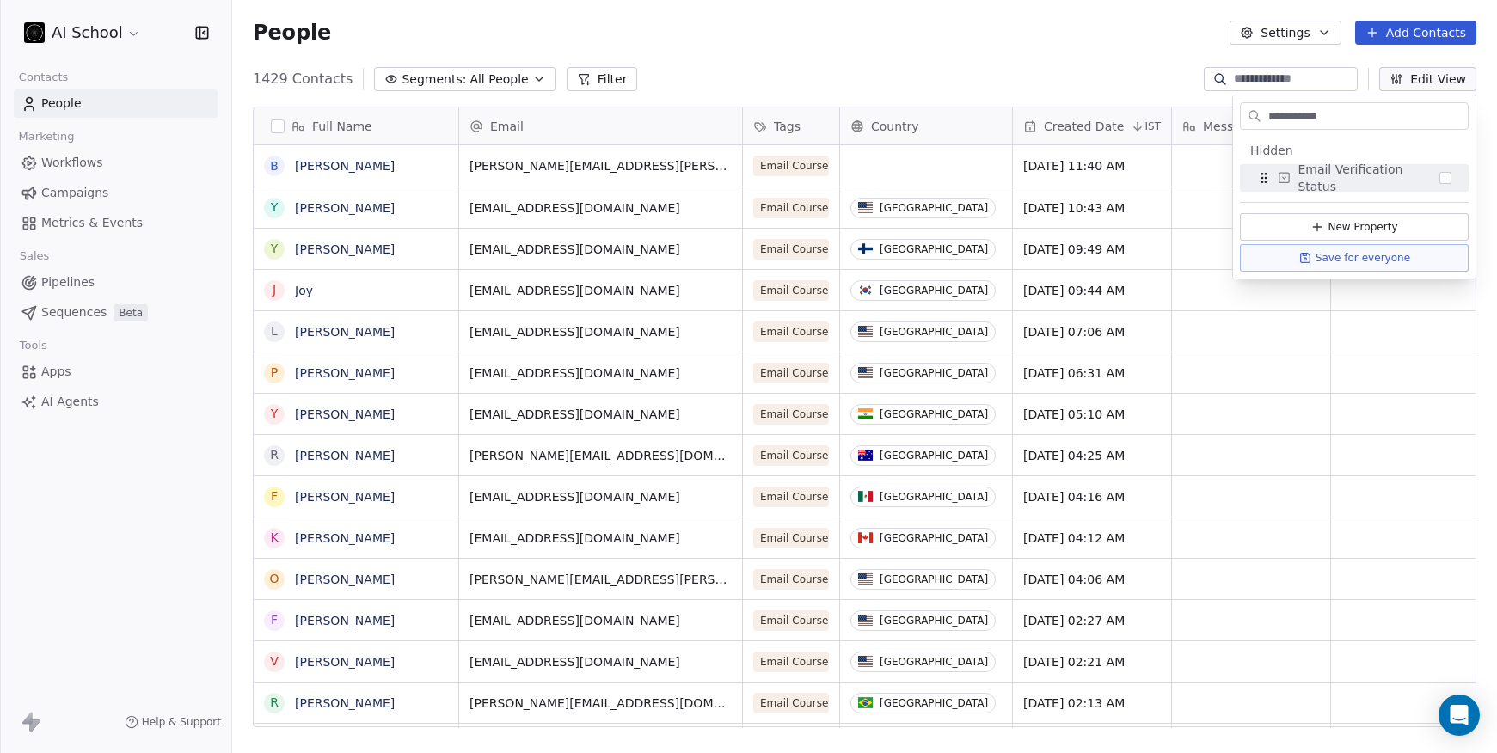
type input "**********"
click at [1394, 176] on span "Email Verification Status" at bounding box center [1369, 178] width 142 height 34
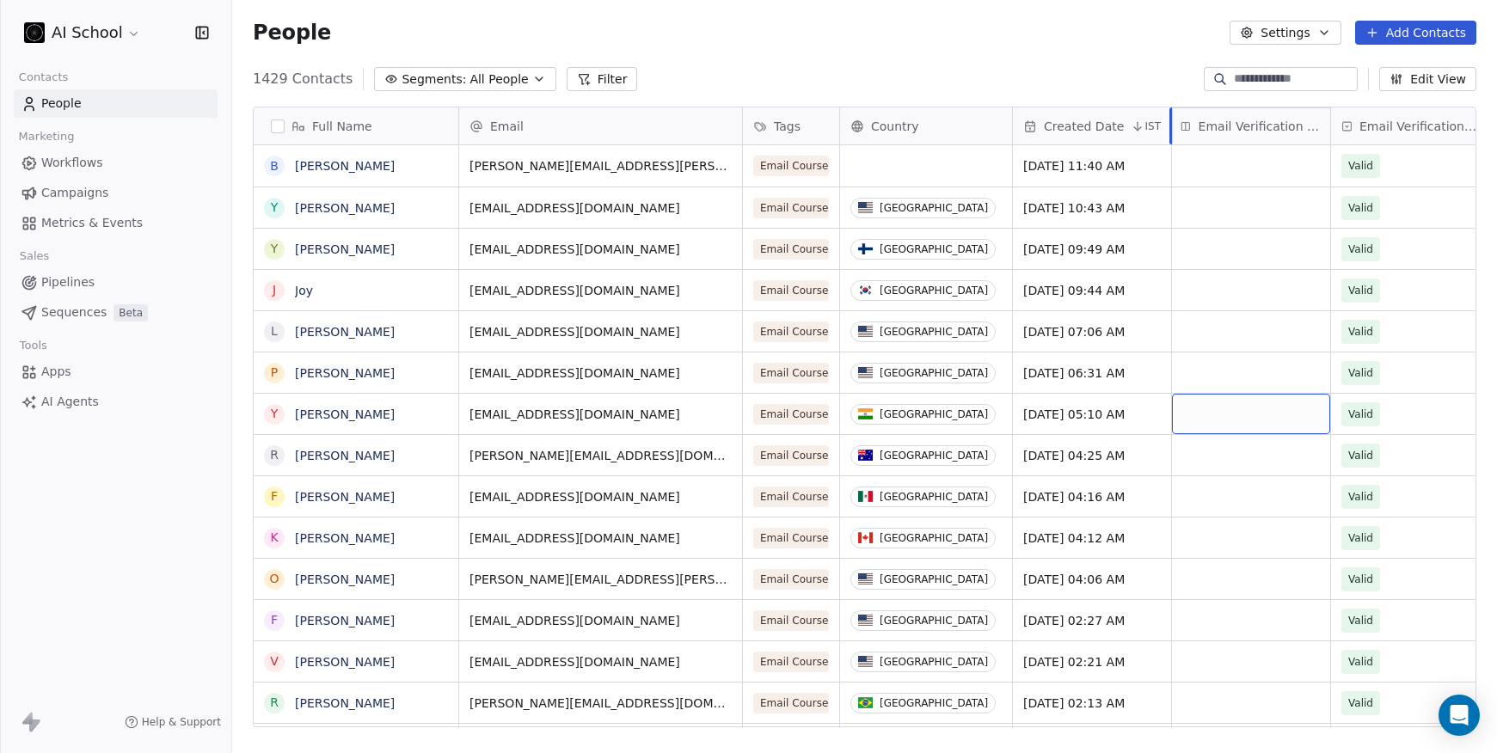
drag, startPoint x: 1389, startPoint y: 130, endPoint x: 1257, endPoint y: 129, distance: 131.6
click at [1360, 128] on span "Email Verification Status" at bounding box center [1420, 126] width 120 height 17
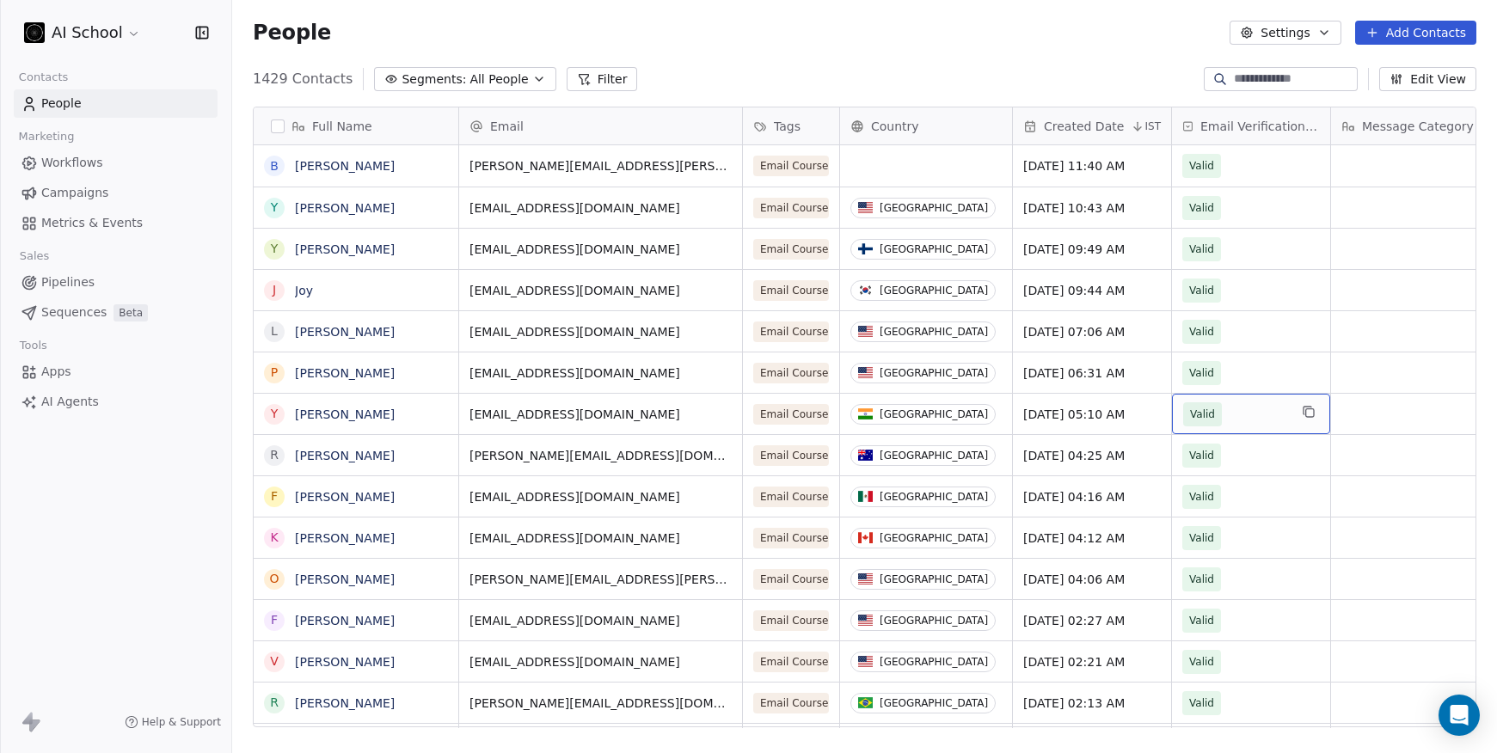
click at [1380, 131] on span "Message Category" at bounding box center [1418, 126] width 112 height 17
click at [1361, 137] on div "Message Category" at bounding box center [1410, 126] width 158 height 37
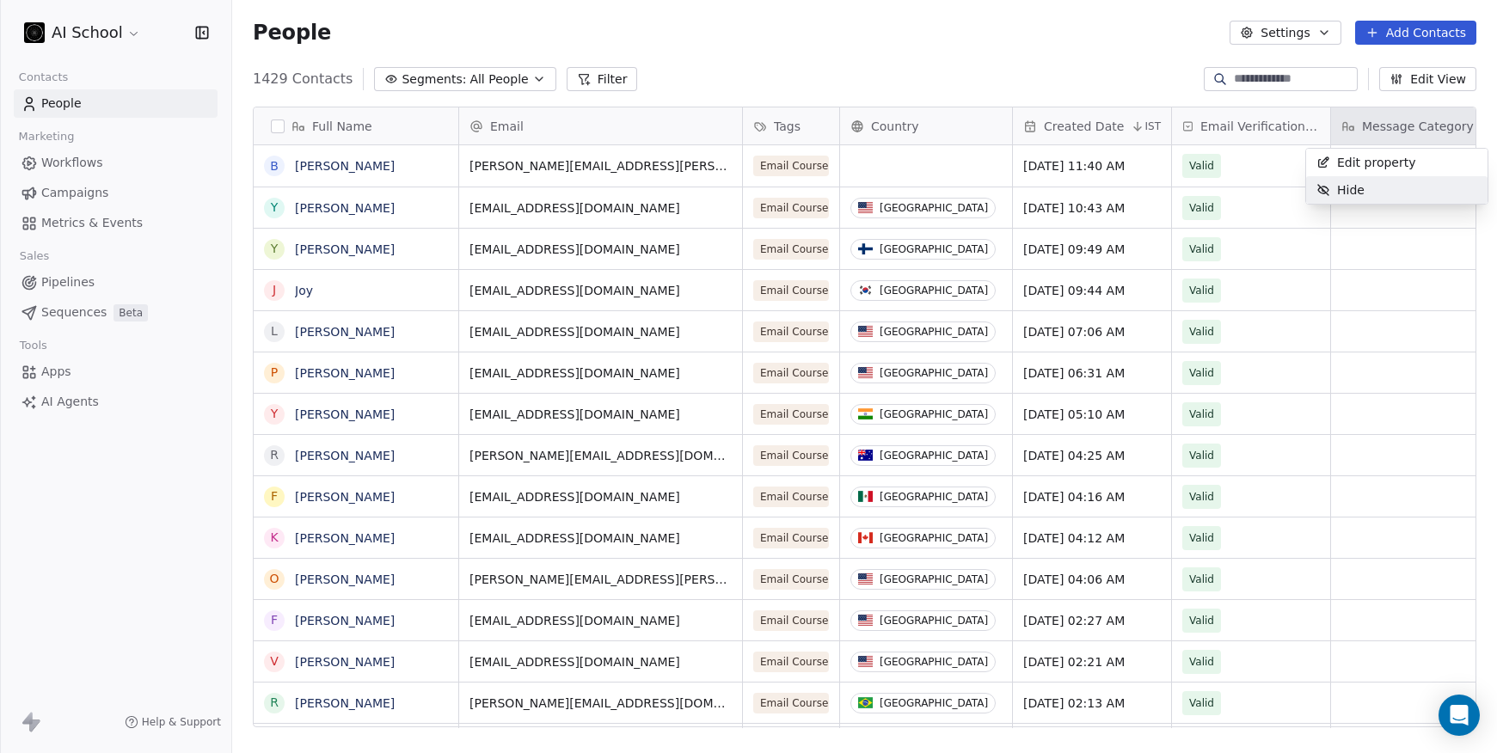
click at [1356, 181] on span "Hide" at bounding box center [1351, 189] width 28 height 17
click at [595, 81] on button "Filter" at bounding box center [602, 79] width 71 height 24
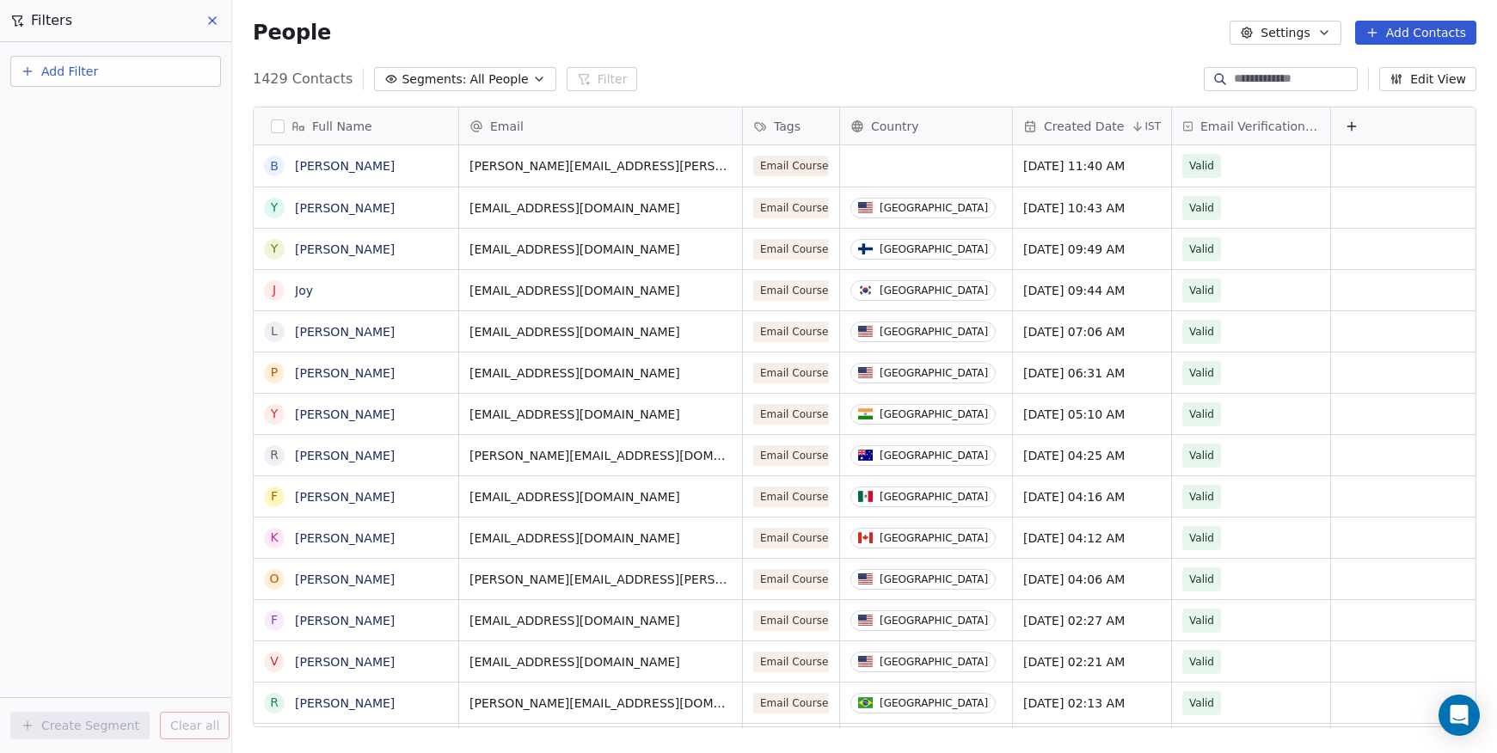
click at [108, 79] on button "Add Filter" at bounding box center [115, 71] width 211 height 31
click at [117, 117] on span "Contact properties" at bounding box center [84, 112] width 112 height 18
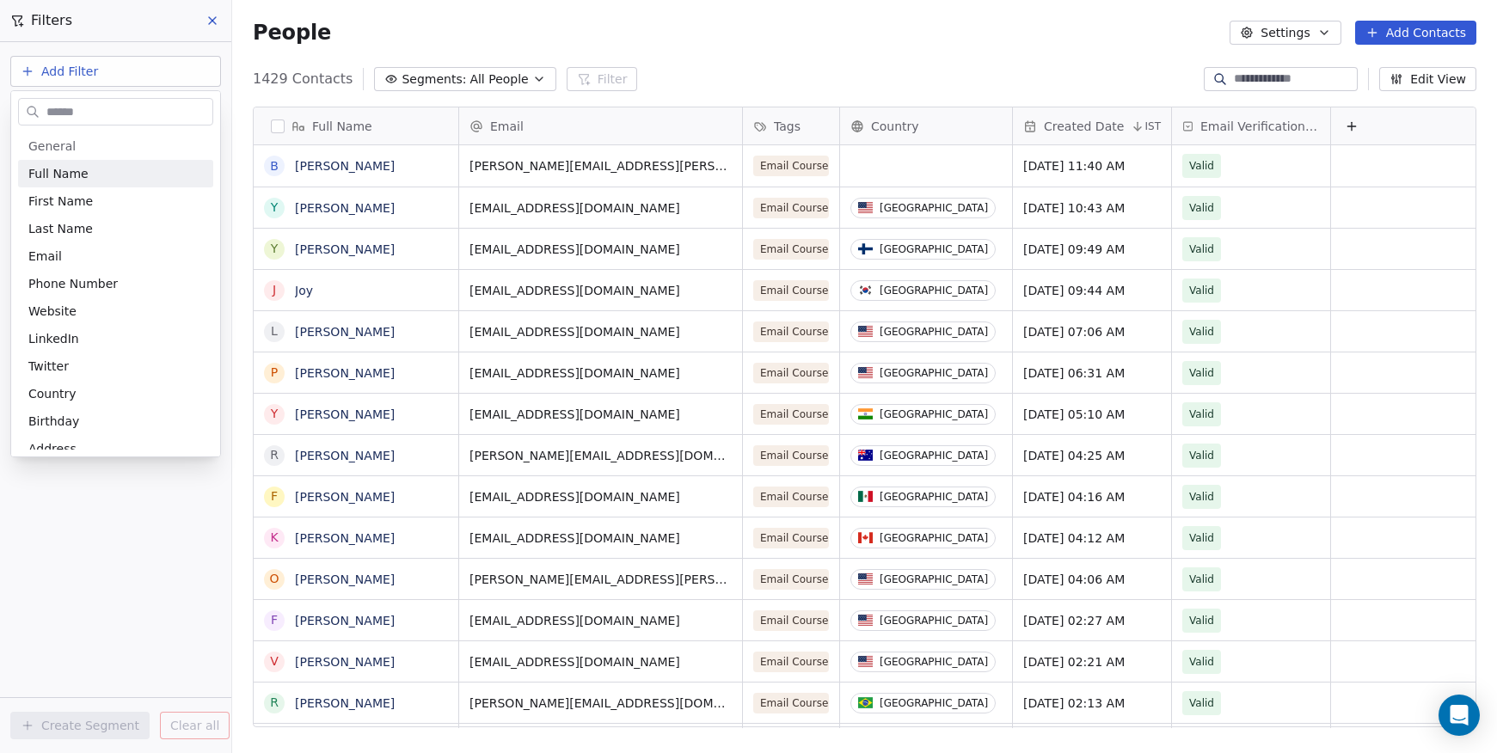
click at [125, 111] on input "text" at bounding box center [127, 112] width 169 height 25
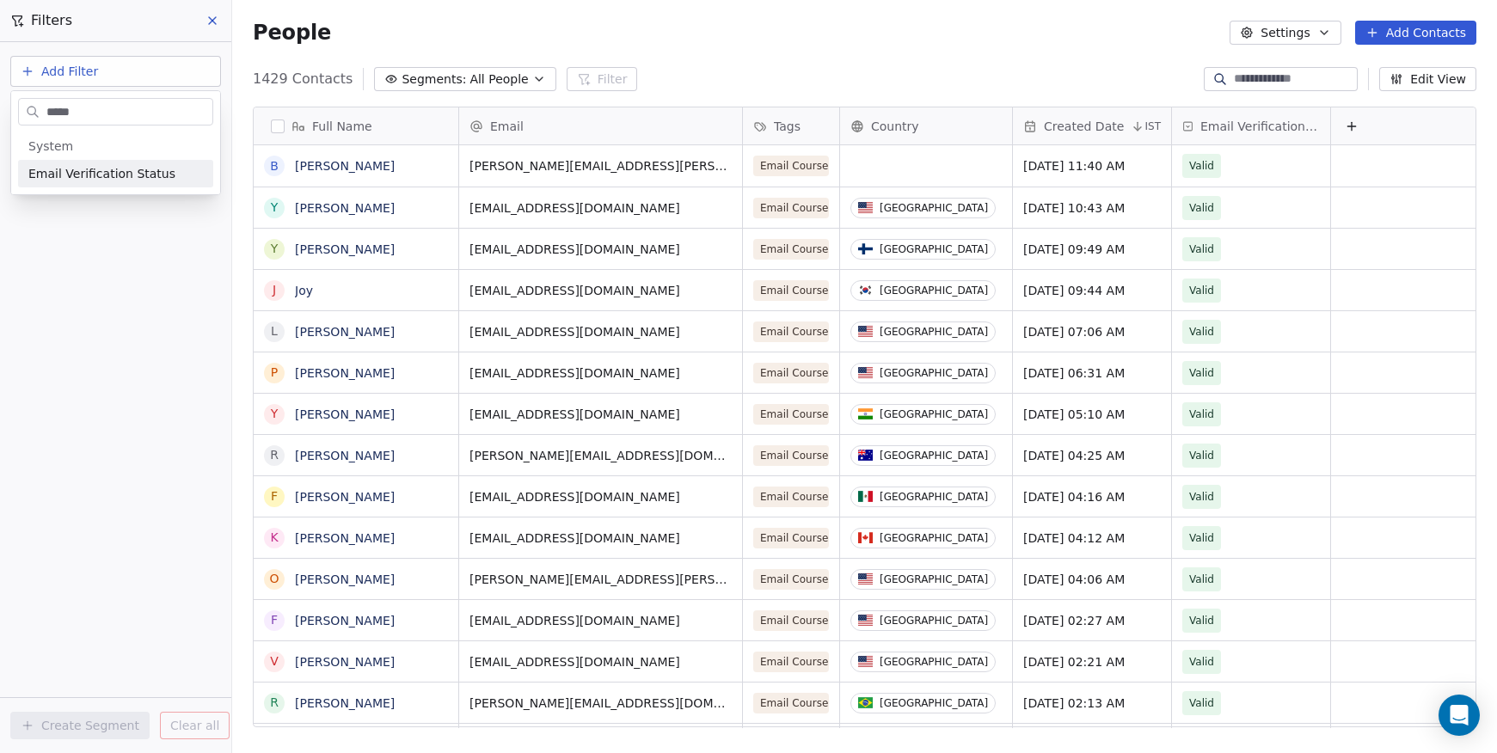
type input "*****"
click at [151, 178] on span "Email Verification Status" at bounding box center [101, 173] width 147 height 17
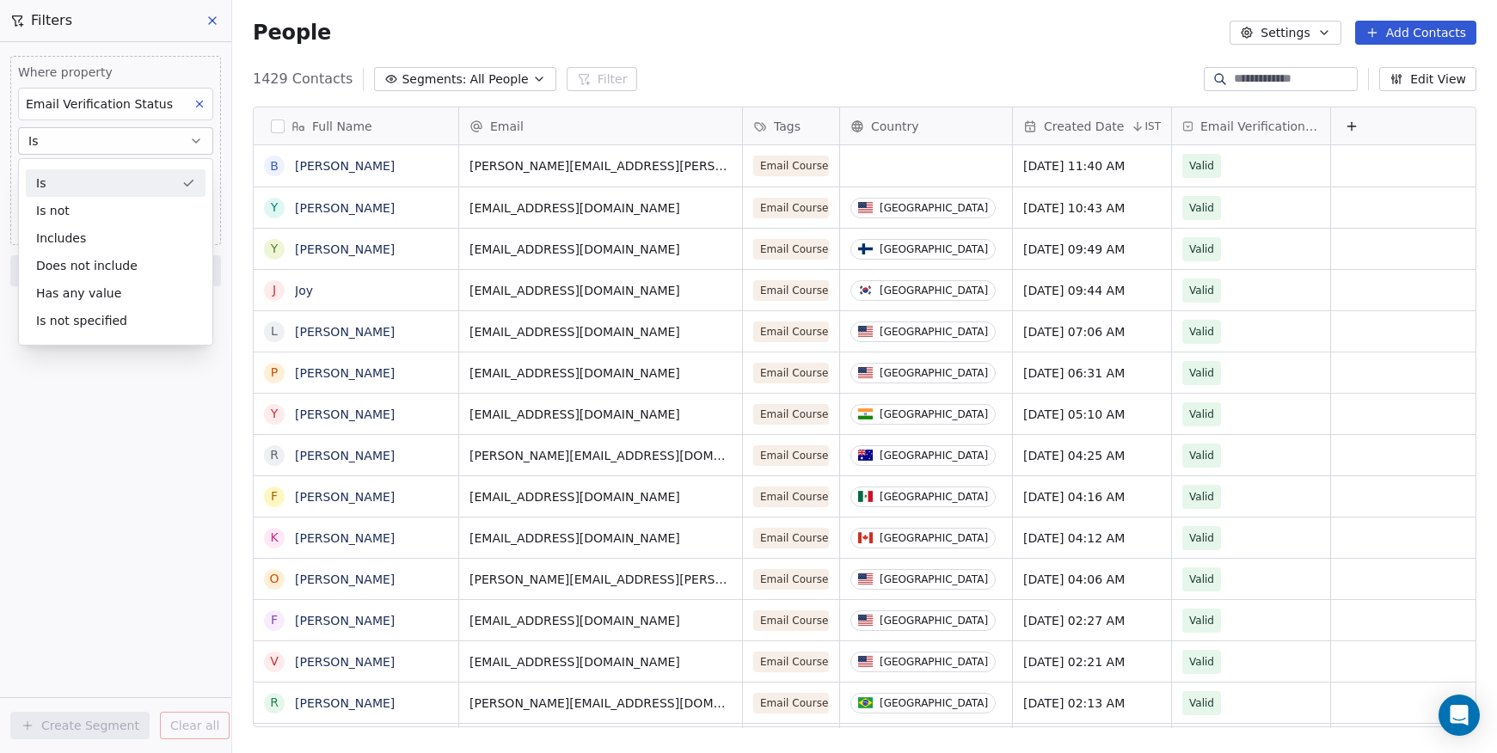
click at [151, 178] on div "Is" at bounding box center [116, 183] width 180 height 28
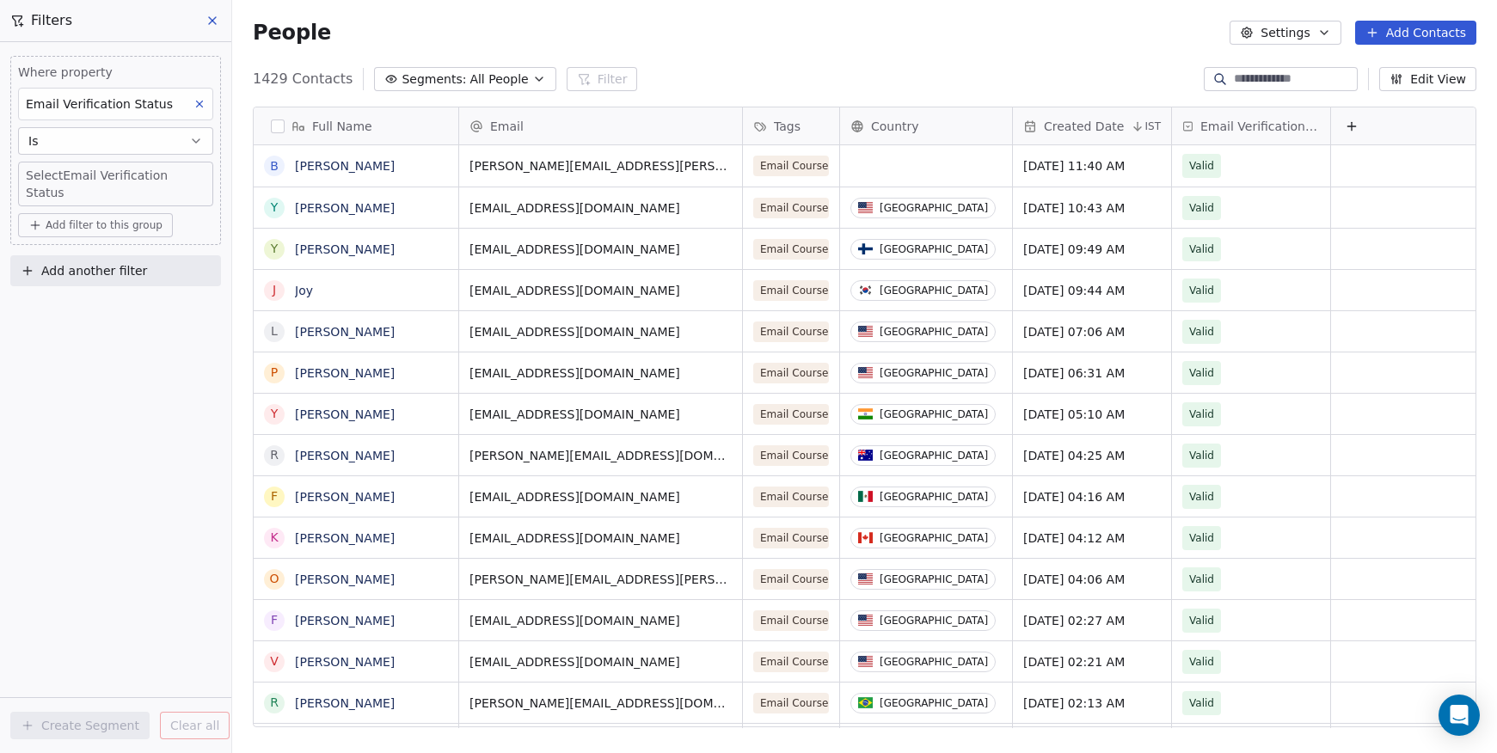
click at [118, 170] on body "AI School Contacts People Marketing Workflows Campaigns Metrics & Events Sales …" at bounding box center [748, 376] width 1497 height 753
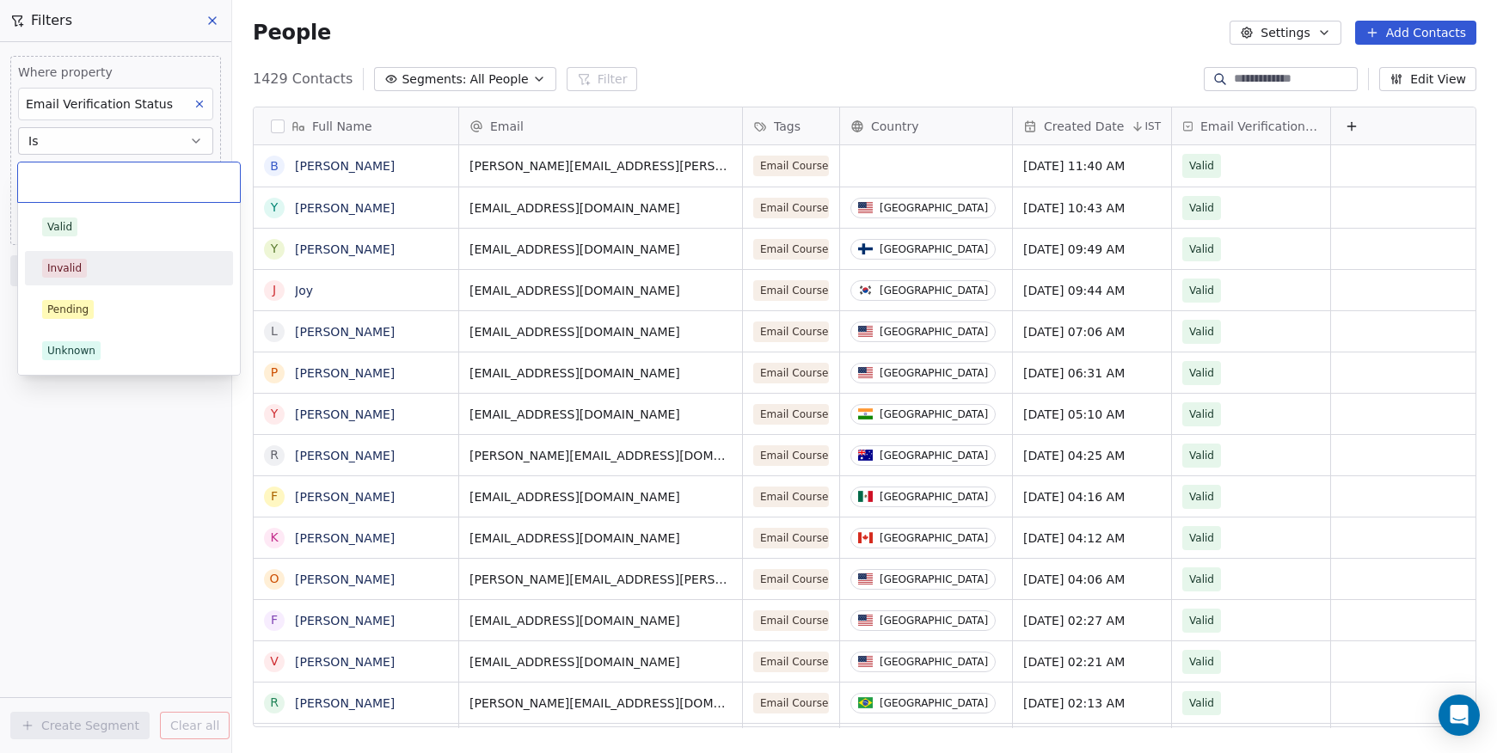
click at [109, 271] on div "Invalid" at bounding box center [129, 268] width 174 height 19
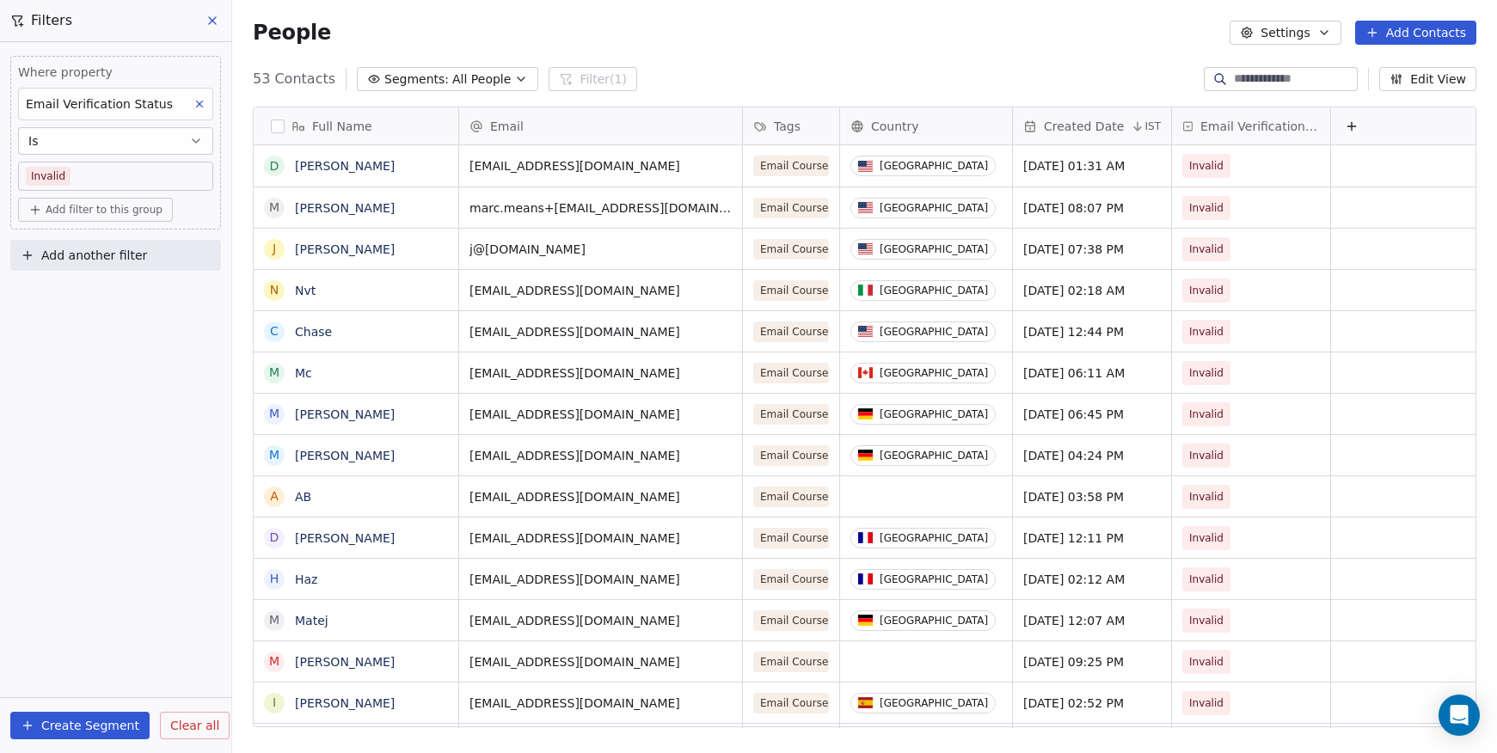
click at [281, 126] on button "button" at bounding box center [278, 127] width 14 height 14
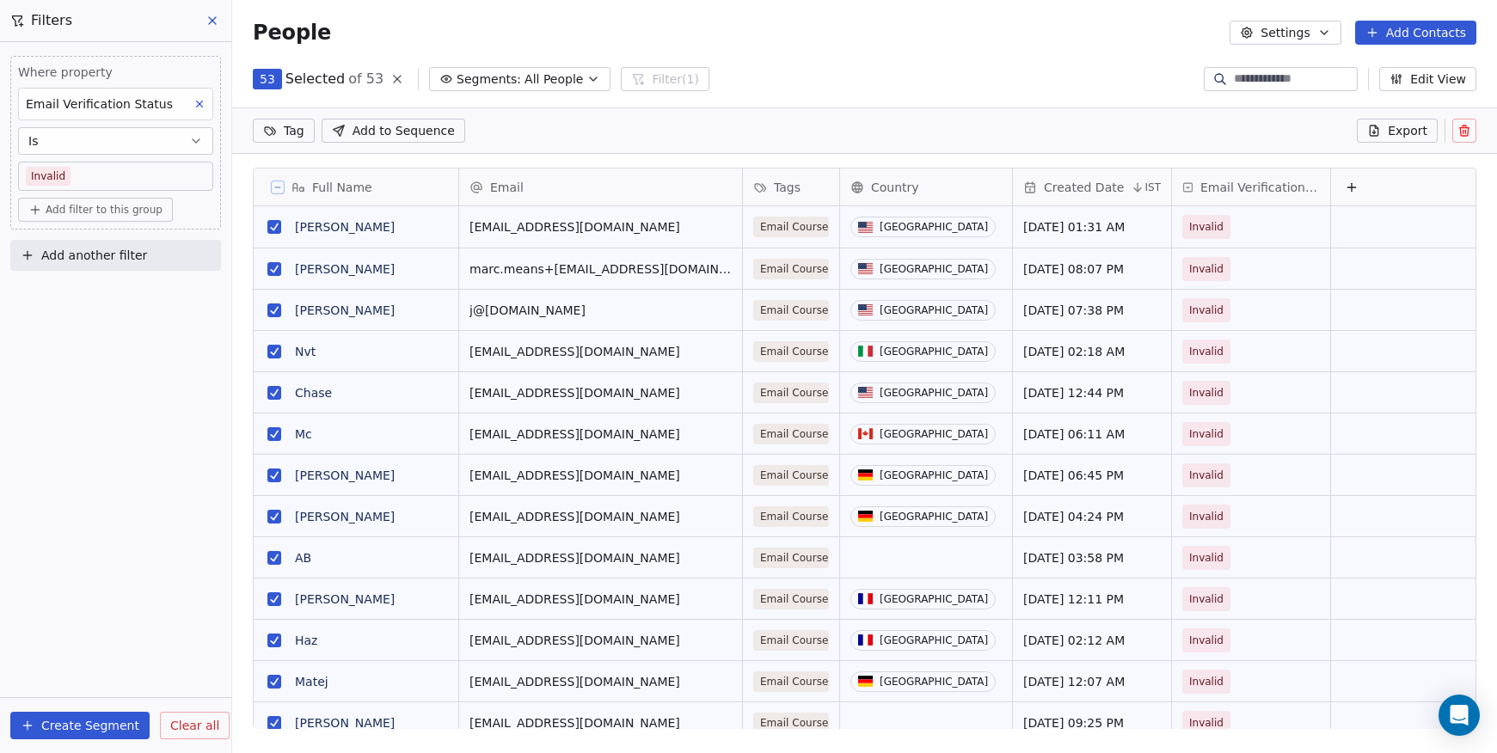
click at [1466, 127] on icon at bounding box center [1464, 127] width 3 height 3
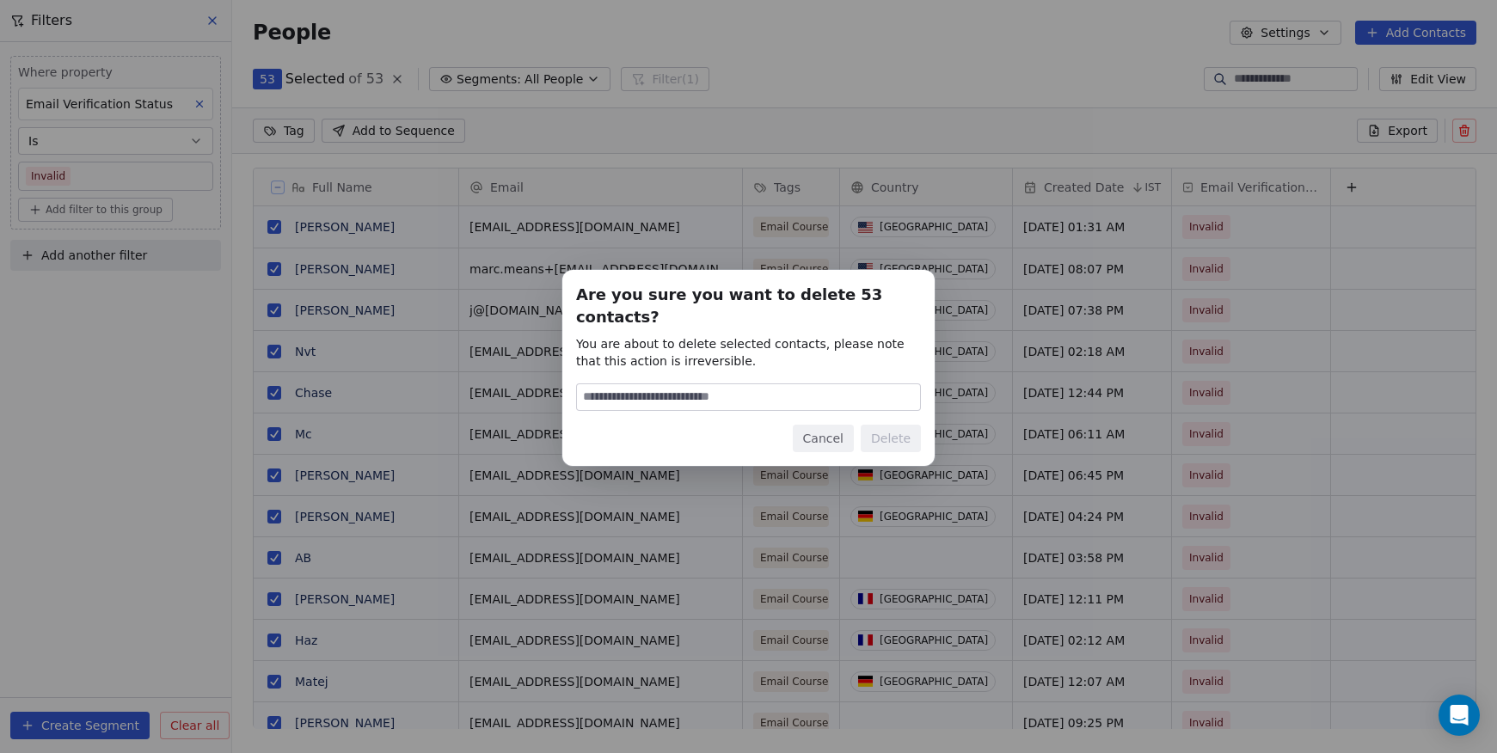
click at [778, 388] on input at bounding box center [748, 397] width 343 height 26
type input "******"
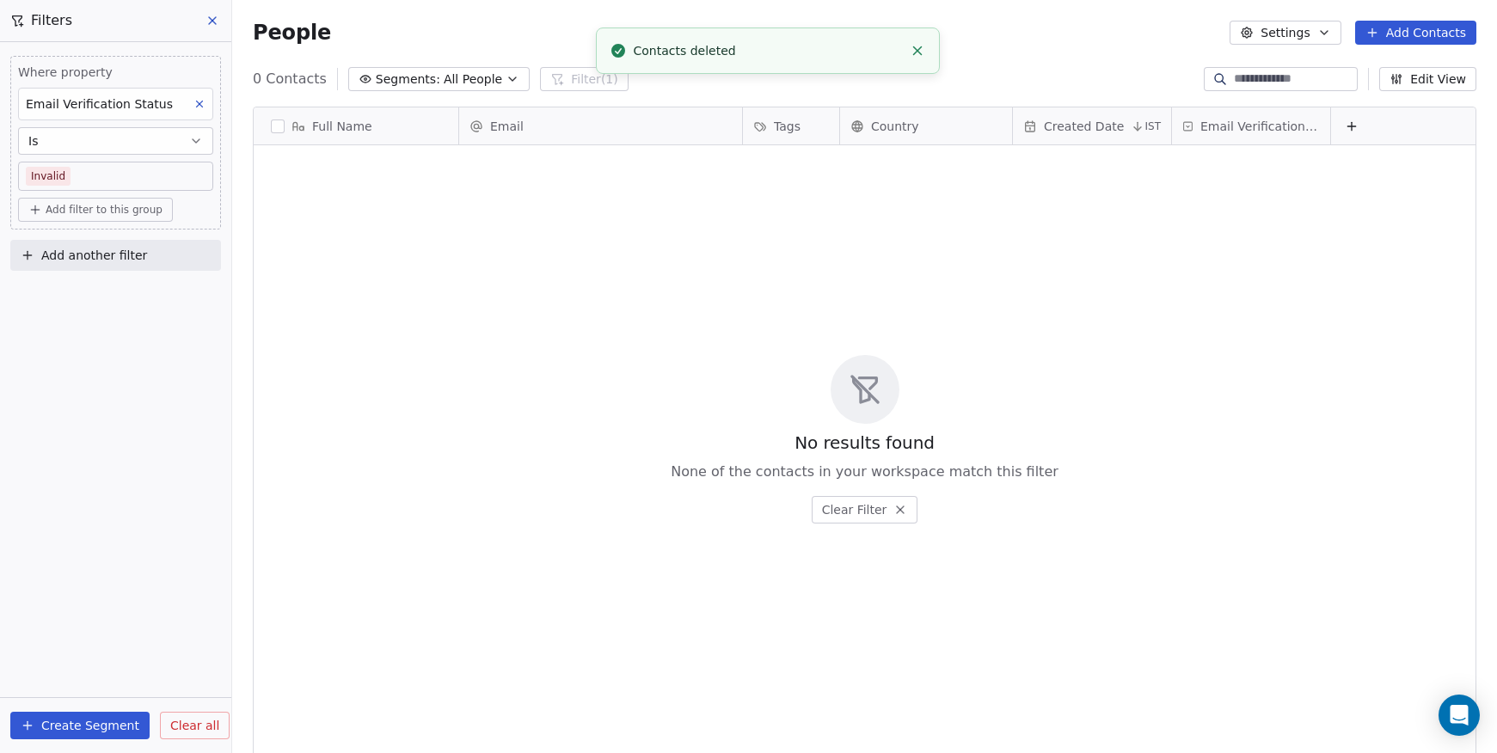
click at [913, 48] on icon "Close toast" at bounding box center [917, 50] width 15 height 15
click at [210, 11] on button at bounding box center [213, 21] width 26 height 24
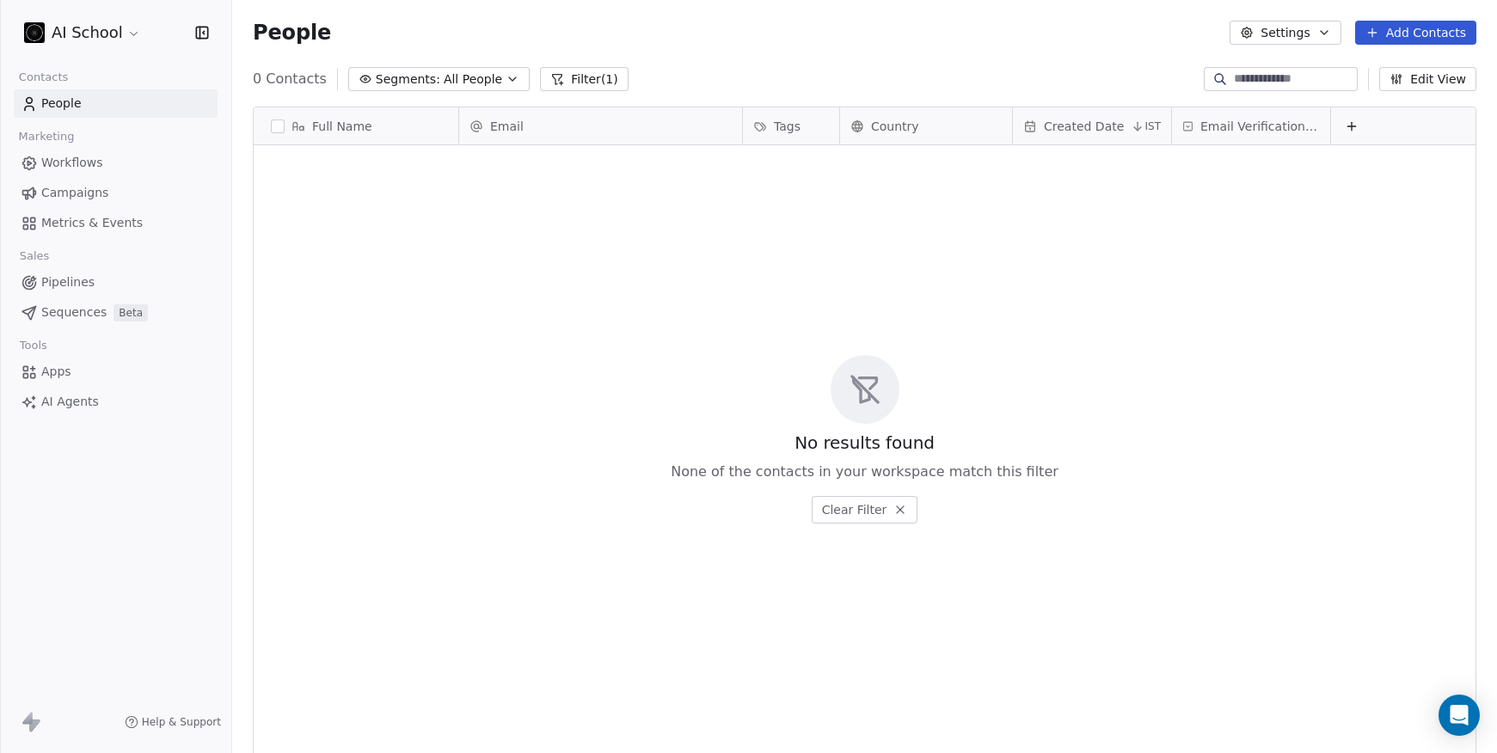
click at [1188, 311] on div "No results found None of the contacts in your workspace match this filter Clear…" at bounding box center [865, 439] width 1222 height 581
click at [101, 109] on link "People" at bounding box center [116, 103] width 204 height 28
click at [114, 39] on html "AI School Contacts People Marketing Workflows Campaigns Metrics & Events Sales …" at bounding box center [748, 376] width 1497 height 753
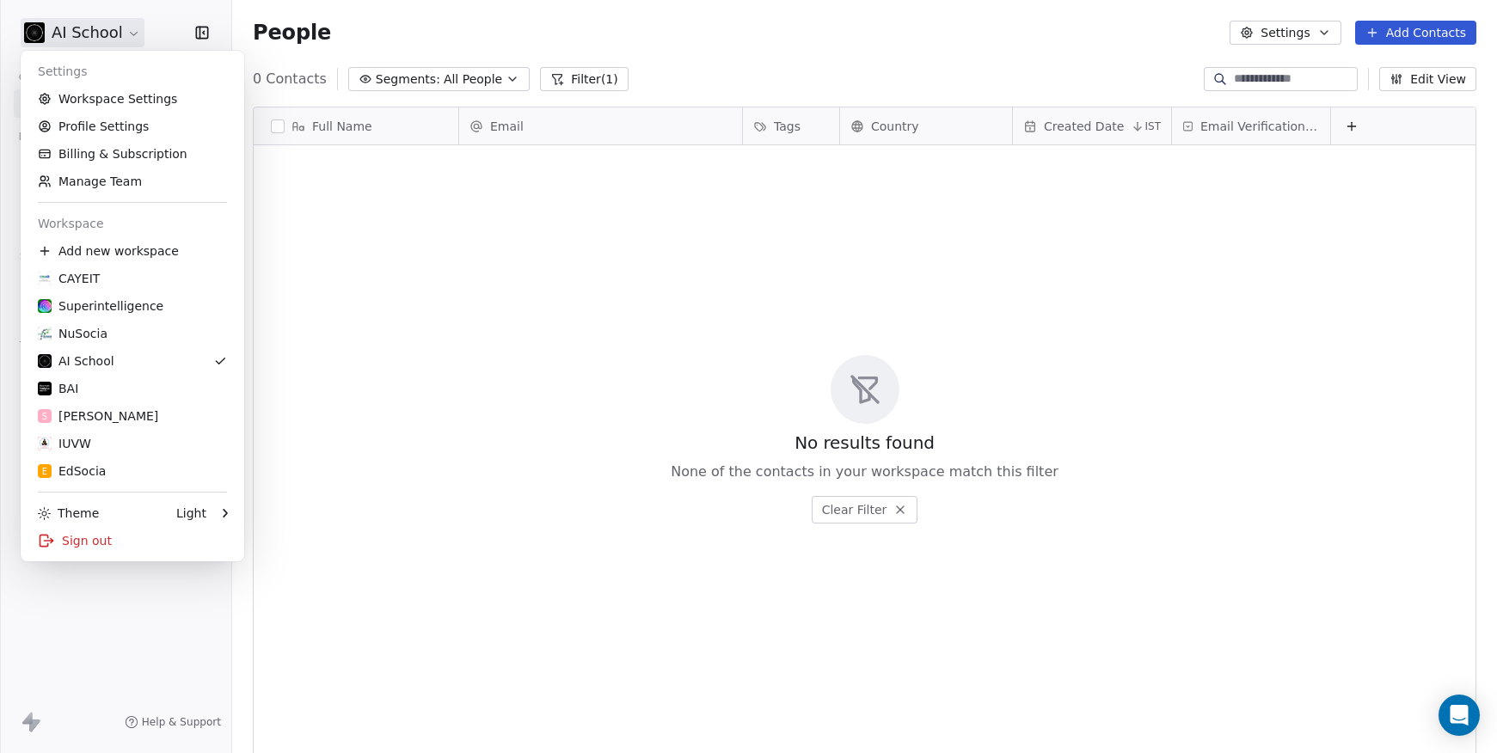
click at [753, 404] on html "AI School Contacts People Marketing Workflows Campaigns Metrics & Events Sales …" at bounding box center [748, 376] width 1497 height 753
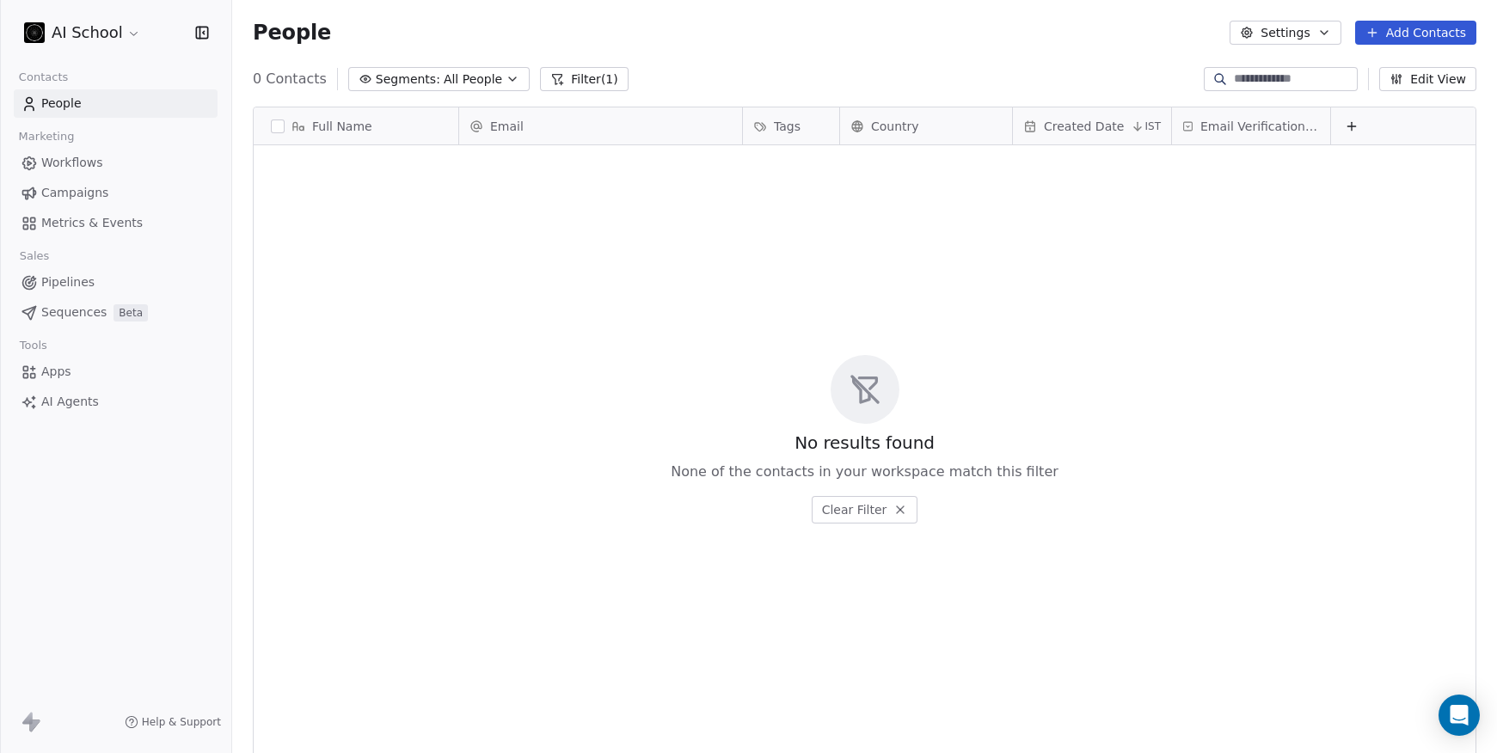
click at [593, 89] on button "Filter (1)" at bounding box center [584, 79] width 89 height 24
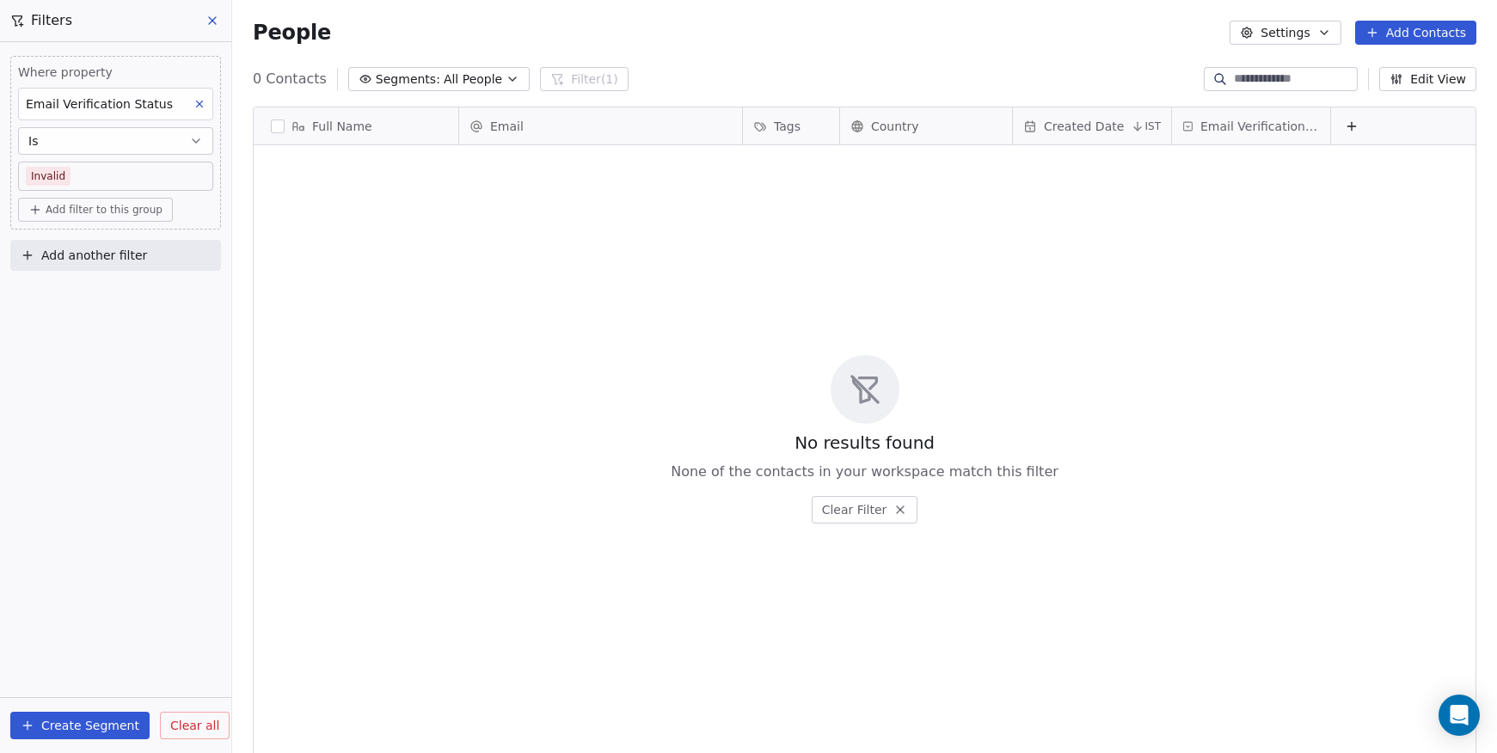
click at [201, 721] on span "Clear all" at bounding box center [194, 726] width 49 height 18
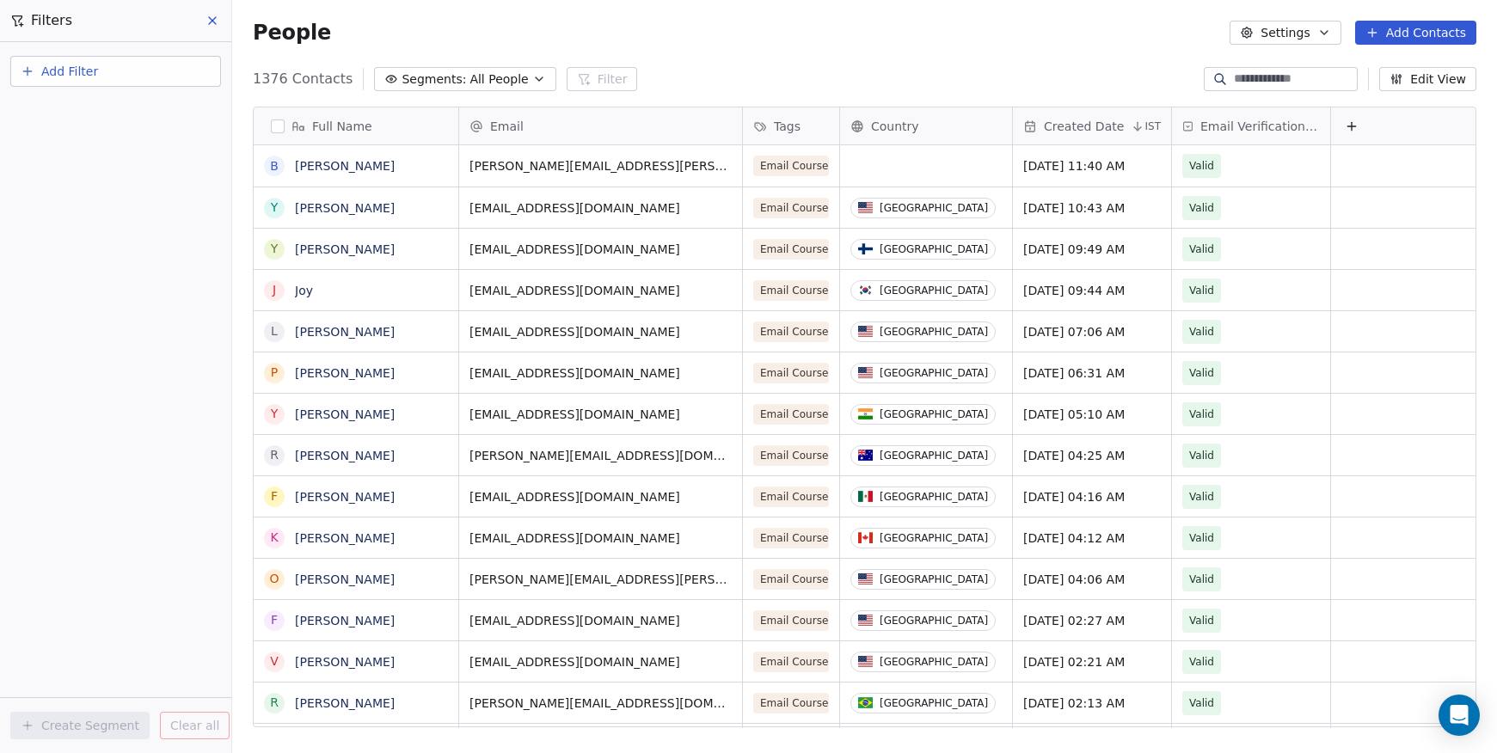
click at [214, 27] on icon at bounding box center [213, 21] width 14 height 14
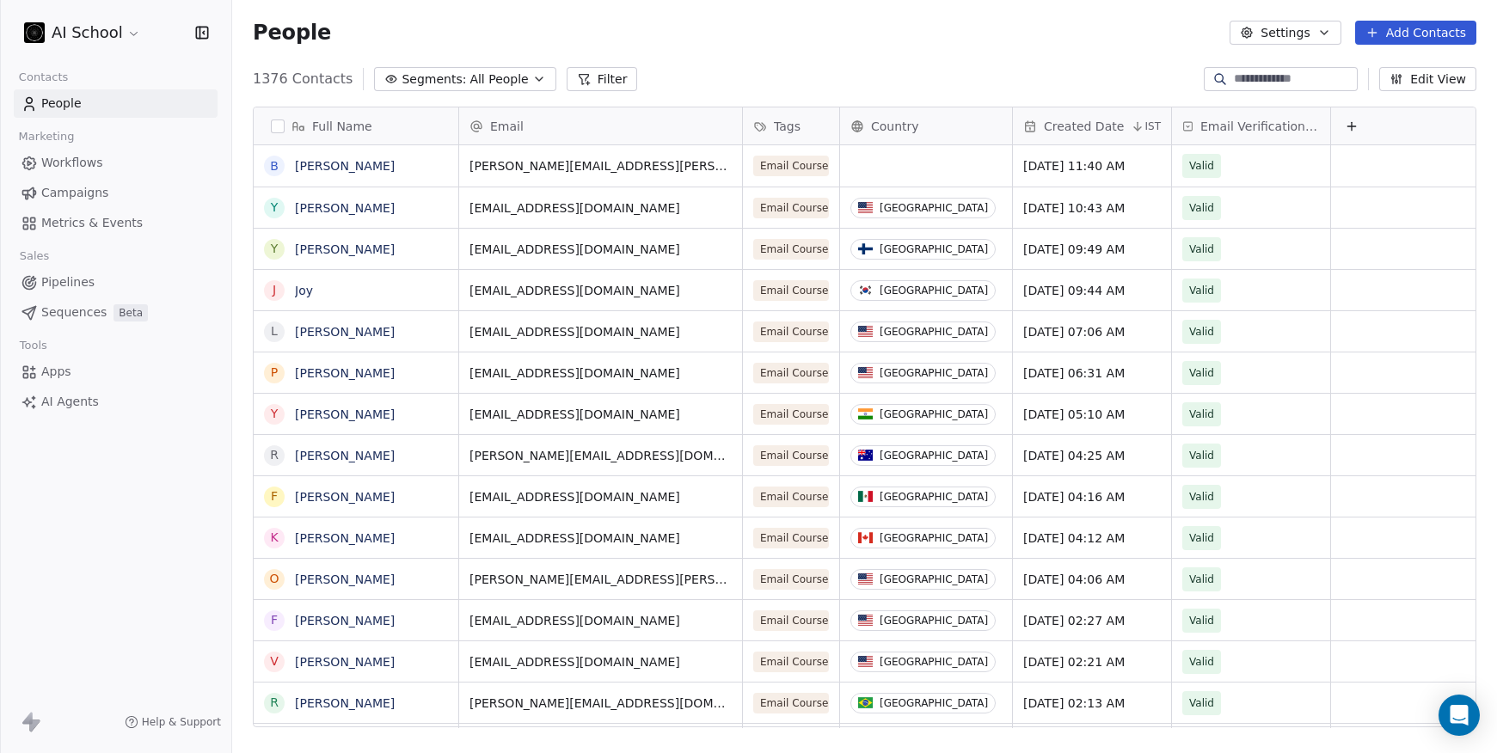
click at [735, 67] on div "1376 Contacts Segments: All People Filter Edit View" at bounding box center [864, 79] width 1265 height 28
